Goal: Information Seeking & Learning: Learn about a topic

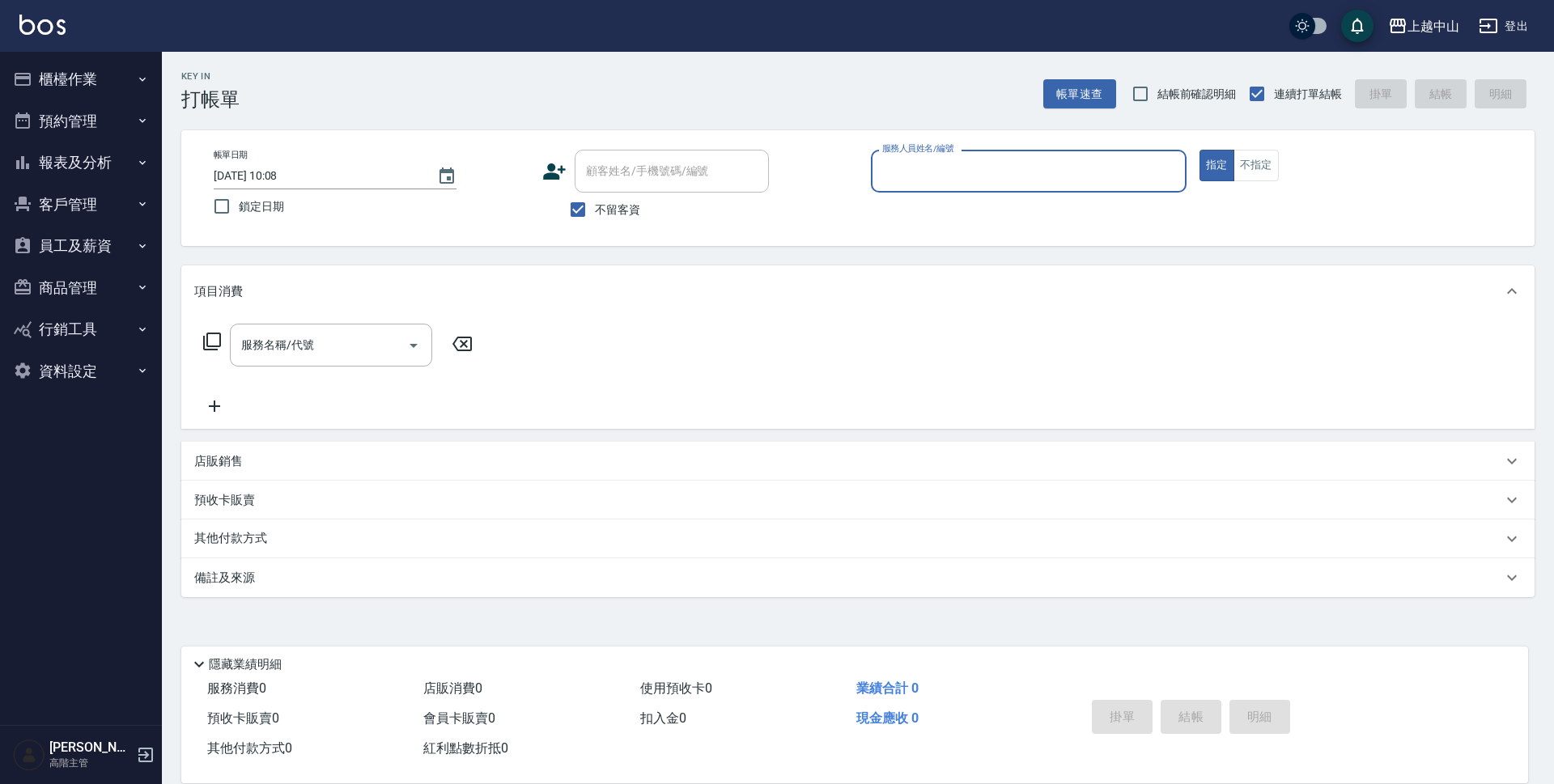
click at [100, 162] on button "報表及分析" at bounding box center [81, 163] width 149 height 42
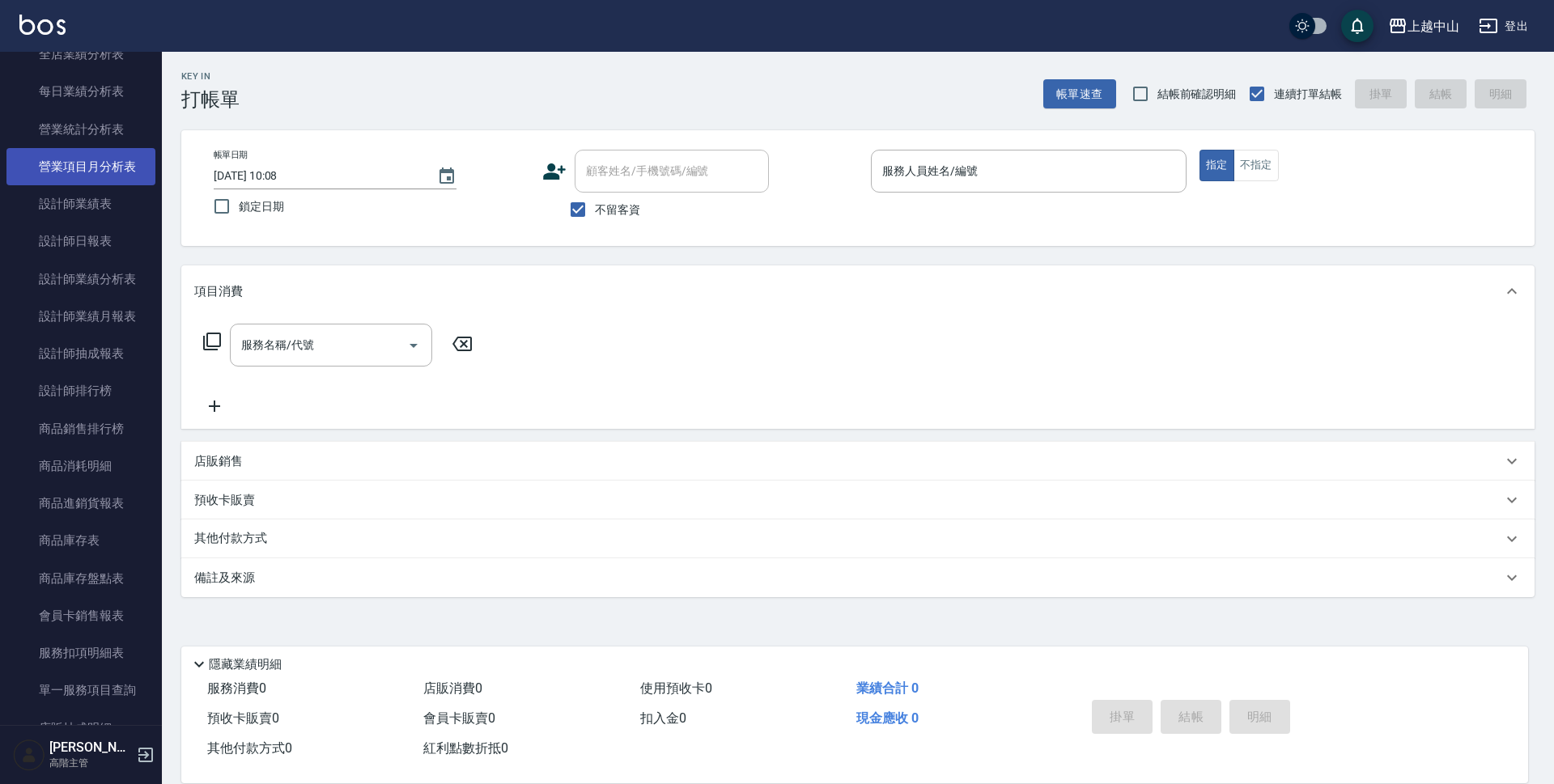
scroll to position [648, 0]
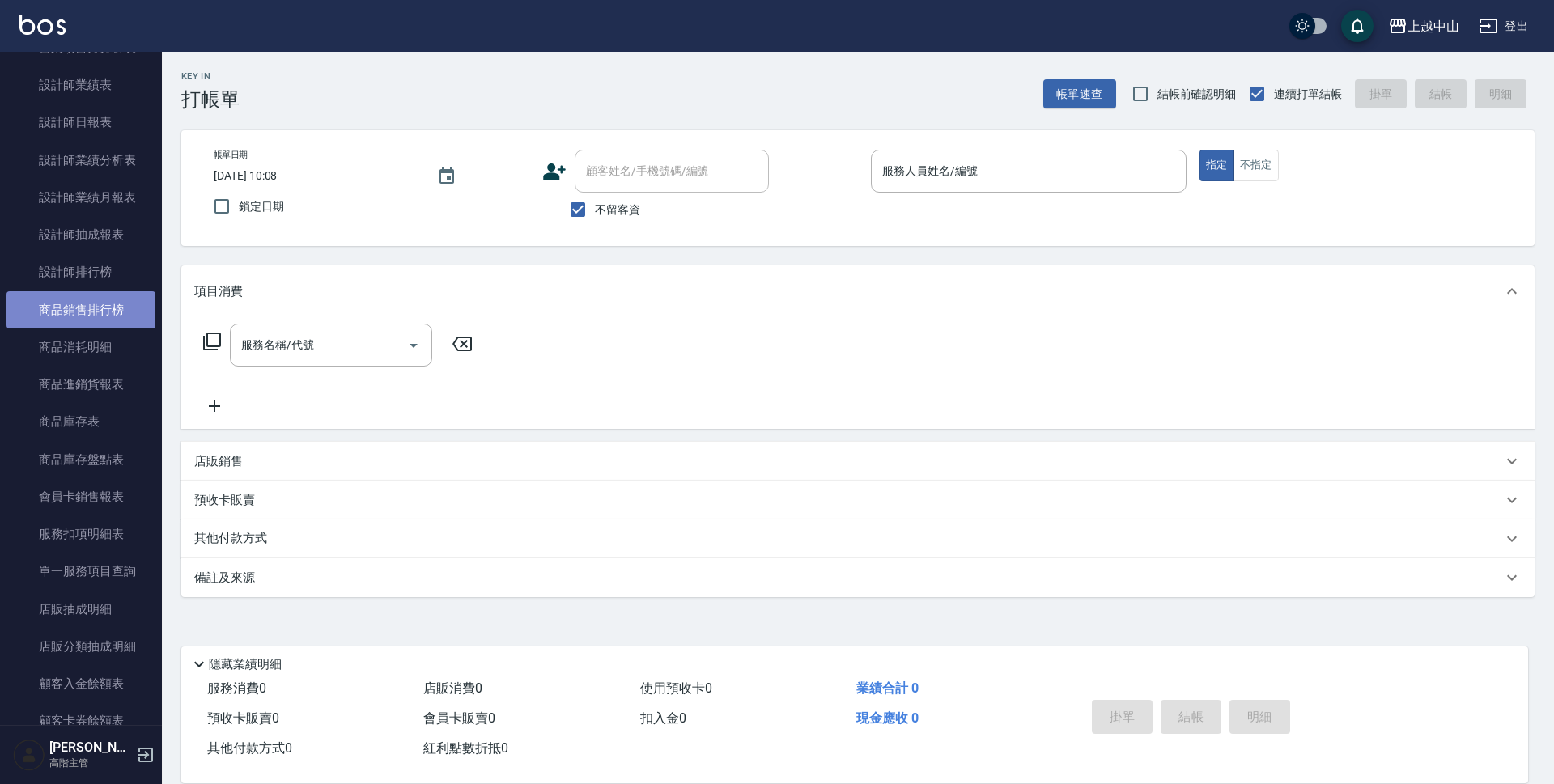
click at [86, 291] on link "商品銷售排行榜" at bounding box center [81, 310] width 149 height 38
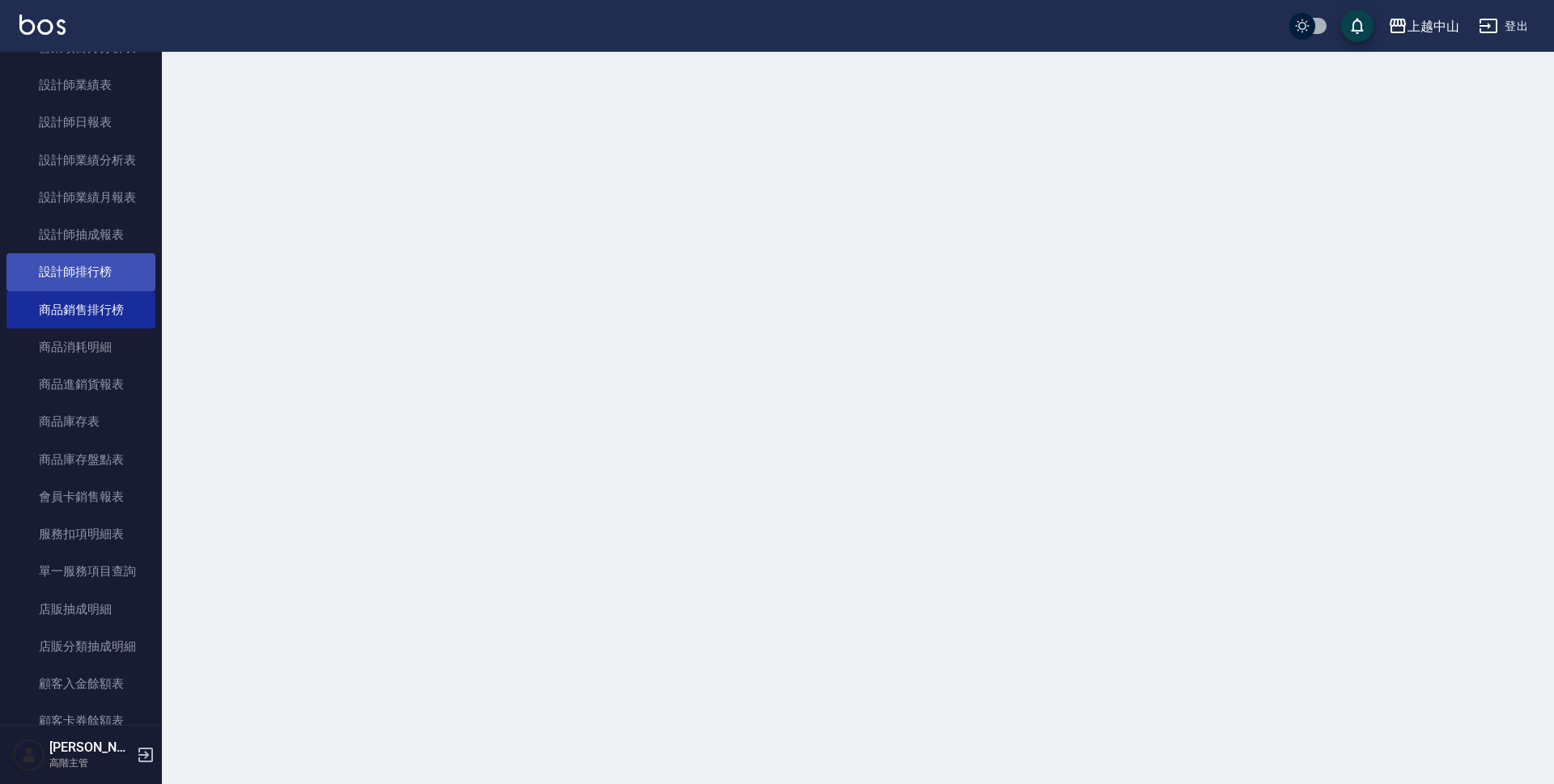
click at [83, 274] on link "設計師排行榜" at bounding box center [81, 272] width 149 height 38
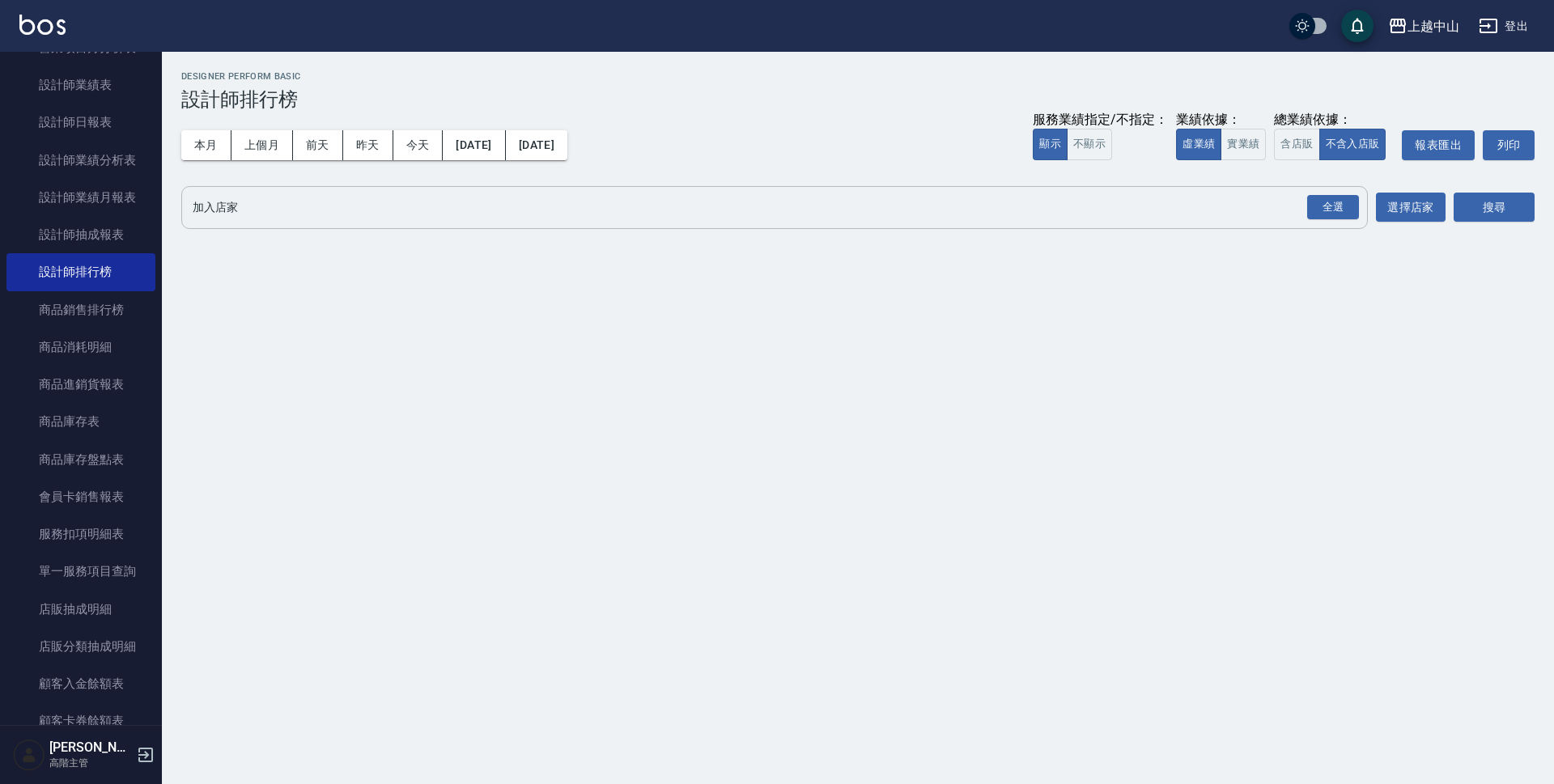
click at [265, 212] on input "加入店家" at bounding box center [762, 208] width 1148 height 28
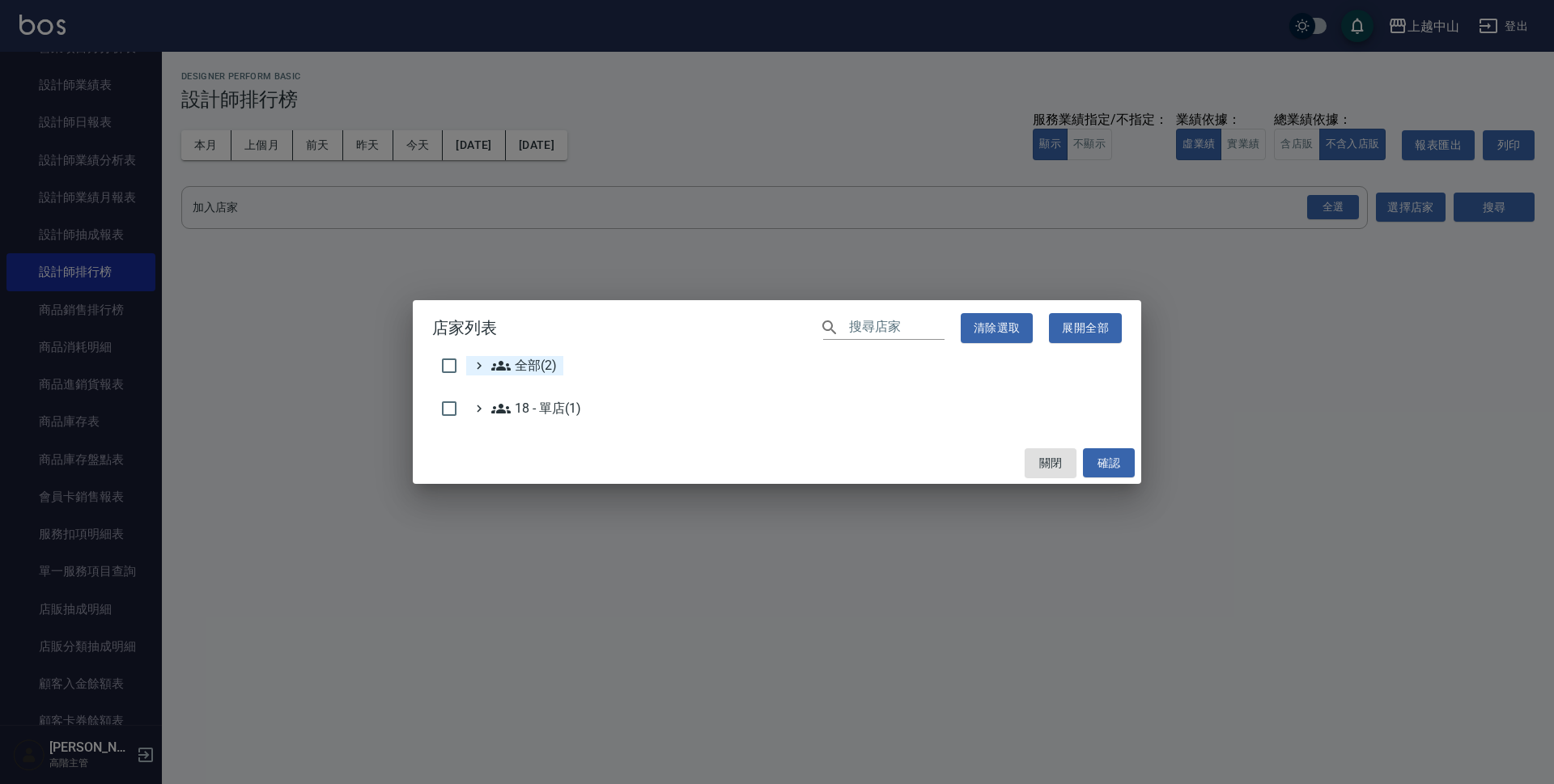
click at [487, 368] on div "全部(2)" at bounding box center [514, 366] width 97 height 20
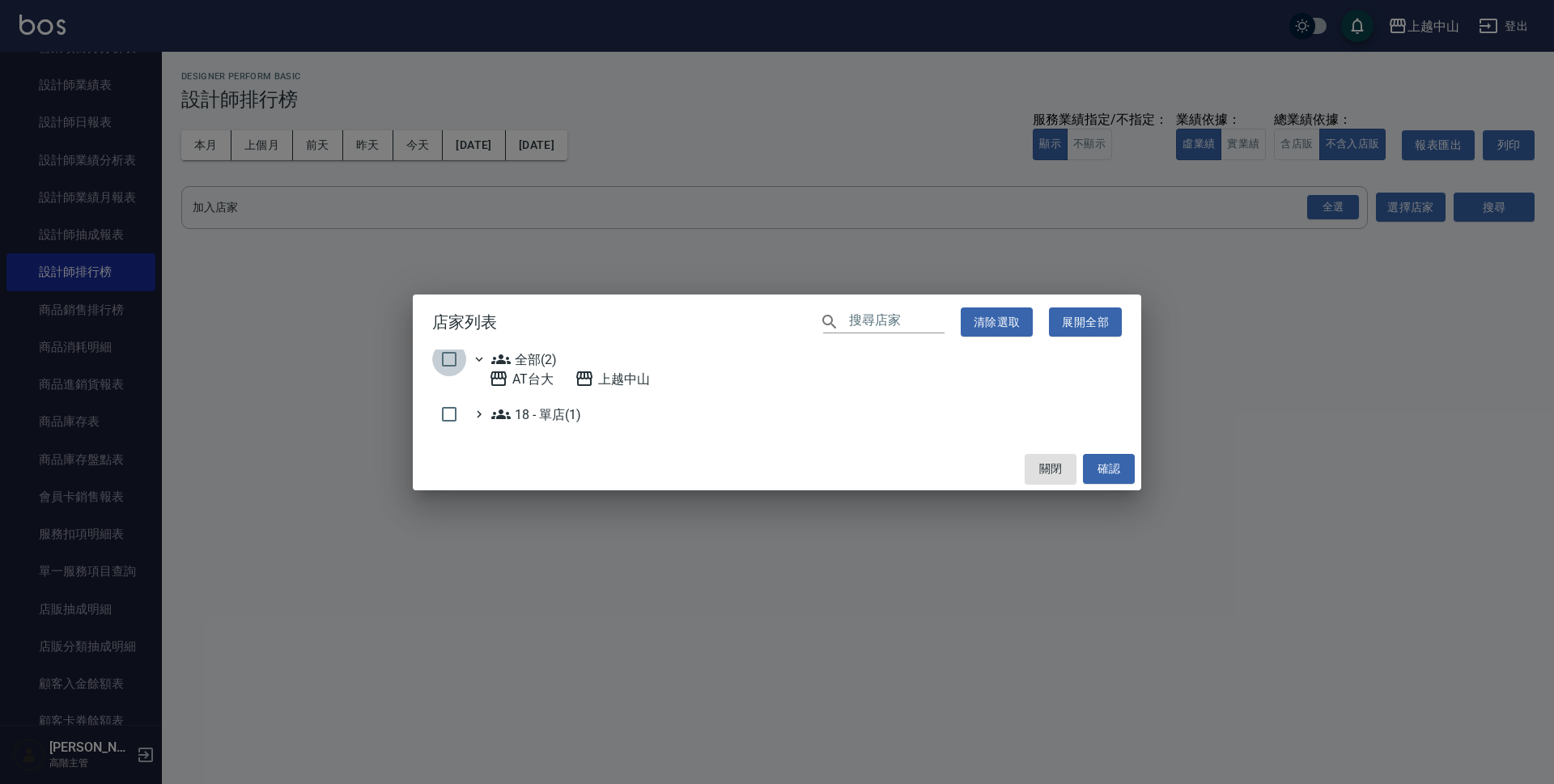
click at [456, 357] on input "checkbox" at bounding box center [449, 359] width 34 height 34
checkbox input "true"
click at [1119, 469] on button "確認" at bounding box center [1108, 469] width 52 height 30
checkbox input "false"
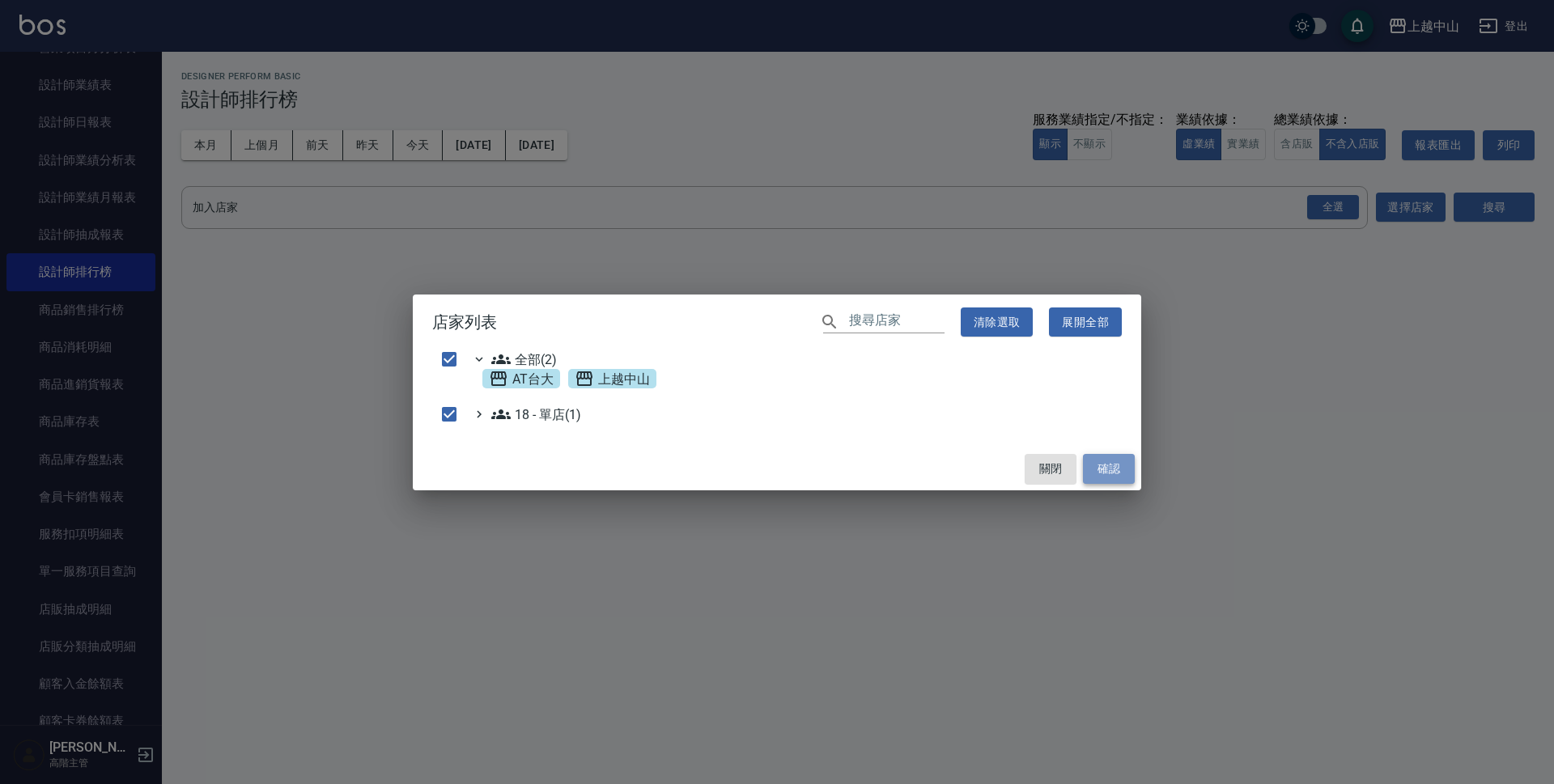
checkbox input "false"
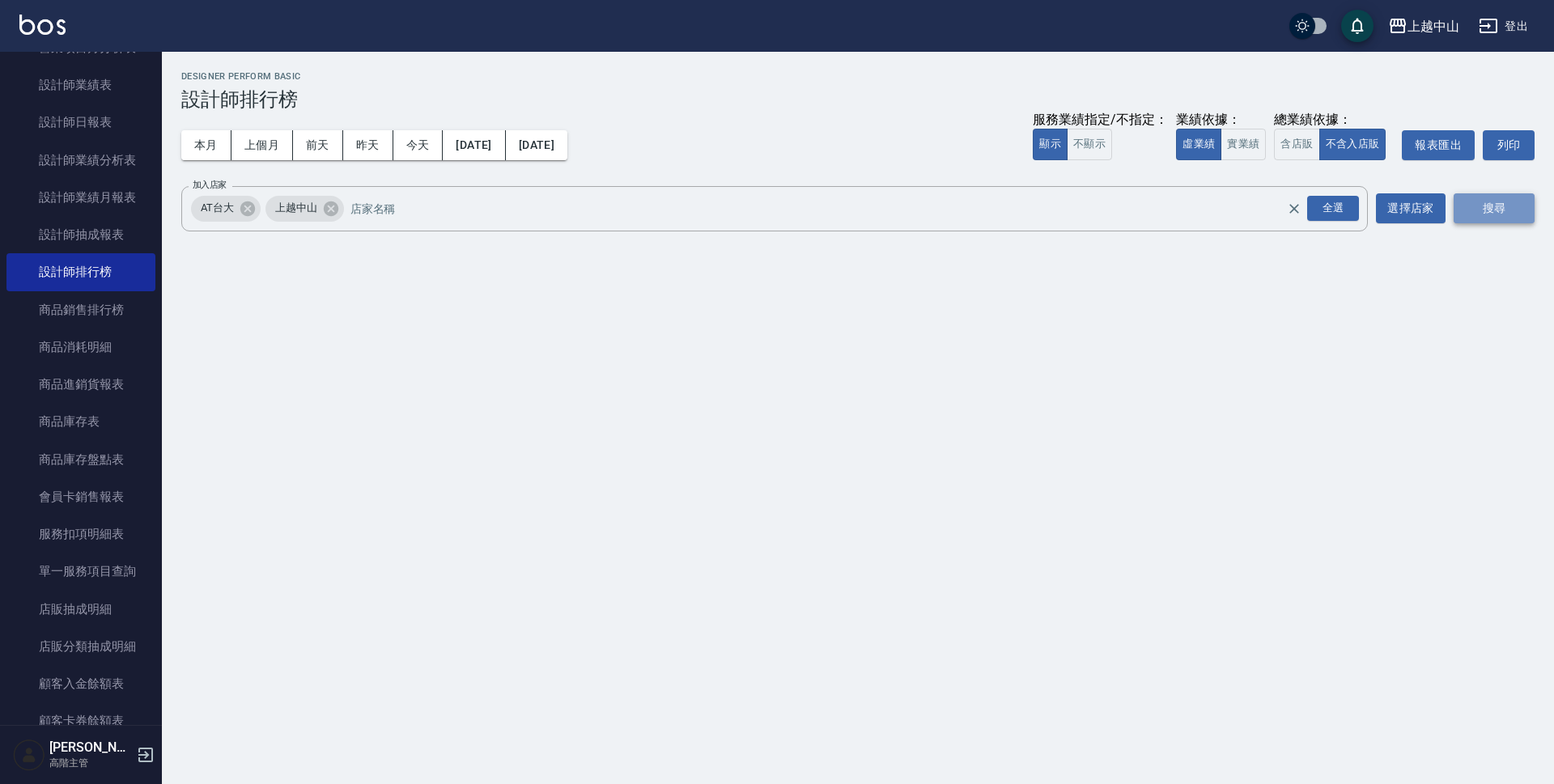
click at [1479, 206] on button "搜尋" at bounding box center [1494, 209] width 81 height 30
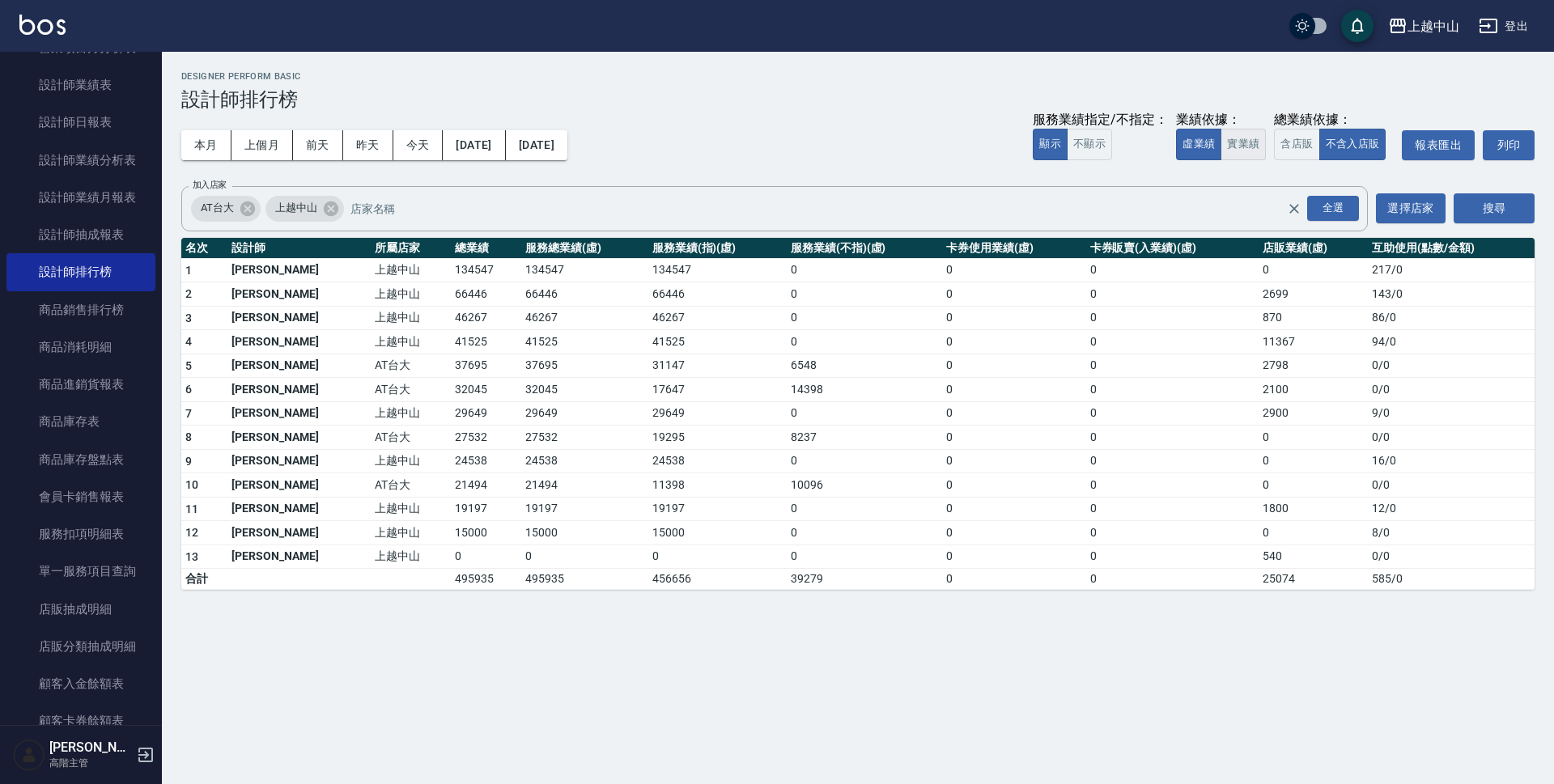
click at [1260, 149] on button "實業績" at bounding box center [1243, 145] width 45 height 32
click at [1100, 677] on div "上越中山 [DATE] - [DATE] 設計師排行榜 列印時間： [DATE][PHONE_NUMBER]:25 Designer Perform Basi…" at bounding box center [777, 392] width 1554 height 784
click at [567, 139] on button "[DATE]" at bounding box center [536, 146] width 61 height 30
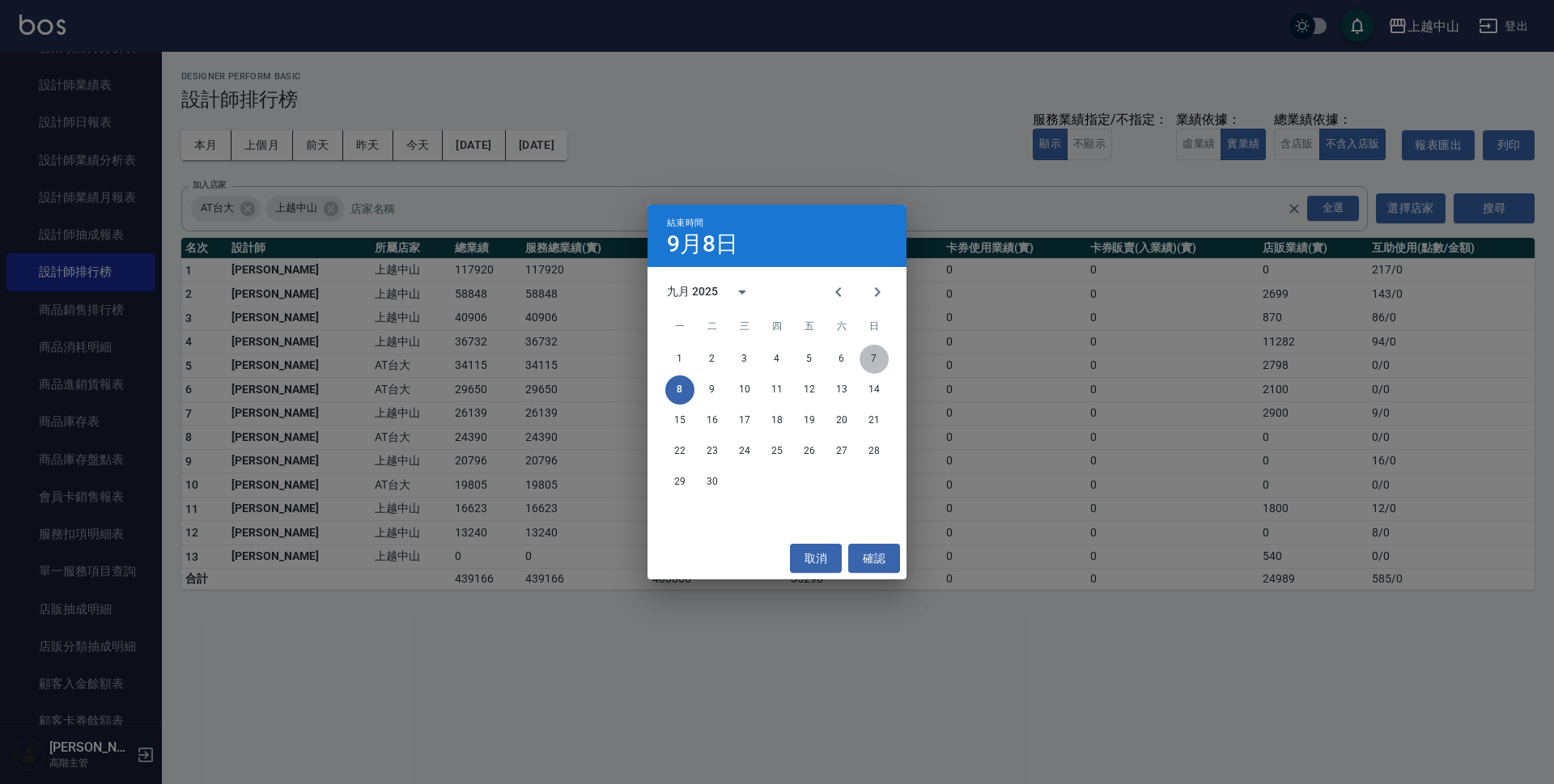
click at [881, 355] on button "7" at bounding box center [873, 359] width 29 height 29
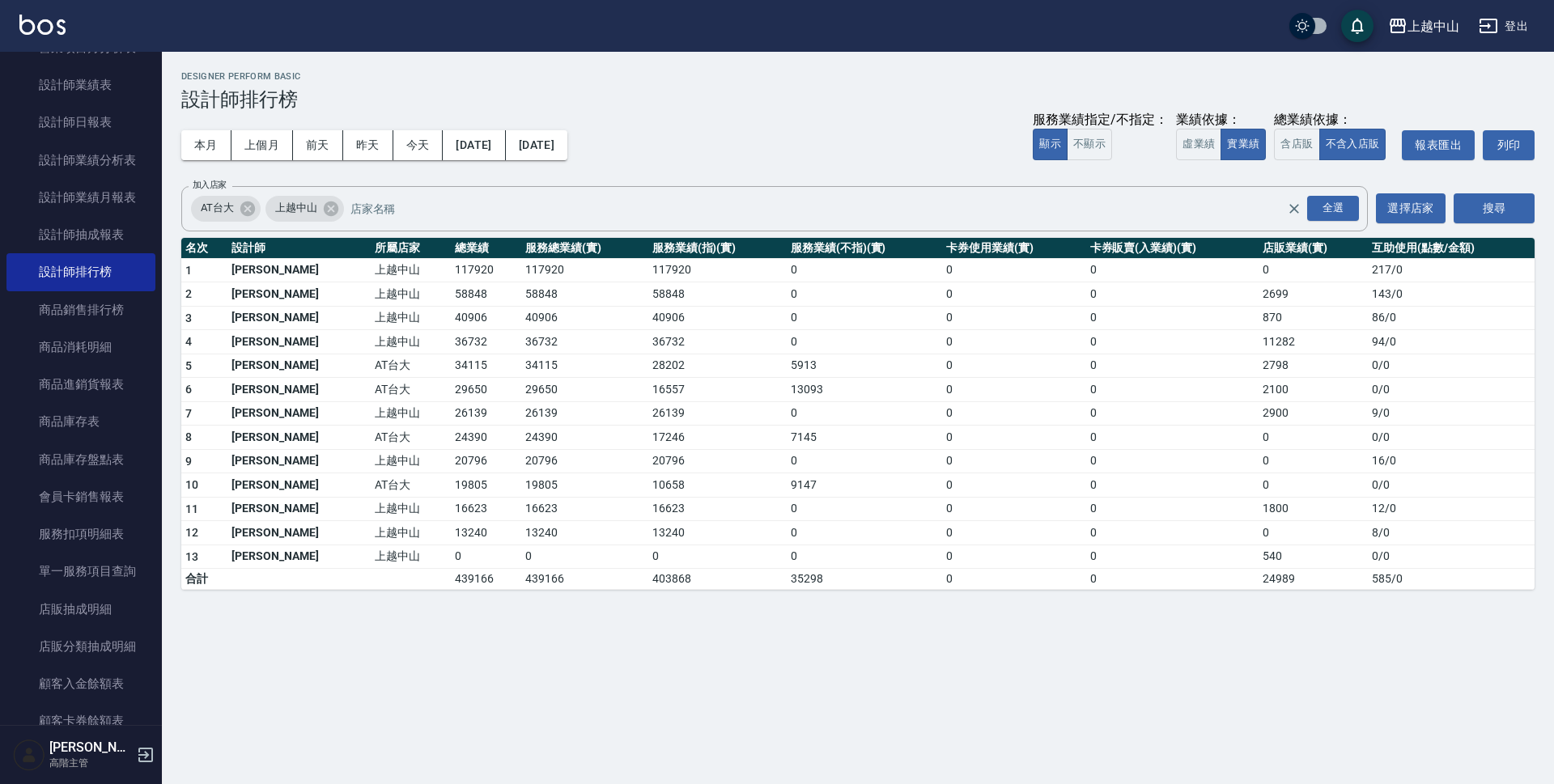
click at [521, 293] on td "58848" at bounding box center [584, 294] width 126 height 24
click at [450, 265] on td "117920" at bounding box center [485, 271] width 71 height 24
copy td "117920"
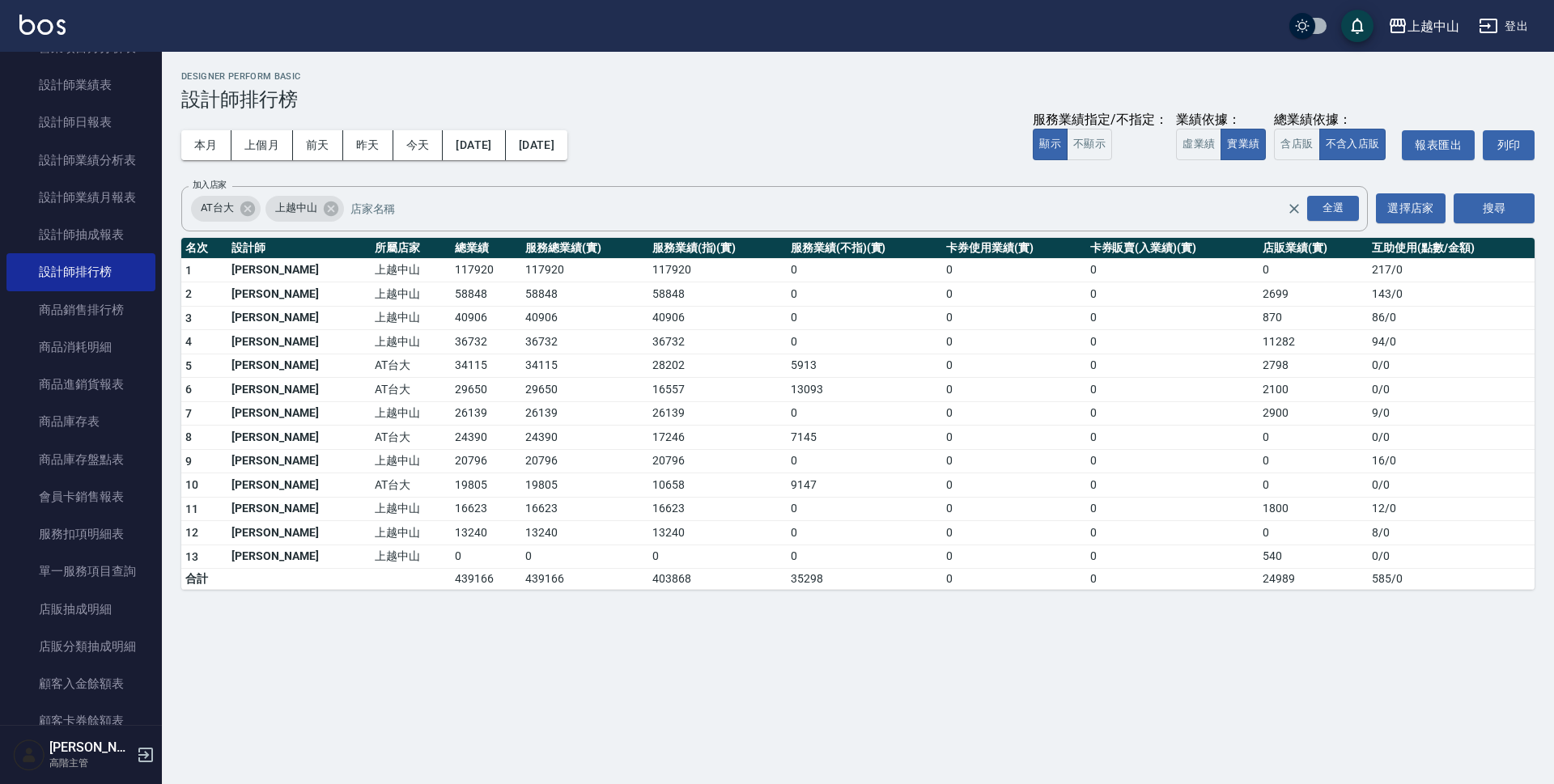
click at [450, 297] on td "58848" at bounding box center [485, 294] width 71 height 24
click at [1299, 144] on button "含店販" at bounding box center [1296, 145] width 45 height 32
click at [450, 291] on td "61547" at bounding box center [485, 294] width 71 height 24
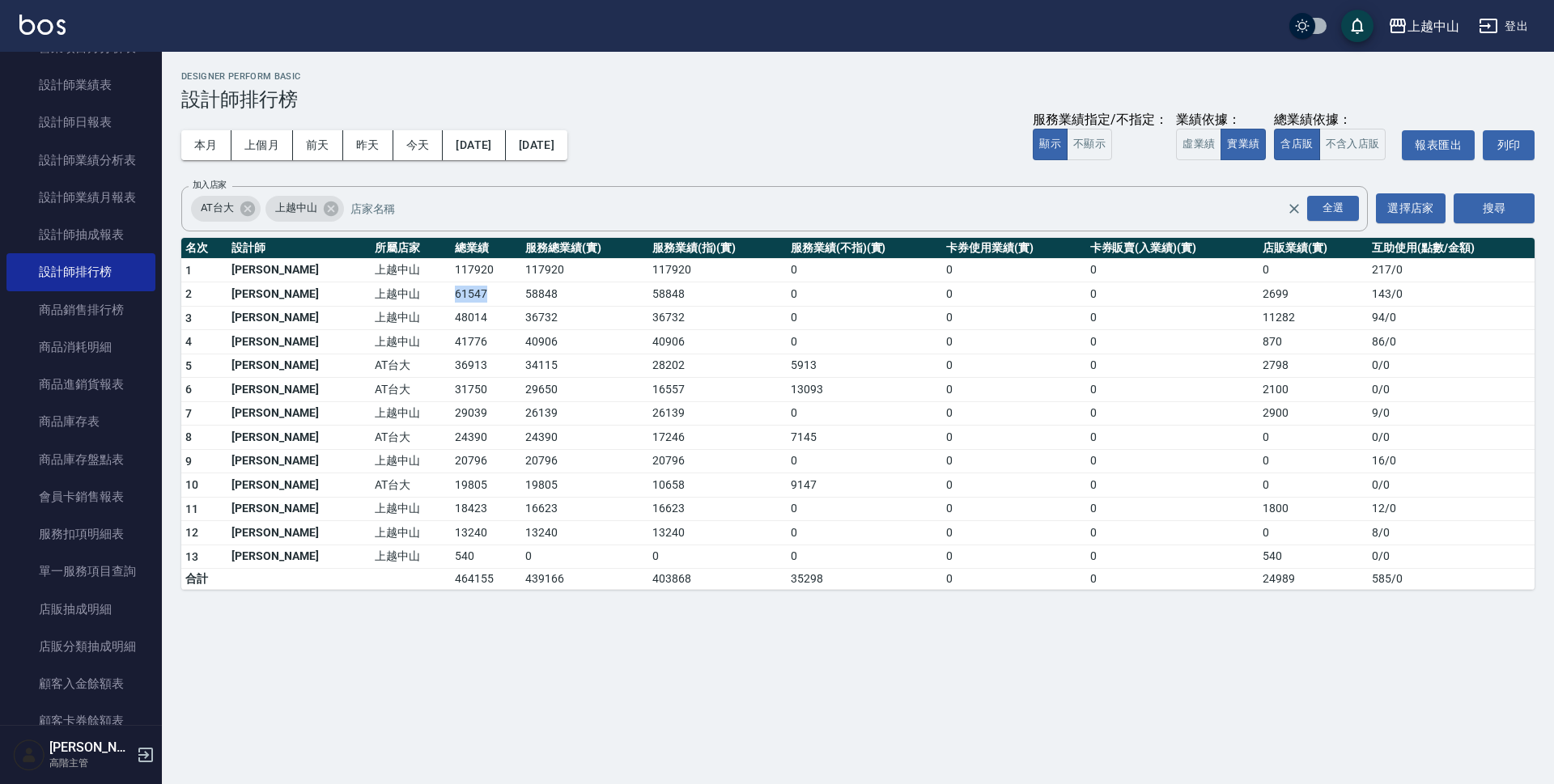
copy td "61547"
click at [521, 293] on td "58848" at bounding box center [584, 294] width 126 height 24
copy td "58848"
click at [1268, 296] on td "2699" at bounding box center [1312, 294] width 109 height 24
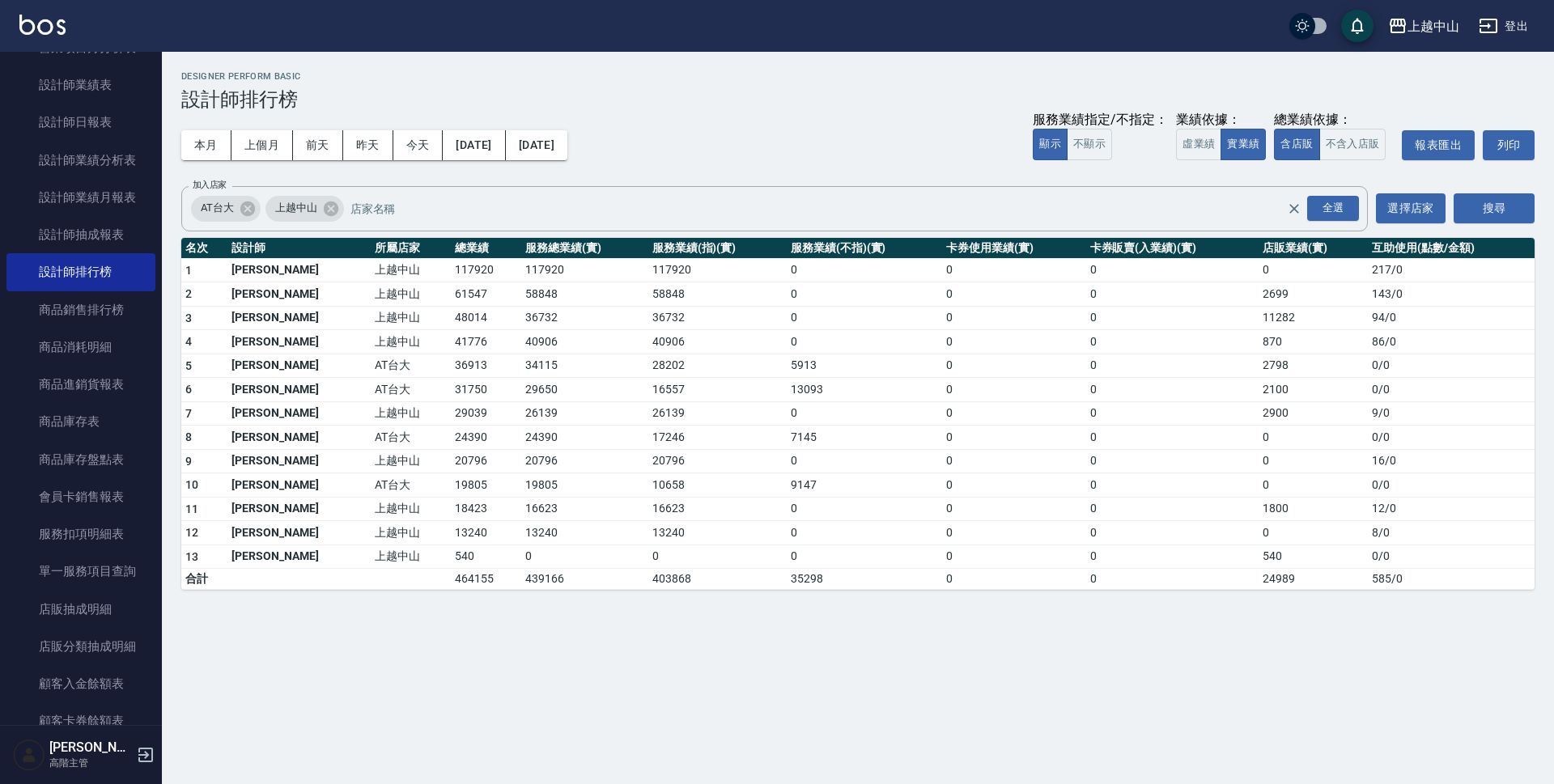
click at [1268, 296] on td "2699" at bounding box center [1312, 294] width 109 height 24
copy td "2699"
click at [450, 319] on td "48014" at bounding box center [485, 318] width 71 height 24
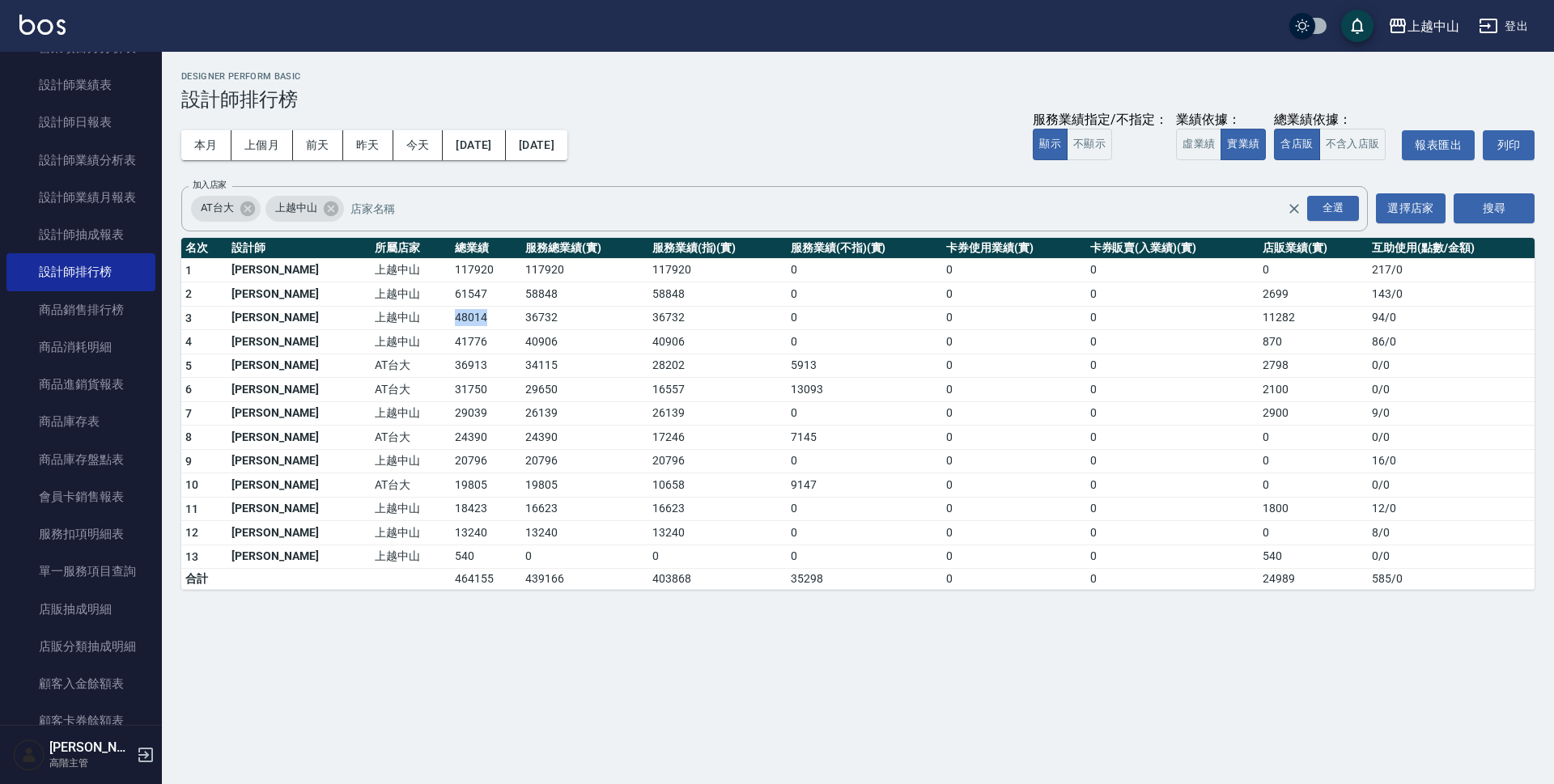
copy td "48014"
click at [521, 311] on td "36732" at bounding box center [584, 318] width 126 height 24
copy td "36732"
click at [1258, 314] on td "11282" at bounding box center [1312, 318] width 109 height 24
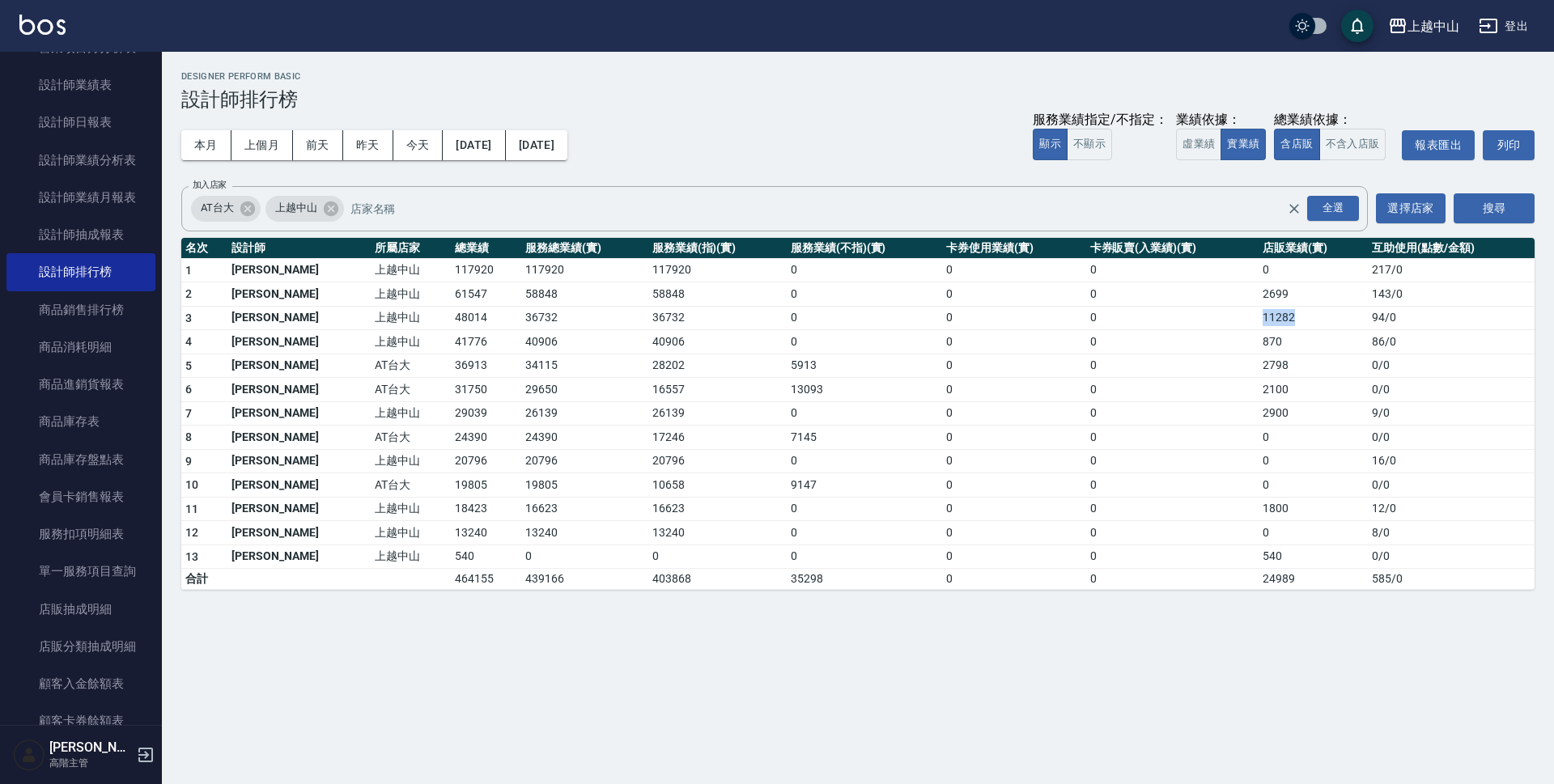
click at [1258, 314] on td "11282" at bounding box center [1312, 318] width 109 height 24
copy td "11282"
click at [370, 338] on td "上越中山" at bounding box center [410, 342] width 80 height 24
click at [450, 342] on td "41776" at bounding box center [485, 342] width 71 height 24
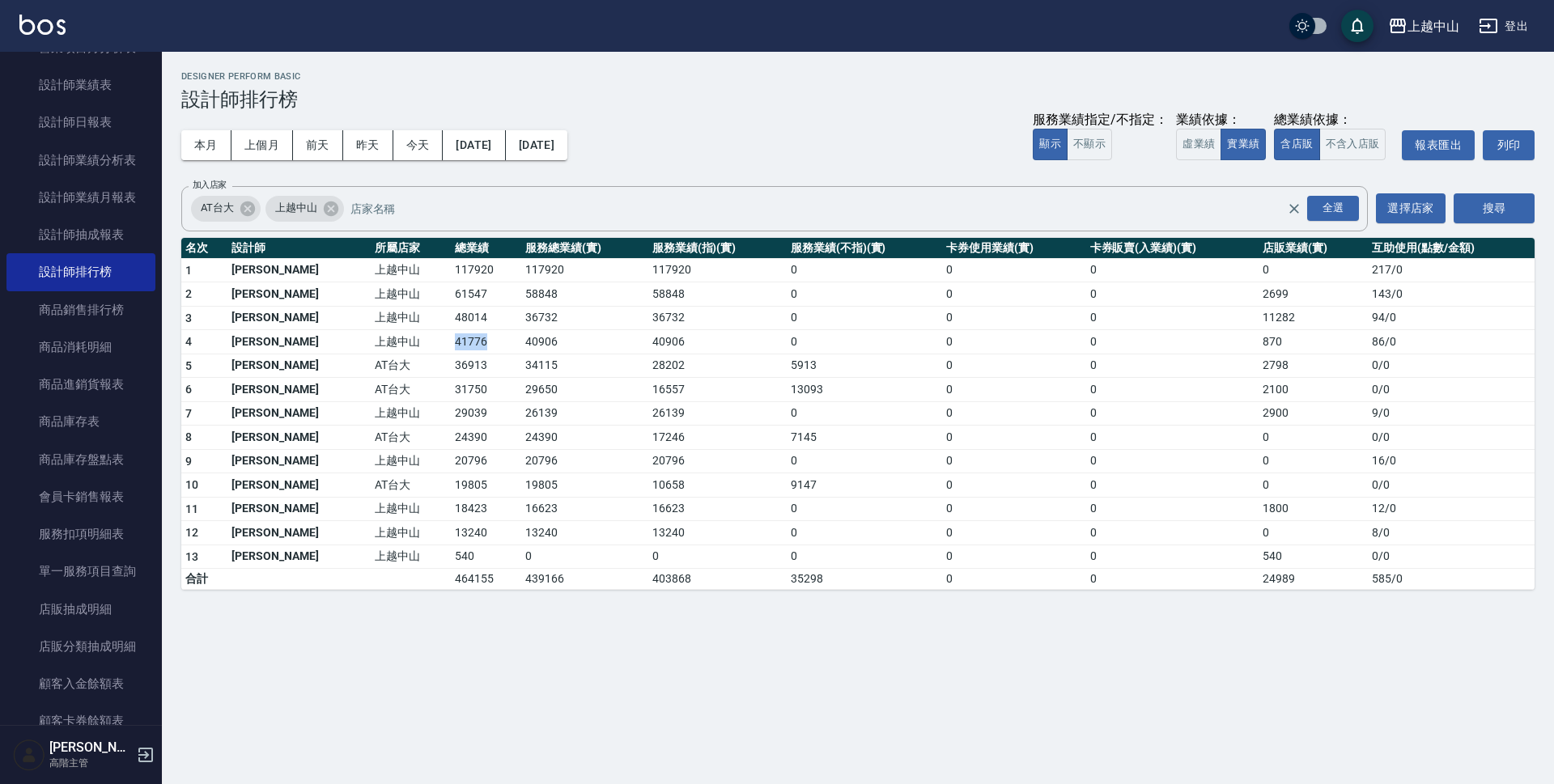
copy td "41776"
click at [521, 340] on td "40906" at bounding box center [584, 342] width 126 height 24
copy td "40906"
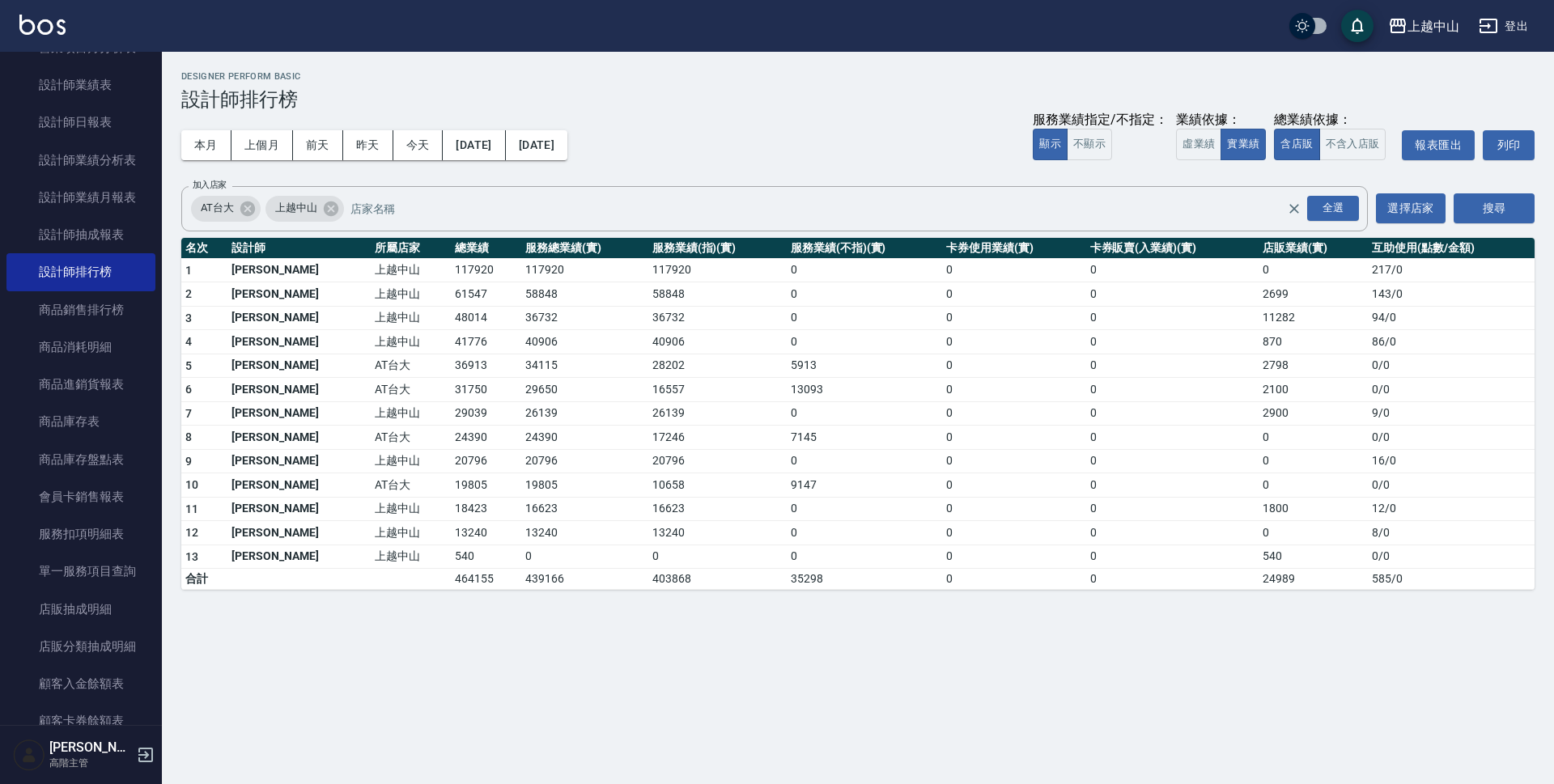
click at [1258, 344] on td "870" at bounding box center [1312, 342] width 109 height 24
copy td "870"
click at [1204, 137] on button "虛業績" at bounding box center [1199, 145] width 45 height 32
type button "FAKE"
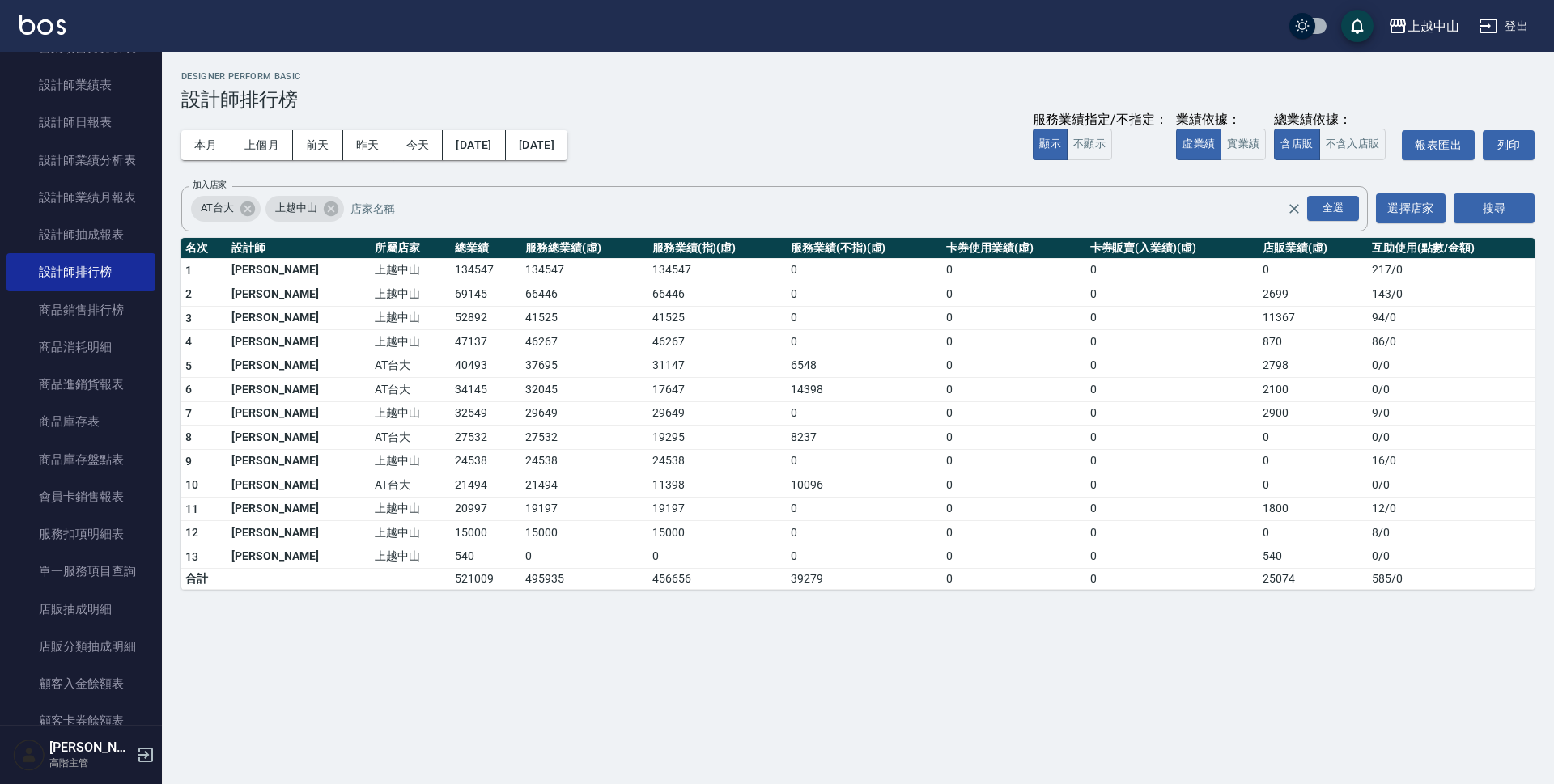
click at [450, 361] on td "40493" at bounding box center [485, 366] width 71 height 24
click at [450, 390] on td "34145" at bounding box center [485, 390] width 71 height 24
click at [521, 387] on td "32045" at bounding box center [584, 390] width 126 height 24
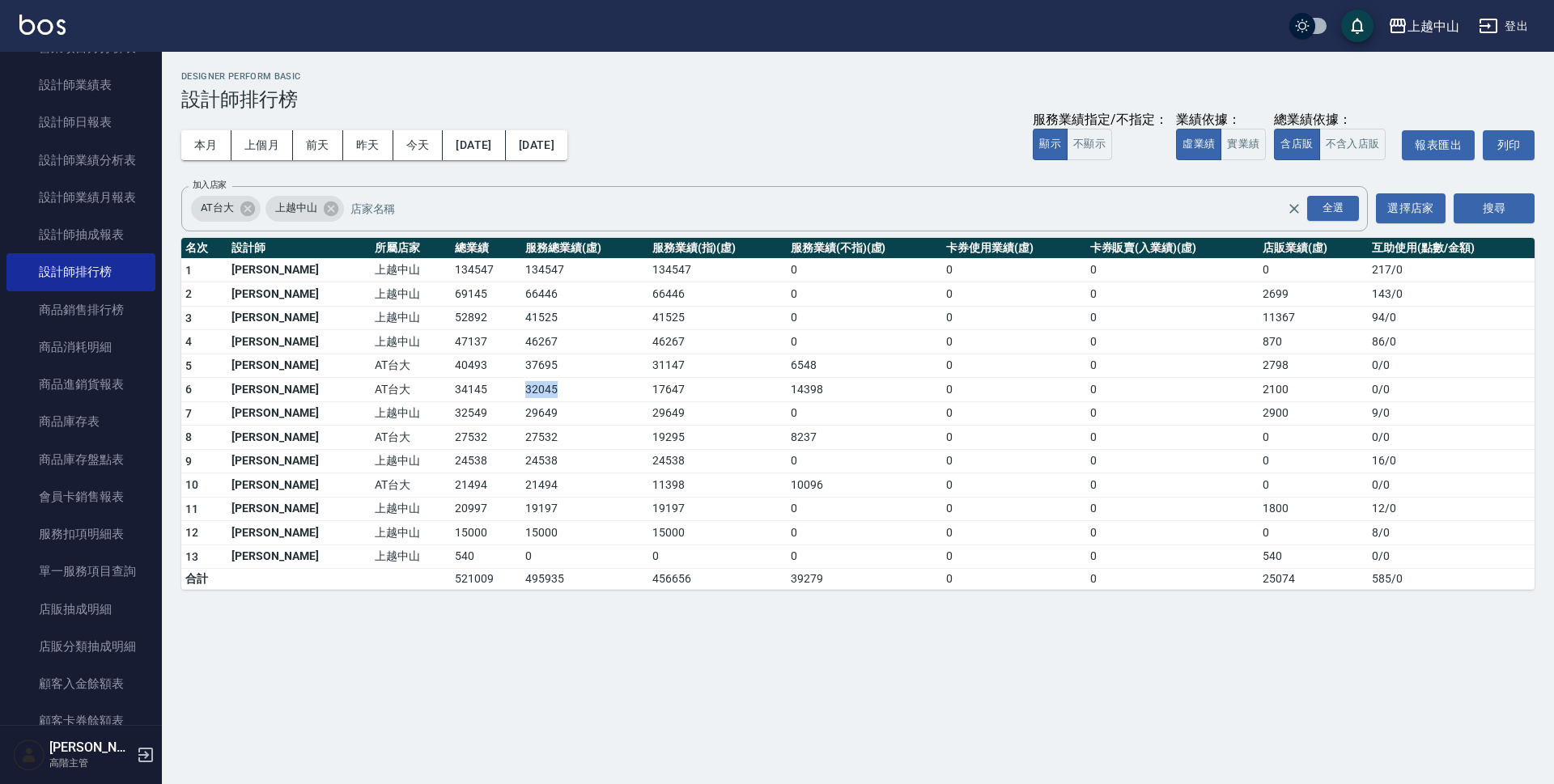
click at [521, 387] on td "32045" at bounding box center [584, 390] width 126 height 24
click at [1261, 385] on td "2100" at bounding box center [1312, 390] width 109 height 24
click at [1262, 385] on td "2100" at bounding box center [1312, 390] width 109 height 24
click at [450, 414] on td "32549" at bounding box center [485, 414] width 71 height 24
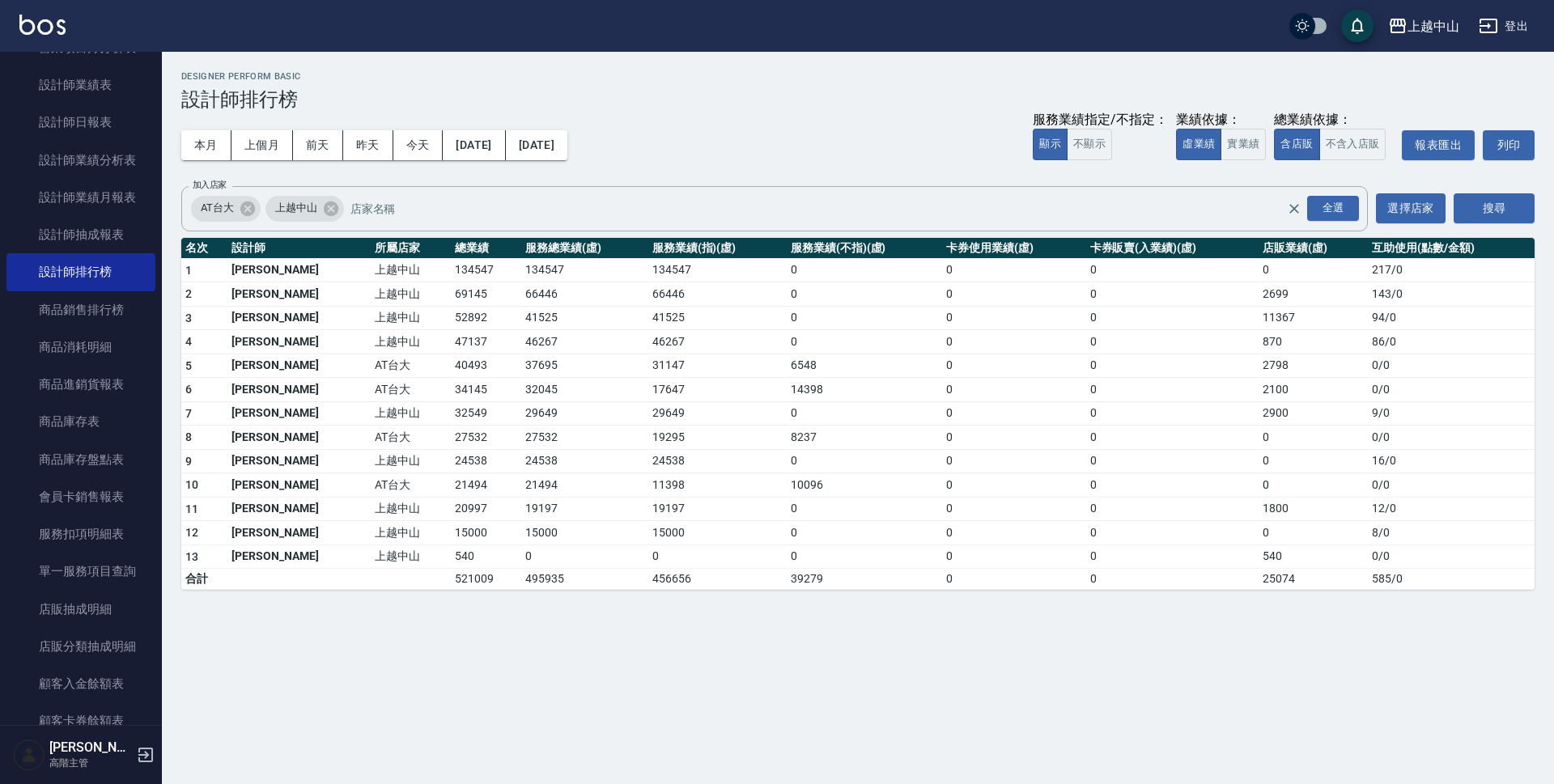
click at [521, 409] on td "29649" at bounding box center [584, 414] width 126 height 24
click at [1258, 414] on td "2900" at bounding box center [1312, 414] width 109 height 24
click at [450, 439] on td "27532" at bounding box center [485, 438] width 71 height 24
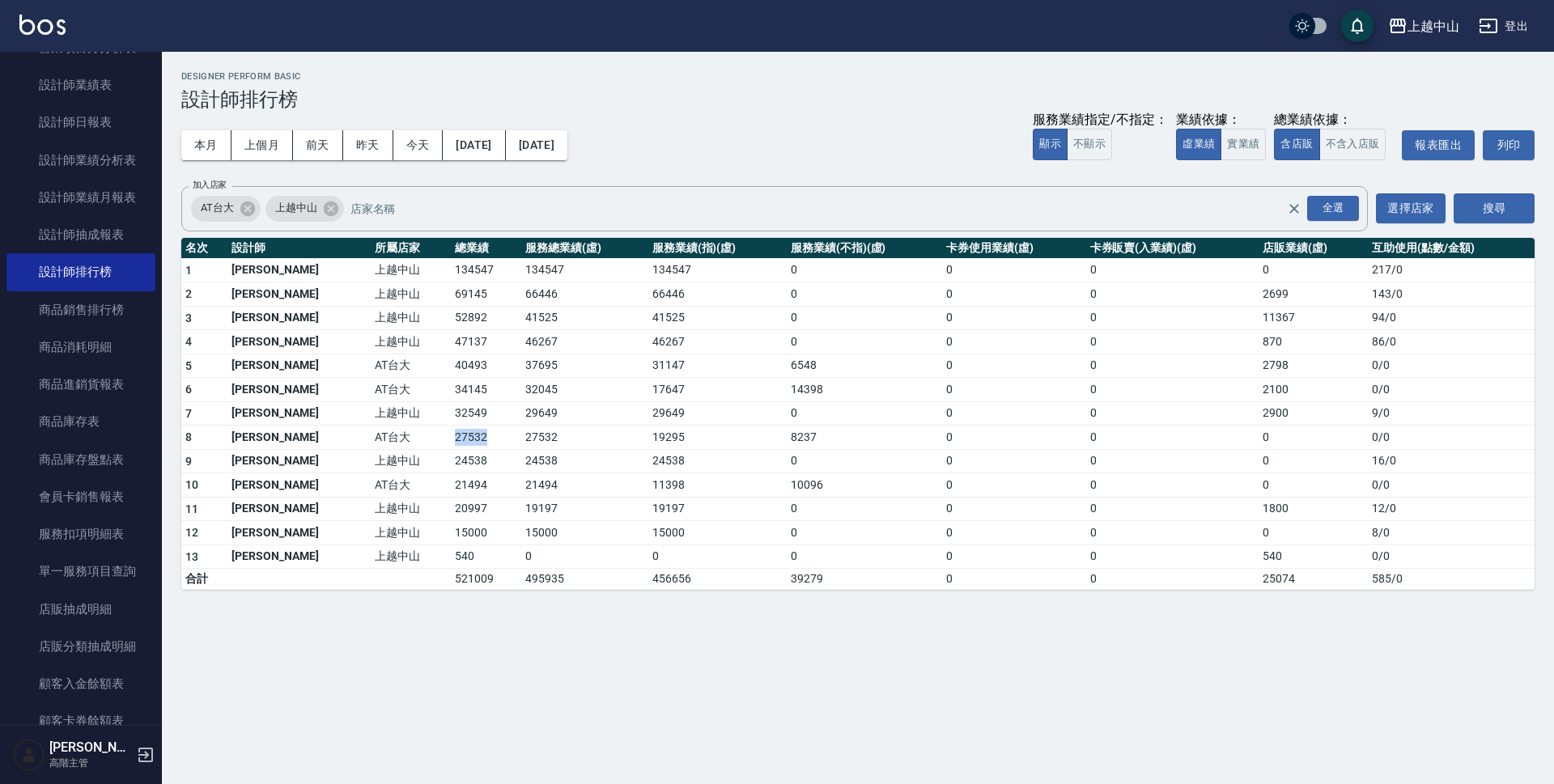
click at [450, 439] on td "27532" at bounding box center [485, 438] width 71 height 24
click at [450, 525] on td "15000" at bounding box center [485, 533] width 71 height 24
click at [450, 465] on td "24538" at bounding box center [485, 462] width 71 height 24
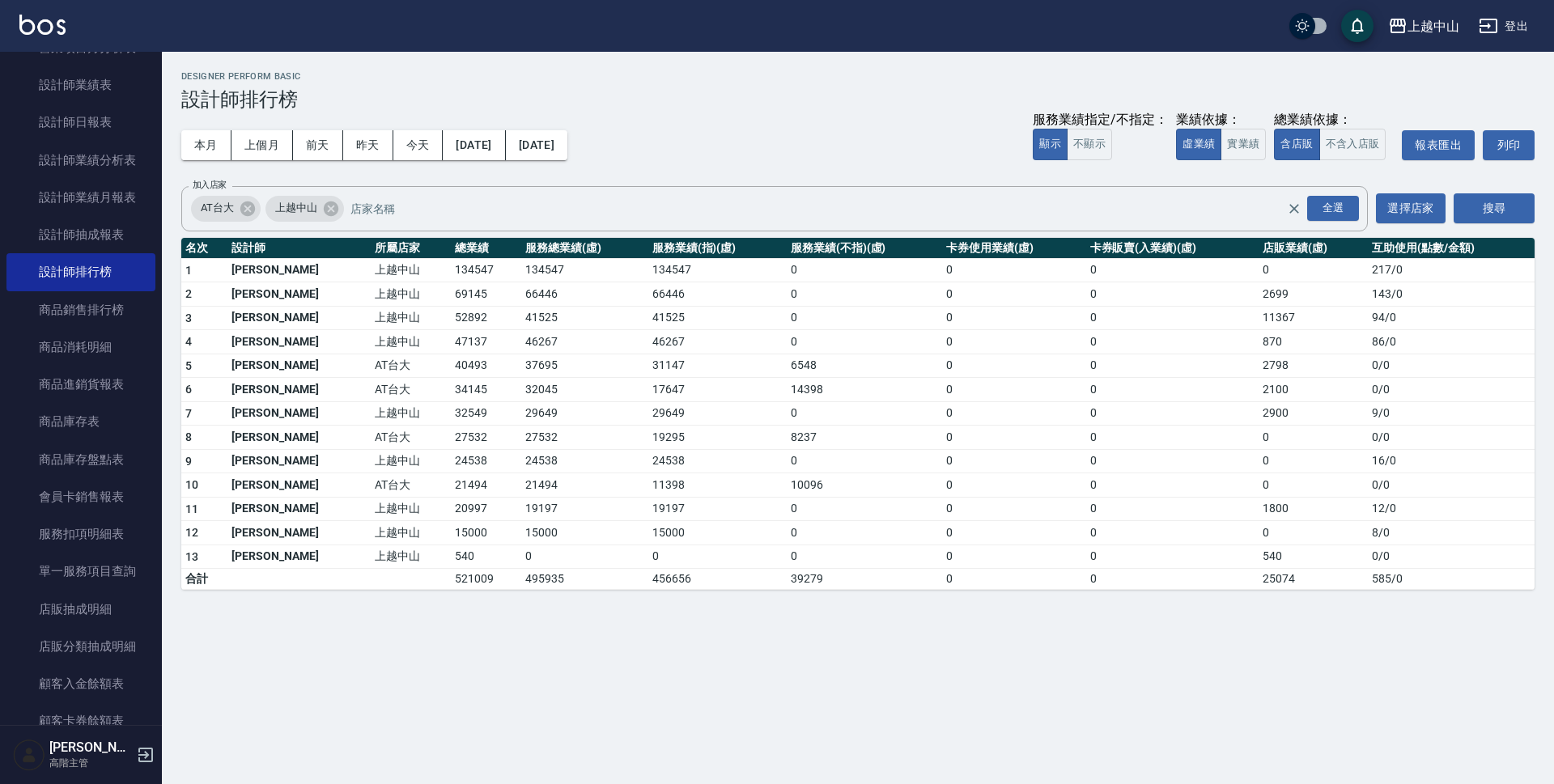
click at [450, 479] on td "21494" at bounding box center [485, 486] width 71 height 24
click at [450, 509] on td "20997" at bounding box center [485, 509] width 71 height 24
drag, startPoint x: 470, startPoint y: 509, endPoint x: 485, endPoint y: 509, distance: 15.0
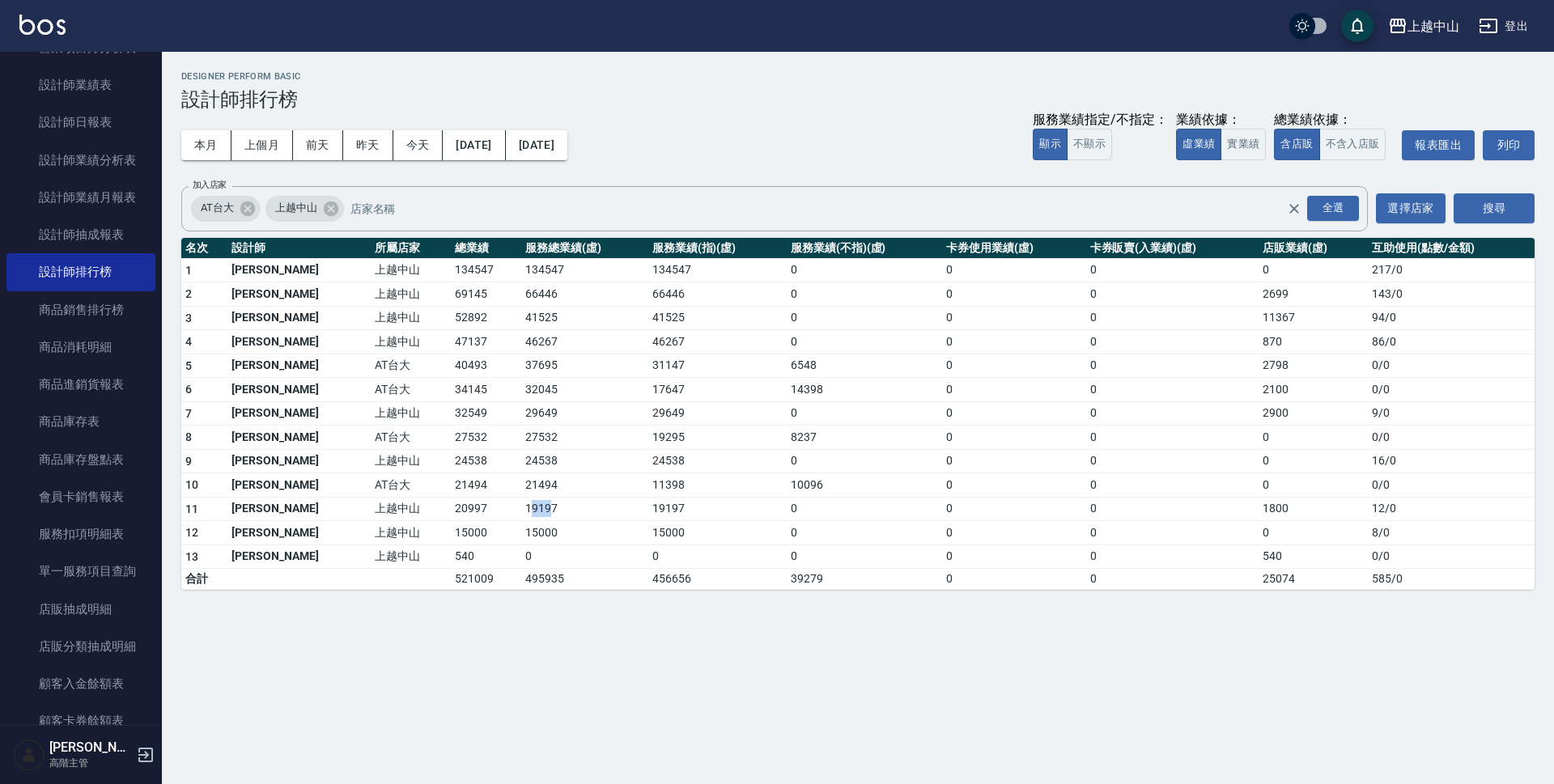
click at [521, 509] on td "19197" at bounding box center [584, 509] width 126 height 24
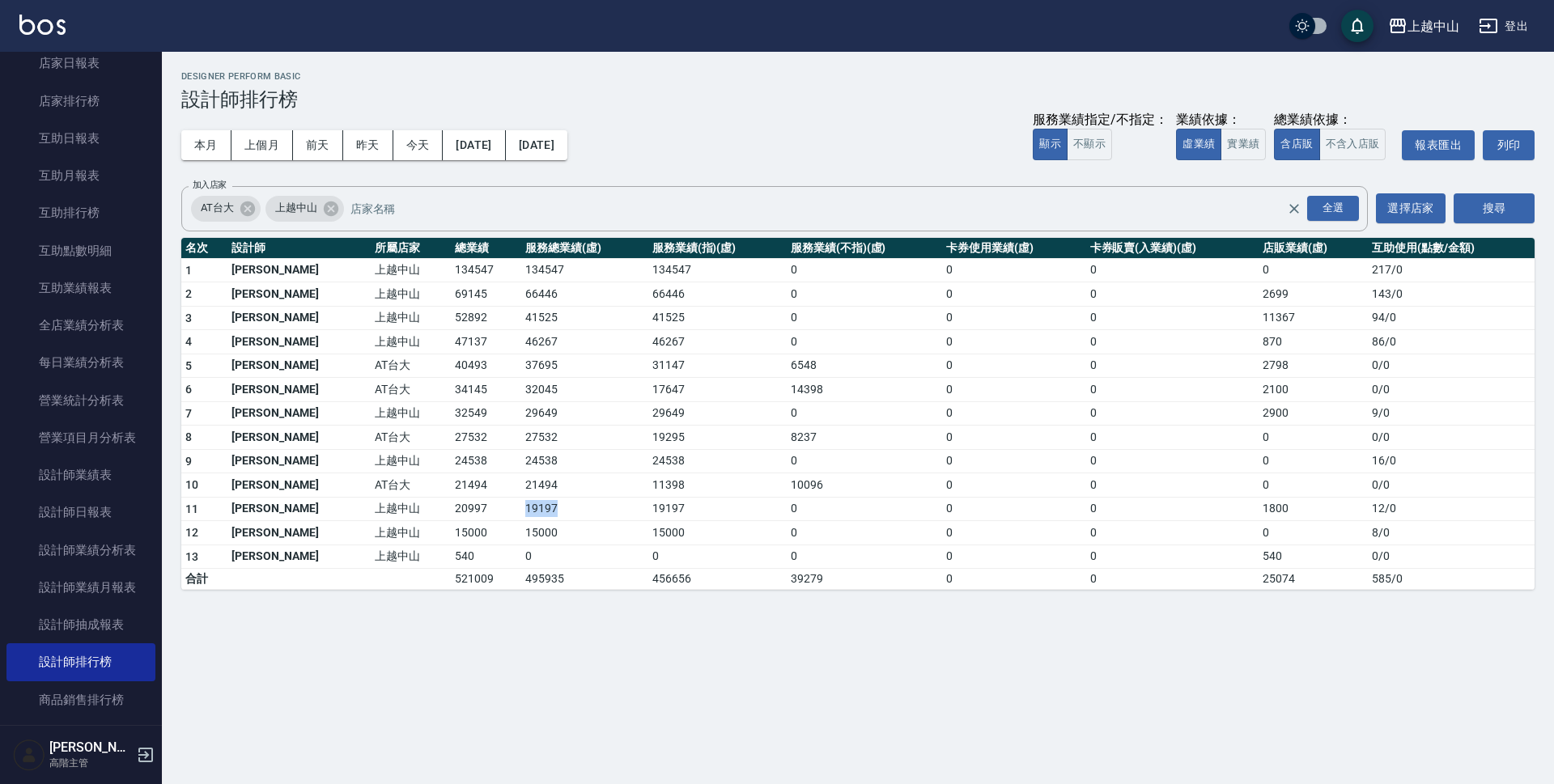
scroll to position [222, 0]
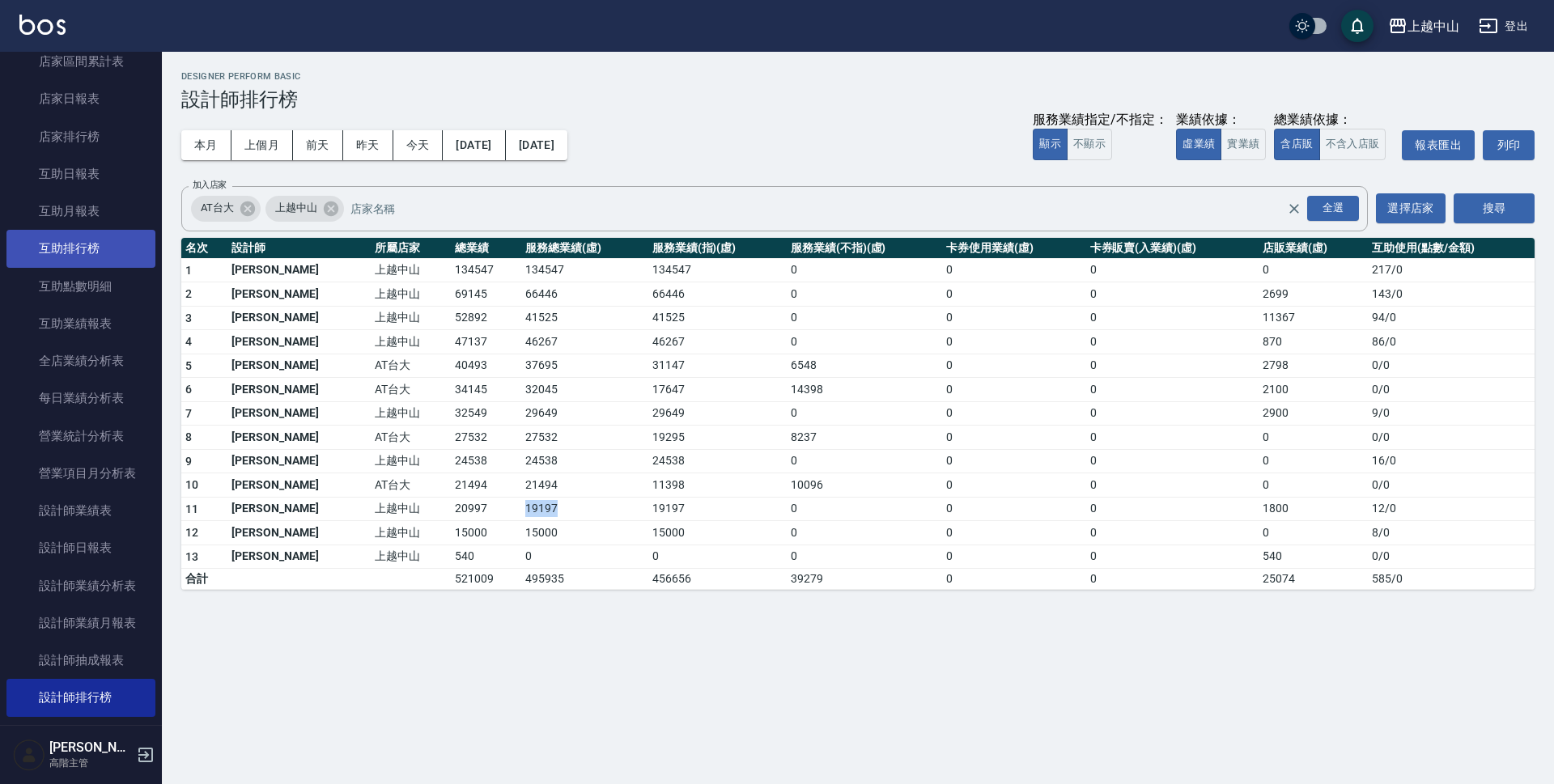
click at [100, 259] on link "互助排行榜" at bounding box center [81, 248] width 149 height 38
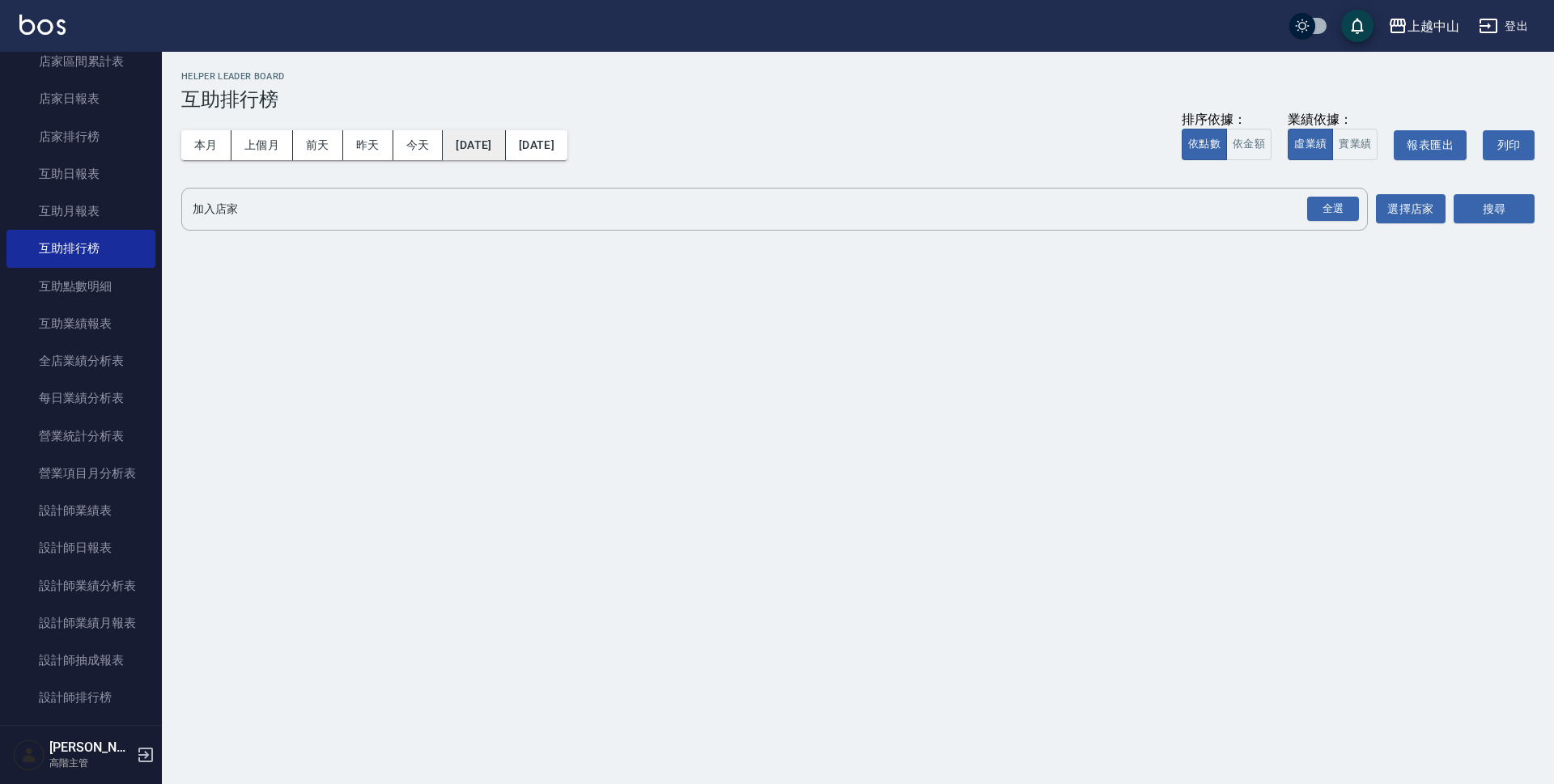
click at [505, 149] on button "[DATE]" at bounding box center [474, 146] width 62 height 30
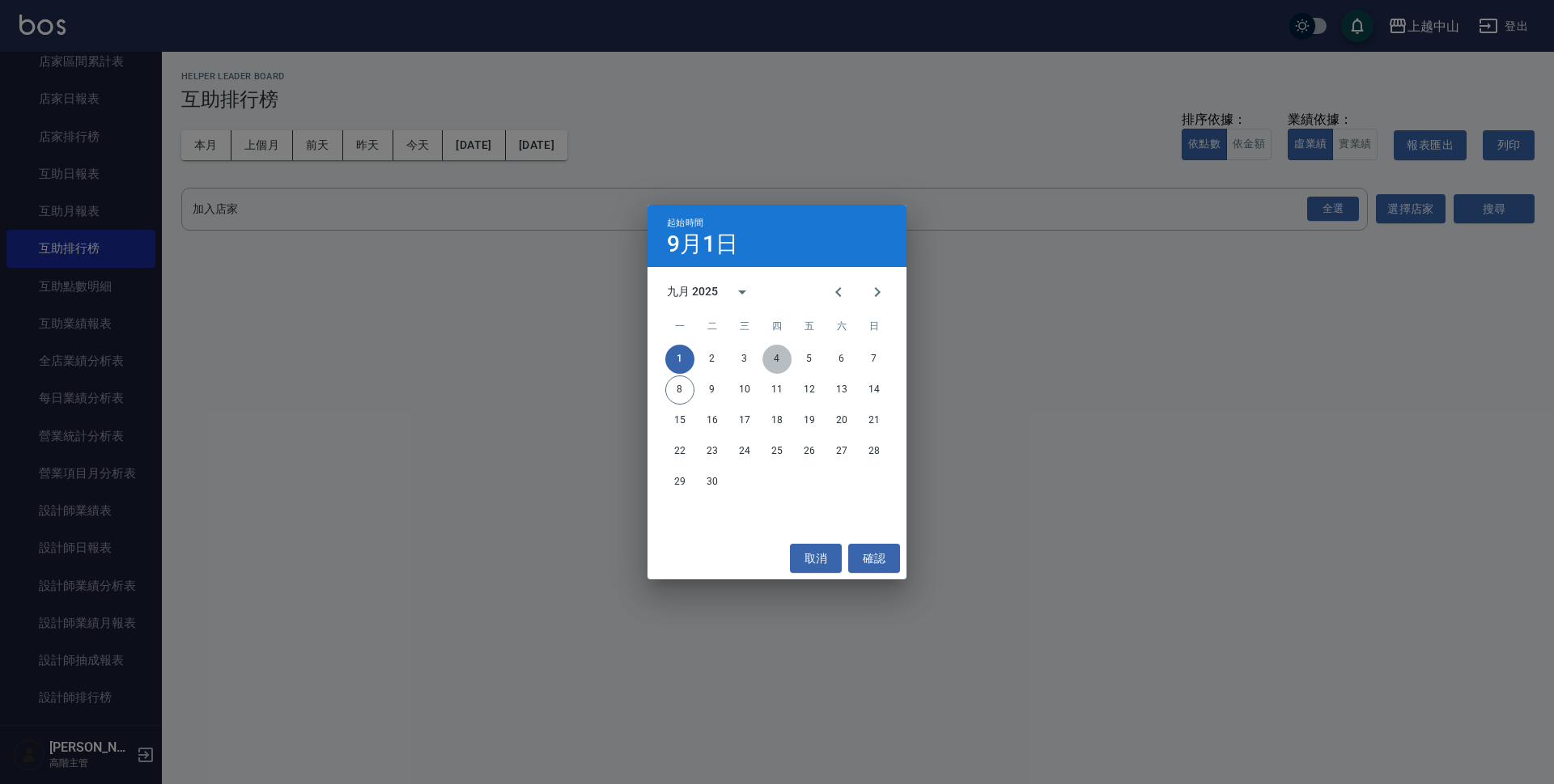
click at [783, 358] on button "4" at bounding box center [777, 359] width 29 height 29
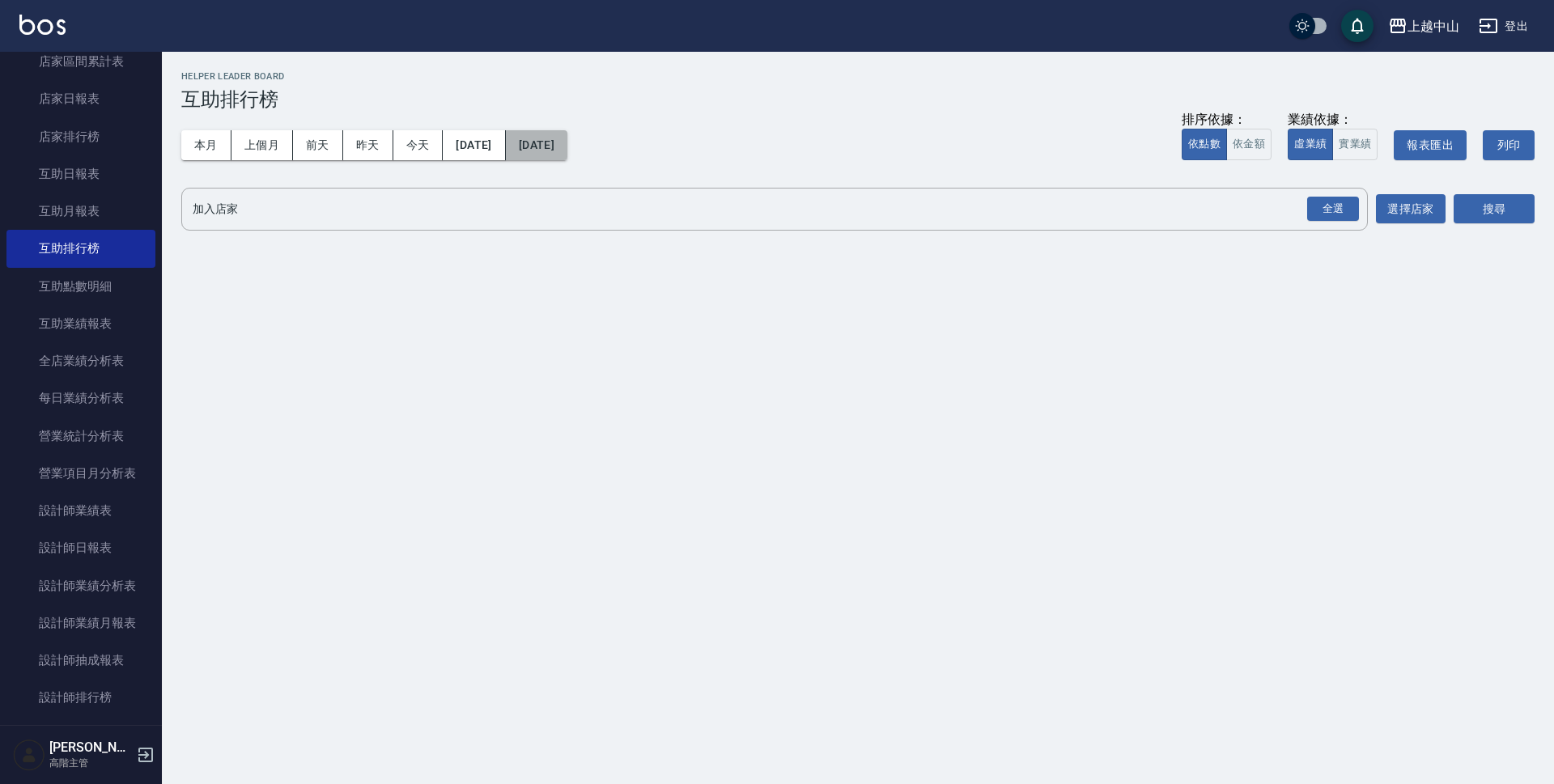
click at [567, 158] on button "[DATE]" at bounding box center [536, 146] width 61 height 30
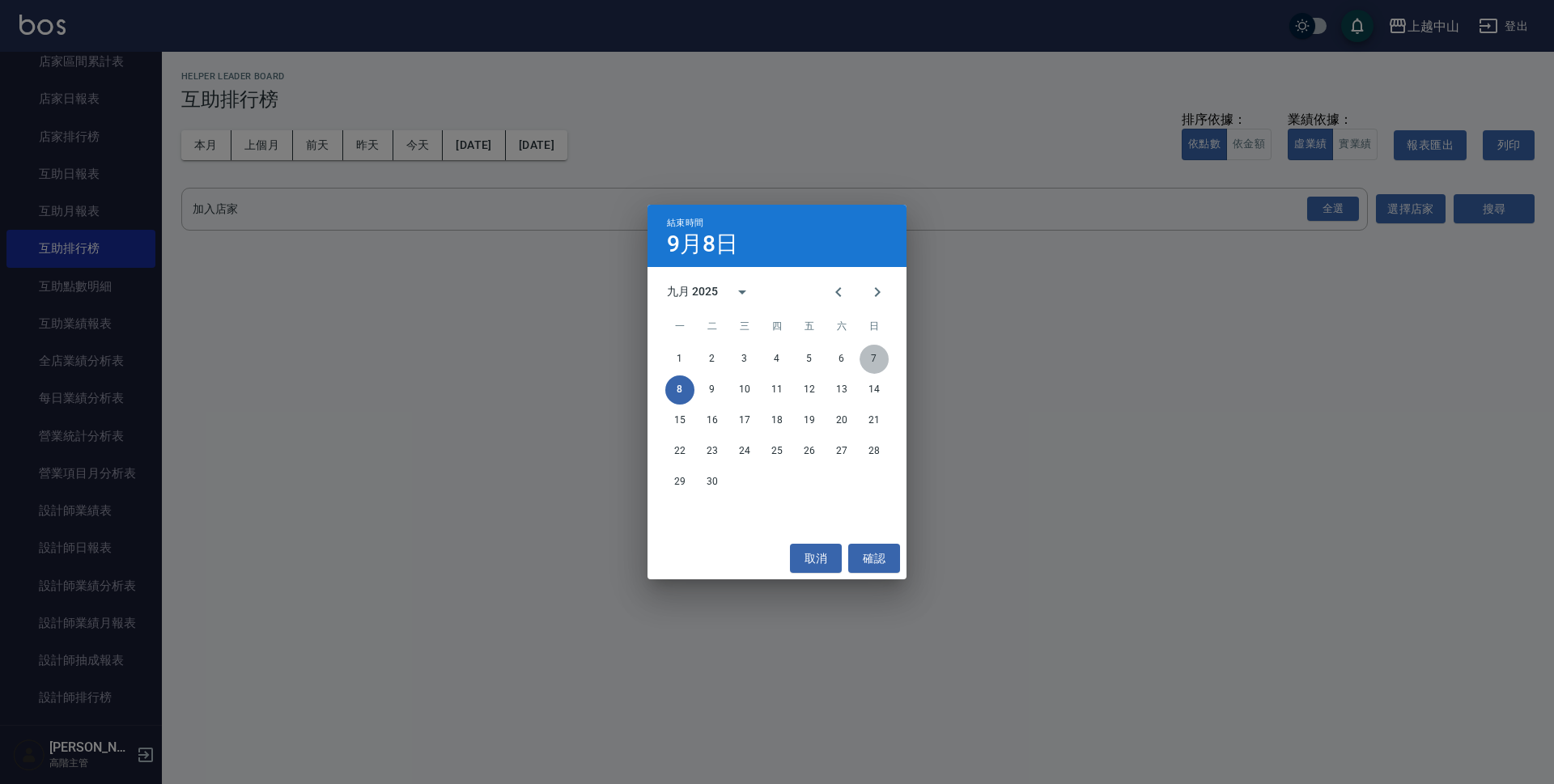
click at [870, 359] on button "7" at bounding box center [873, 359] width 29 height 29
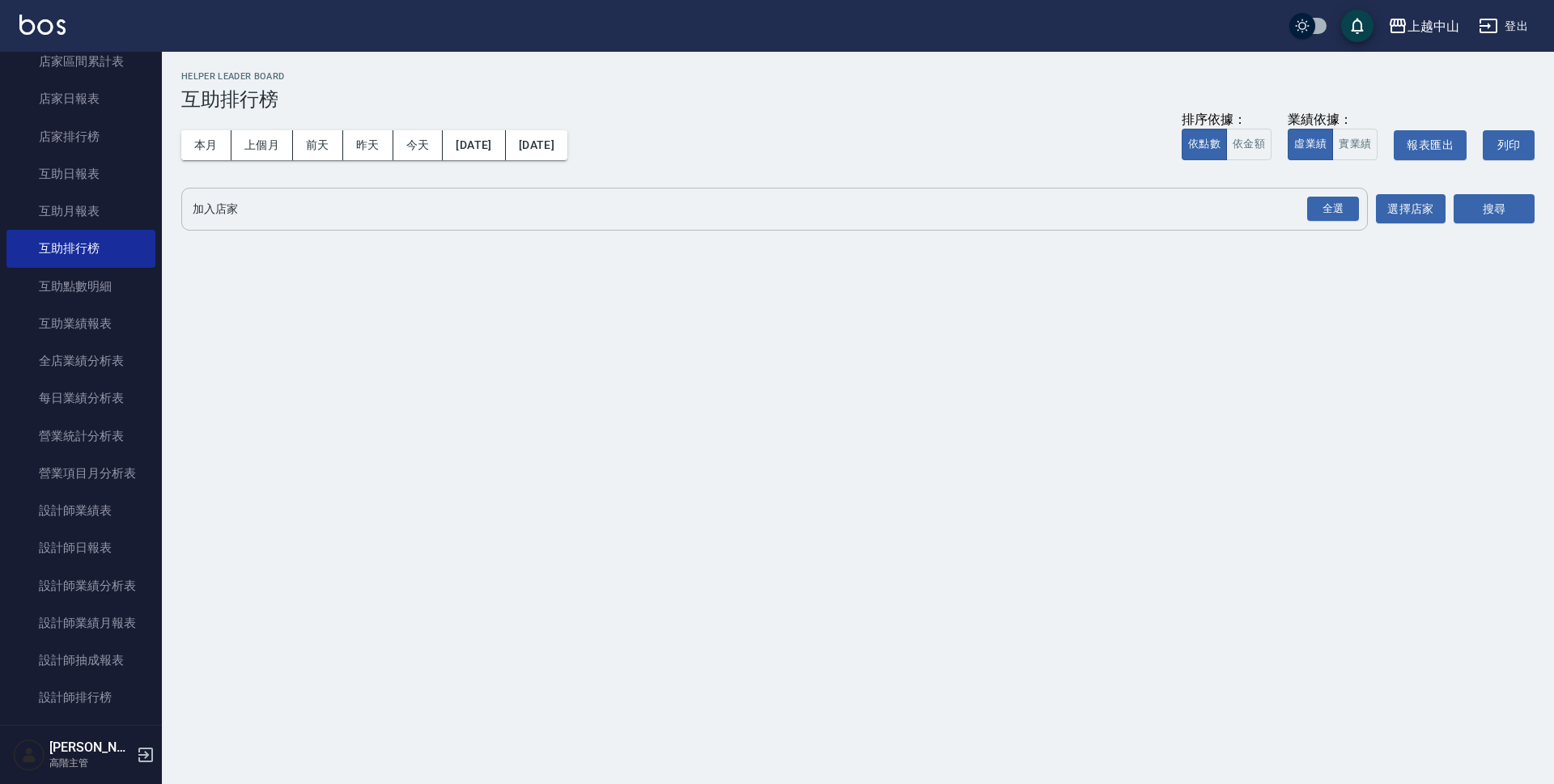
click at [439, 212] on input "加入店家" at bounding box center [762, 209] width 1148 height 28
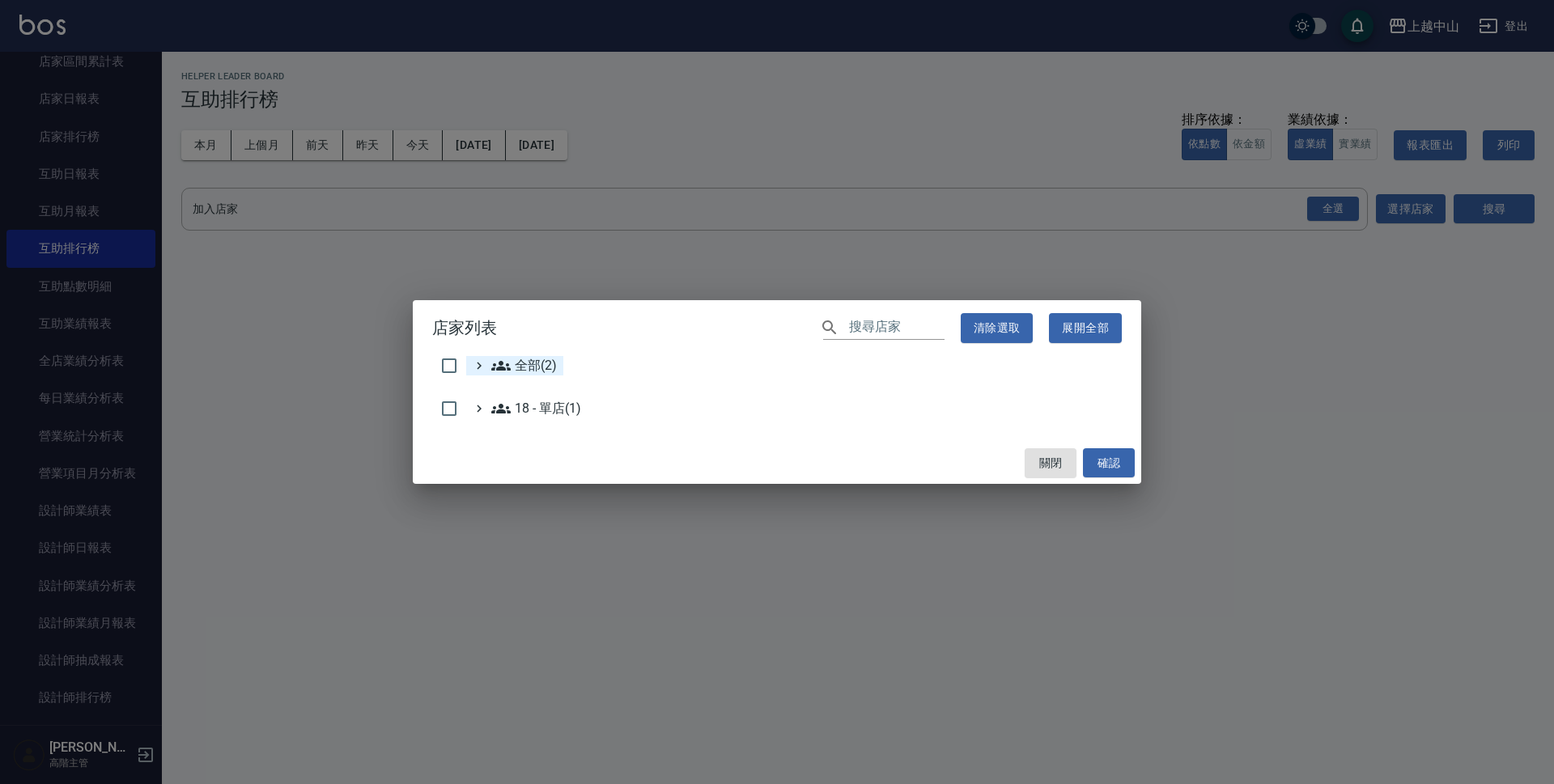
click at [503, 372] on icon at bounding box center [500, 366] width 20 height 20
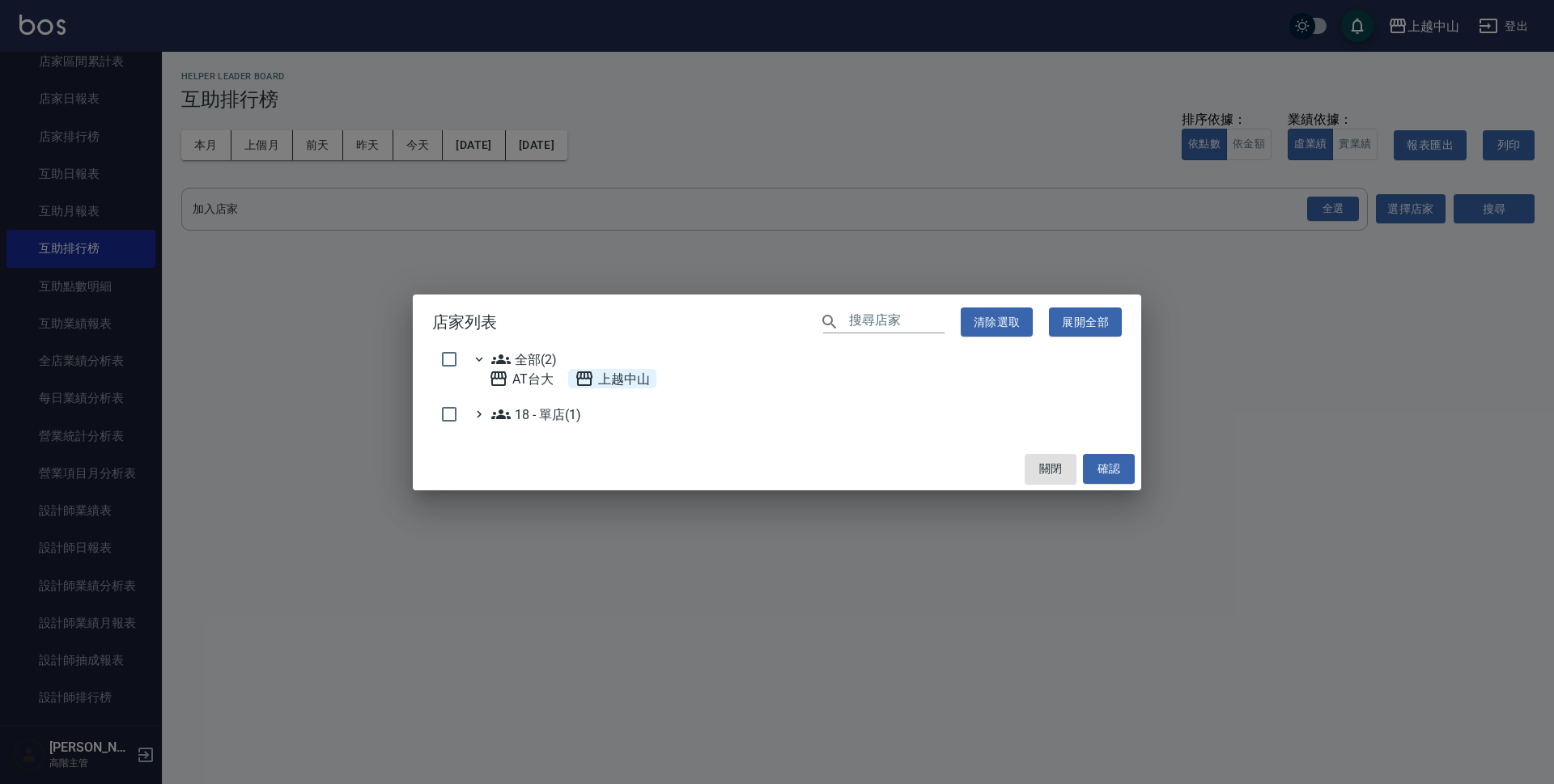
click at [631, 375] on span "上越中山" at bounding box center [612, 379] width 75 height 20
click at [1109, 469] on button "確認" at bounding box center [1108, 469] width 52 height 30
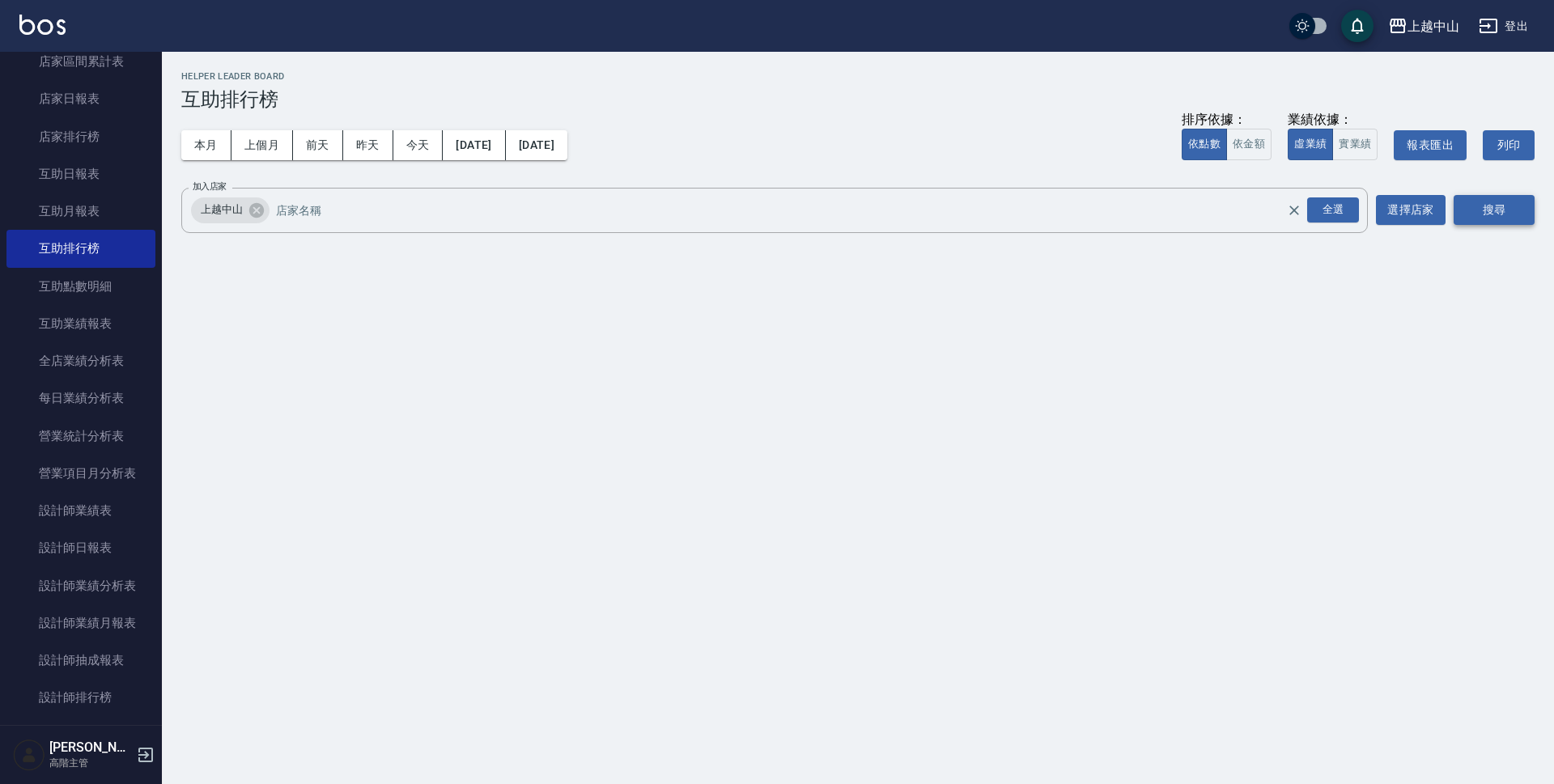
click at [1507, 212] on button "搜尋" at bounding box center [1494, 210] width 81 height 30
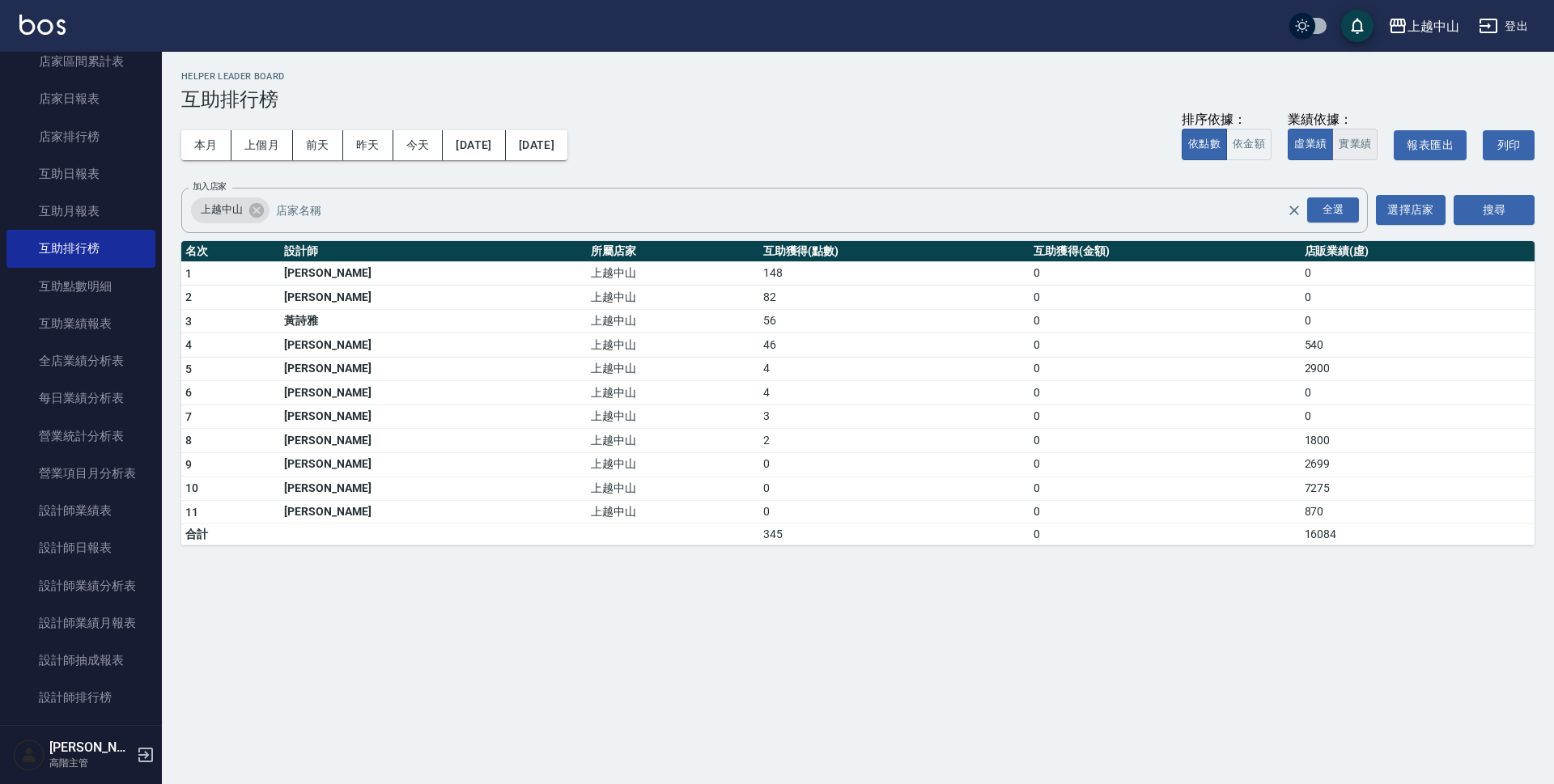
click at [1351, 136] on button "實業績" at bounding box center [1355, 145] width 45 height 32
type button "TRUTH"
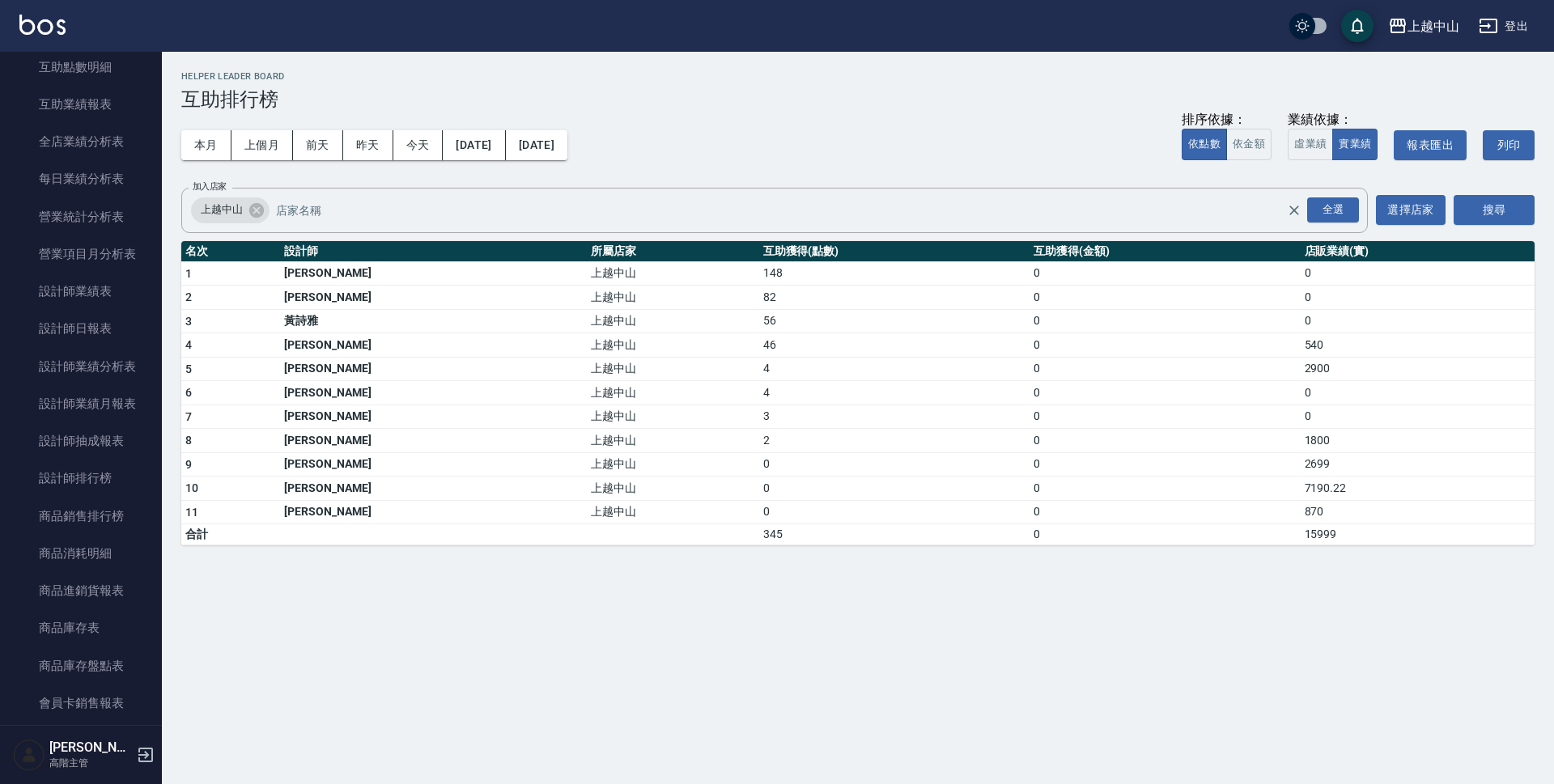
scroll to position [512, 0]
click at [50, 242] on link "設計師日報表" at bounding box center [81, 258] width 149 height 38
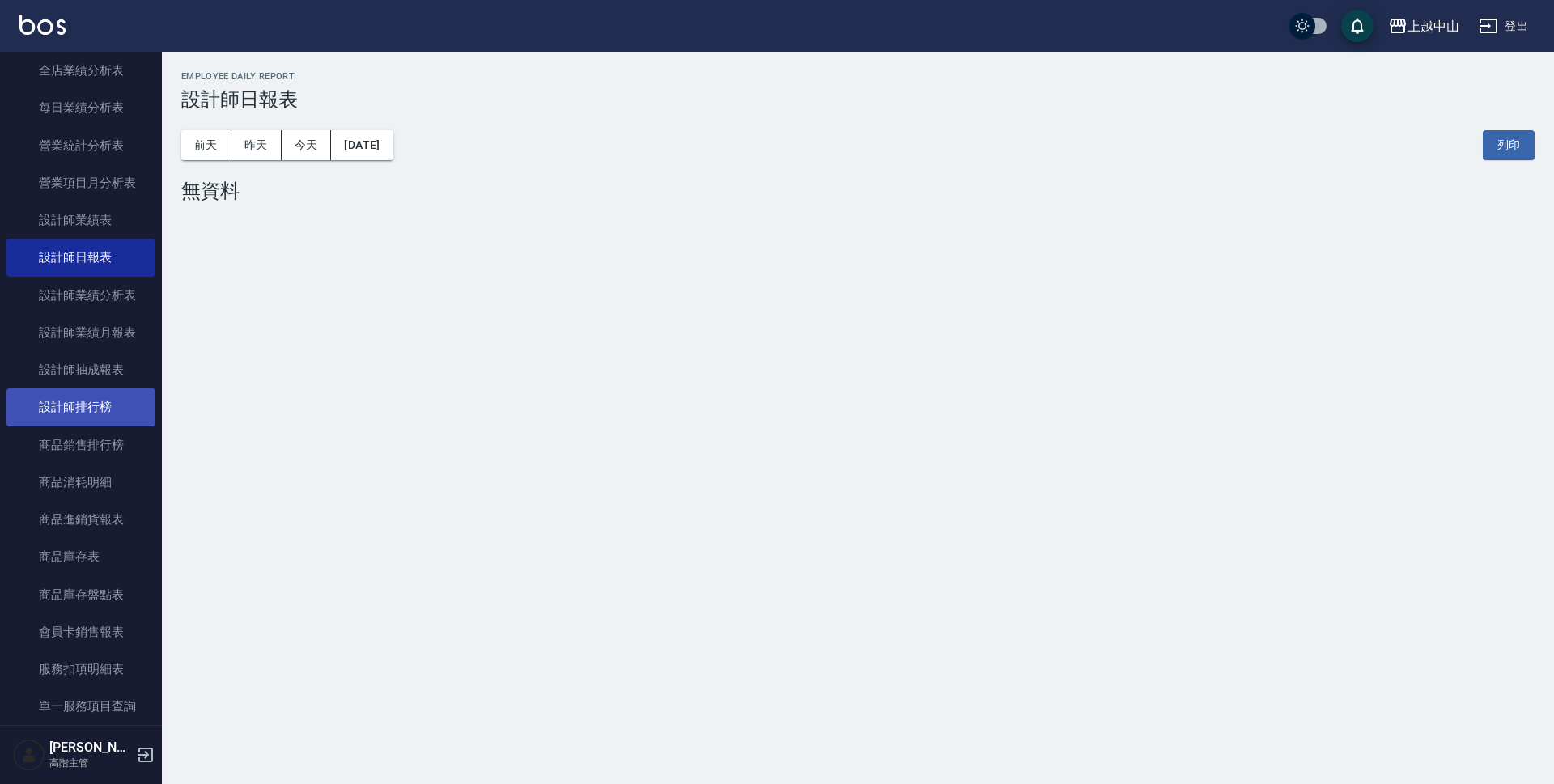
click at [89, 406] on link "設計師排行榜" at bounding box center [81, 407] width 149 height 38
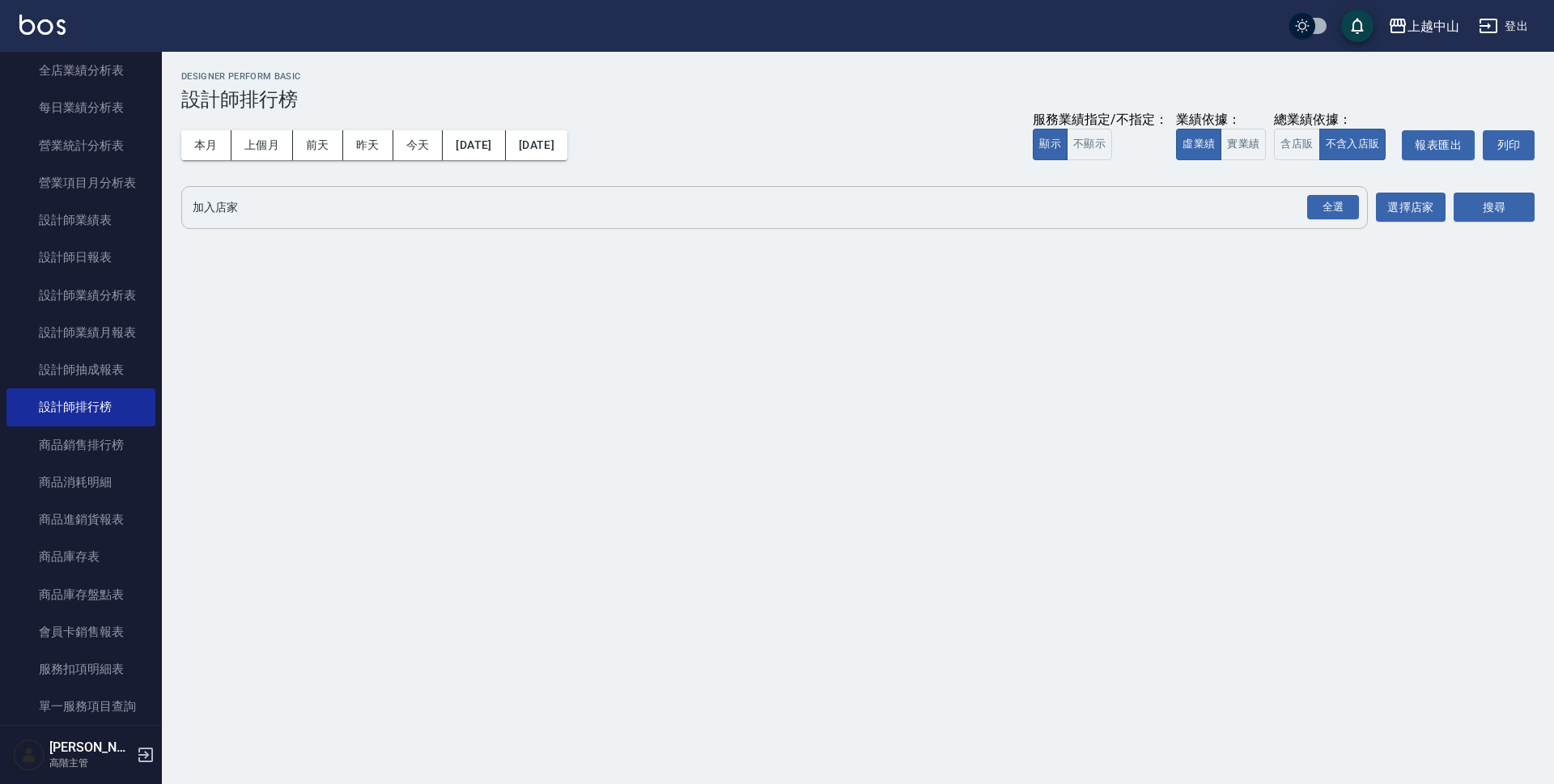
click at [285, 200] on input "加入店家" at bounding box center [762, 208] width 1148 height 28
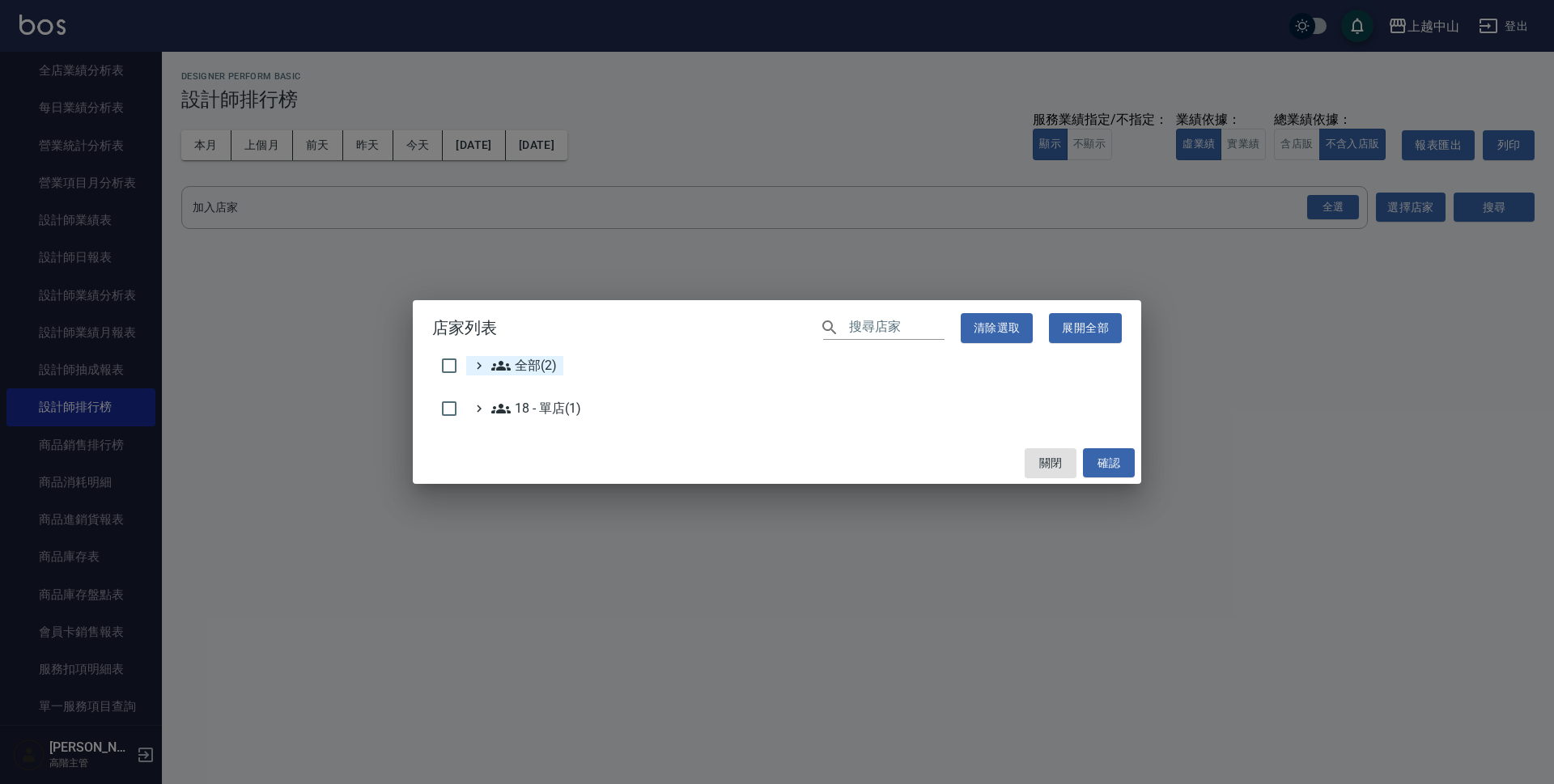
click at [510, 368] on icon at bounding box center [500, 366] width 20 height 9
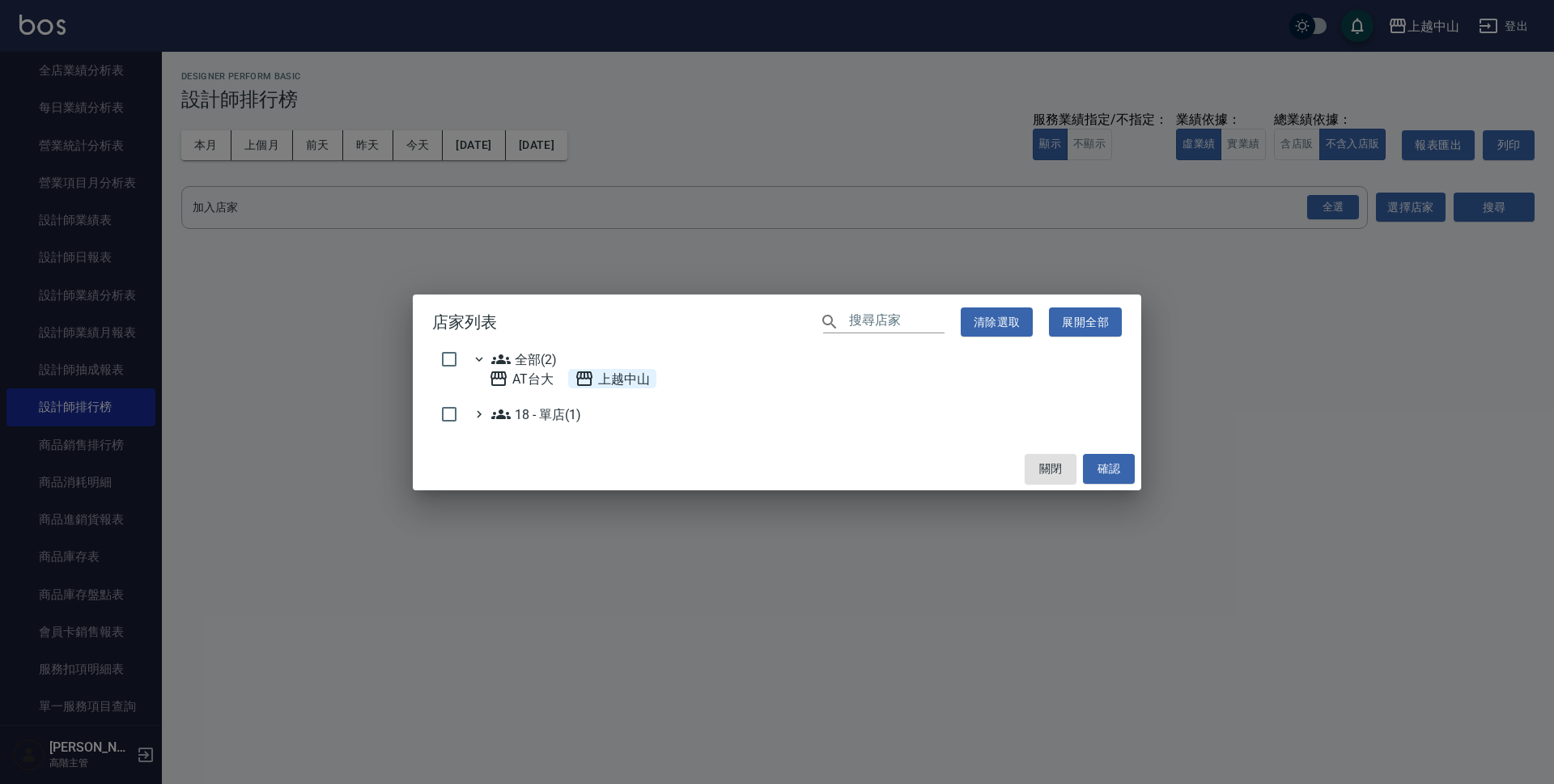
click at [610, 369] on span "上越中山" at bounding box center [612, 379] width 75 height 20
click at [1123, 468] on button "確認" at bounding box center [1108, 469] width 52 height 30
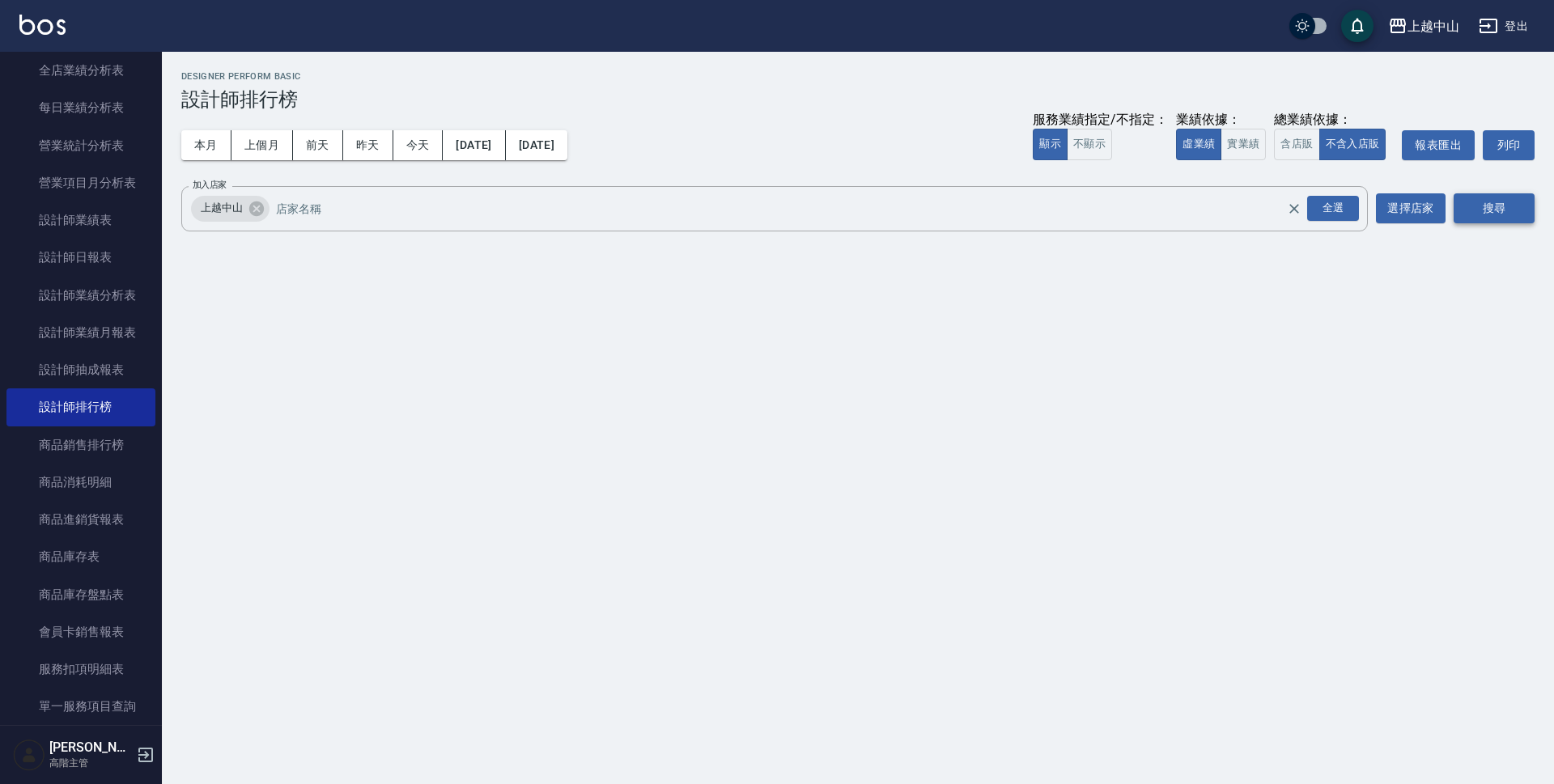
click at [1481, 209] on button "搜尋" at bounding box center [1494, 209] width 81 height 30
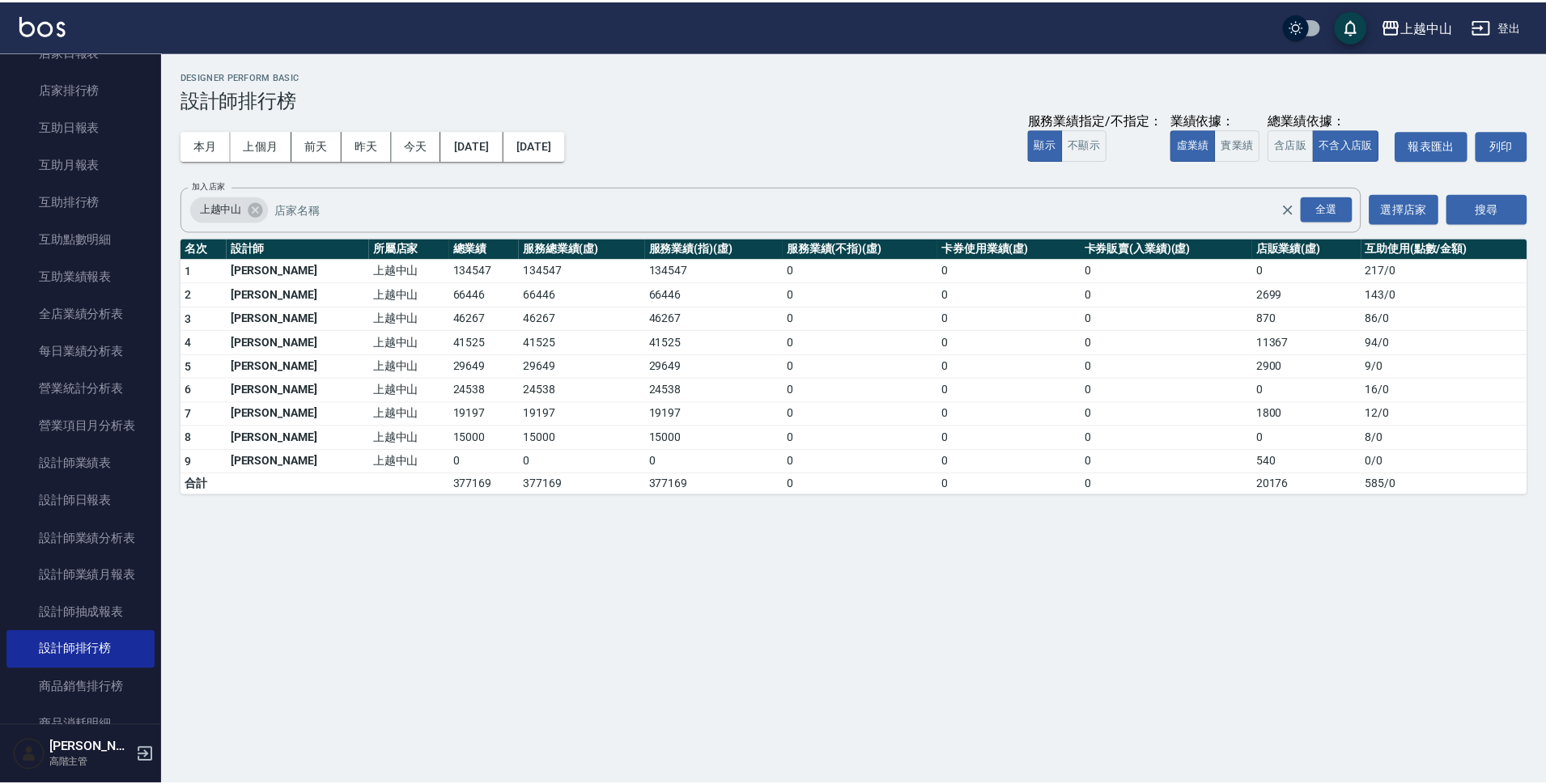
scroll to position [259, 0]
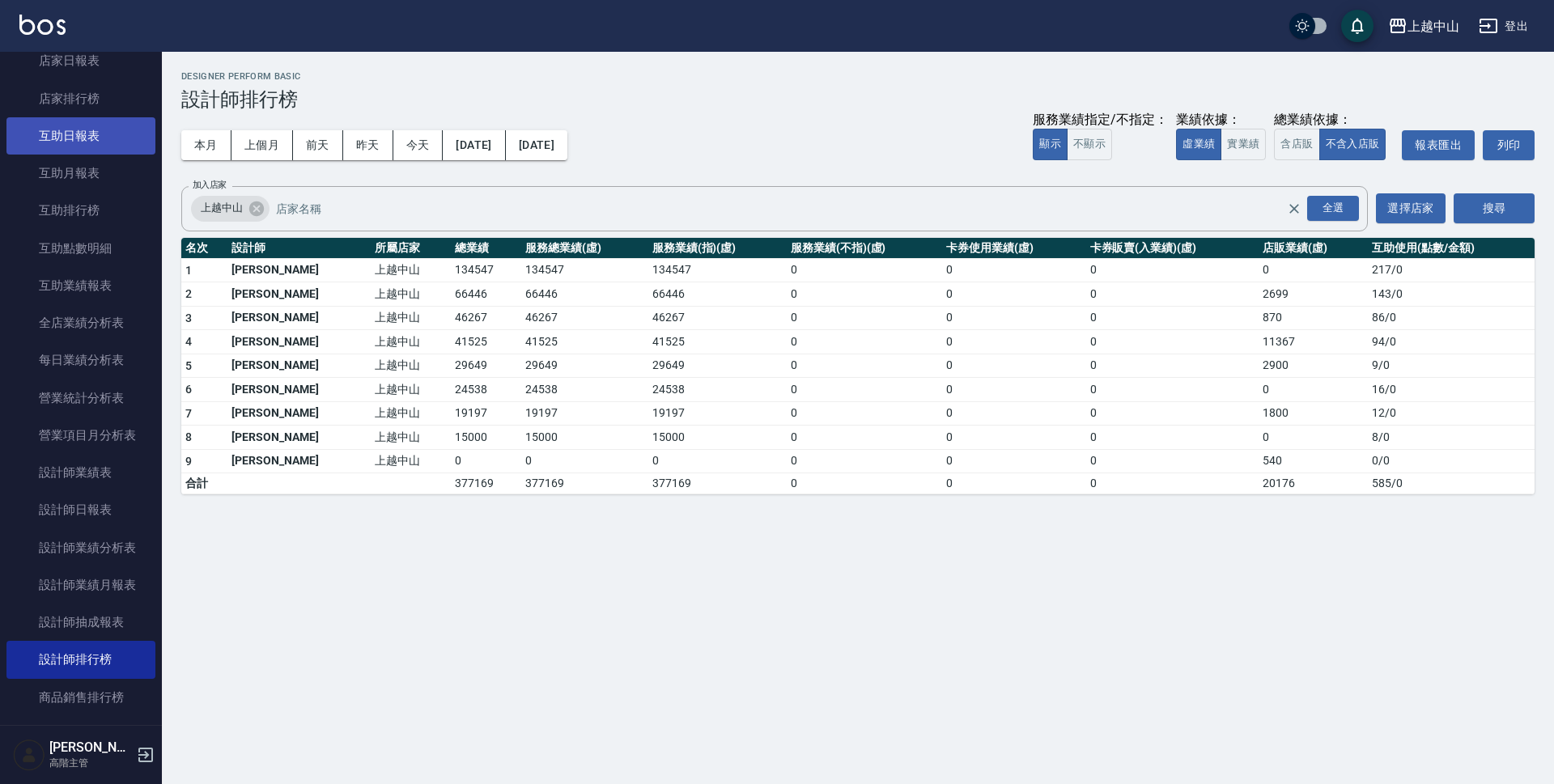
click at [94, 133] on link "互助日報表" at bounding box center [81, 136] width 149 height 38
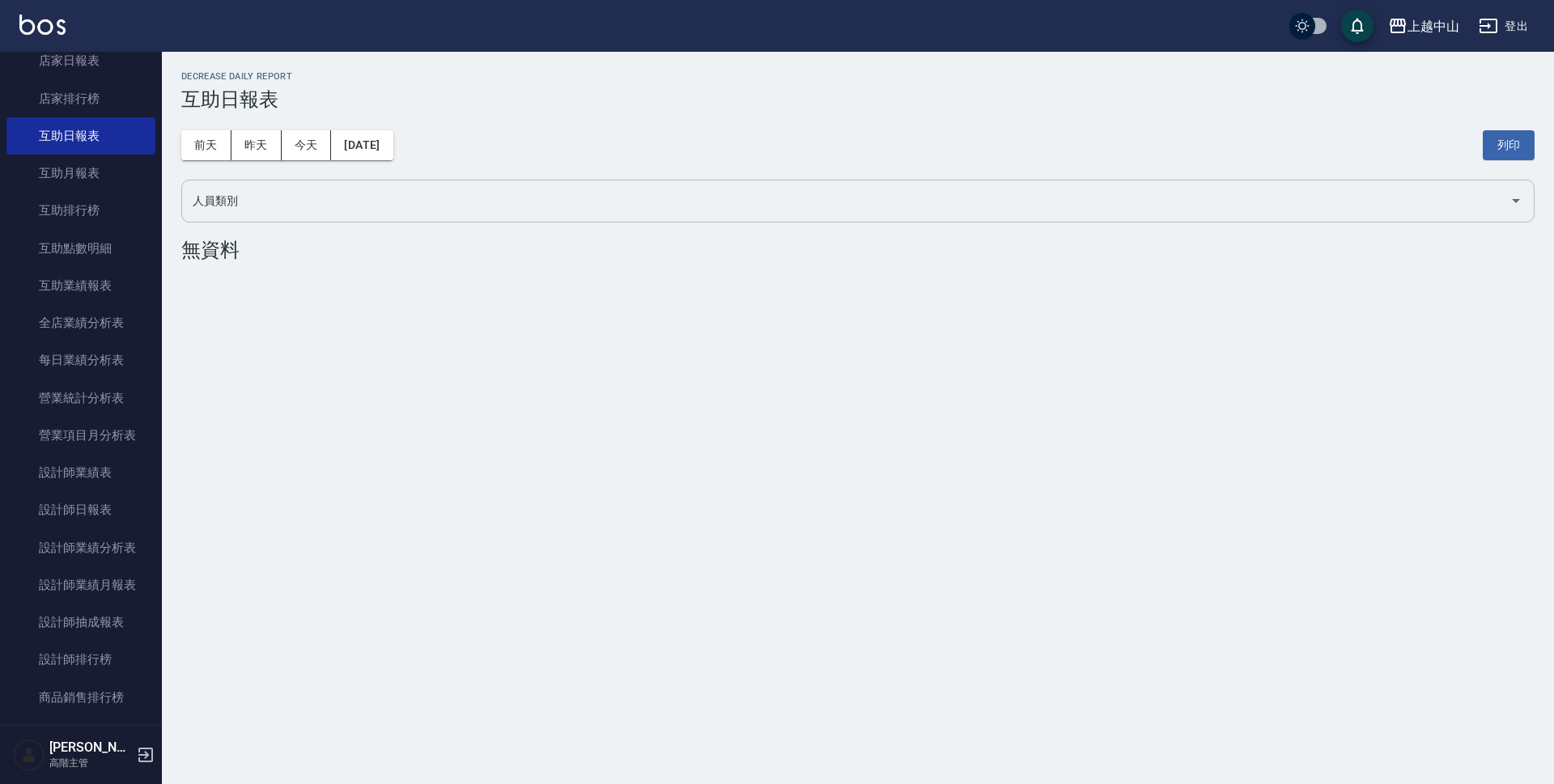
click at [270, 211] on input "人員類別" at bounding box center [846, 201] width 1314 height 28
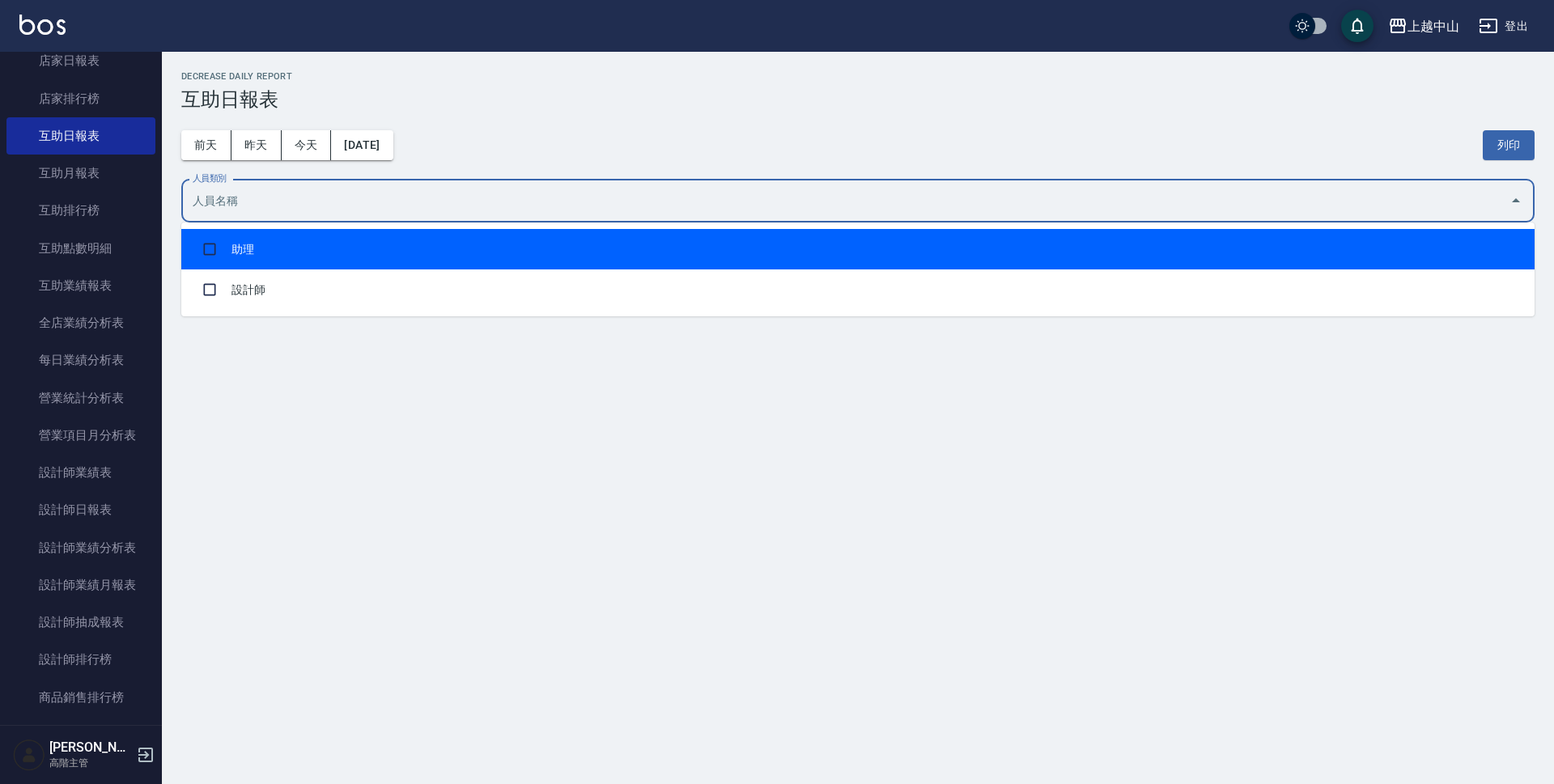
click at [311, 252] on li "助理" at bounding box center [857, 249] width 1353 height 40
checkbox input "true"
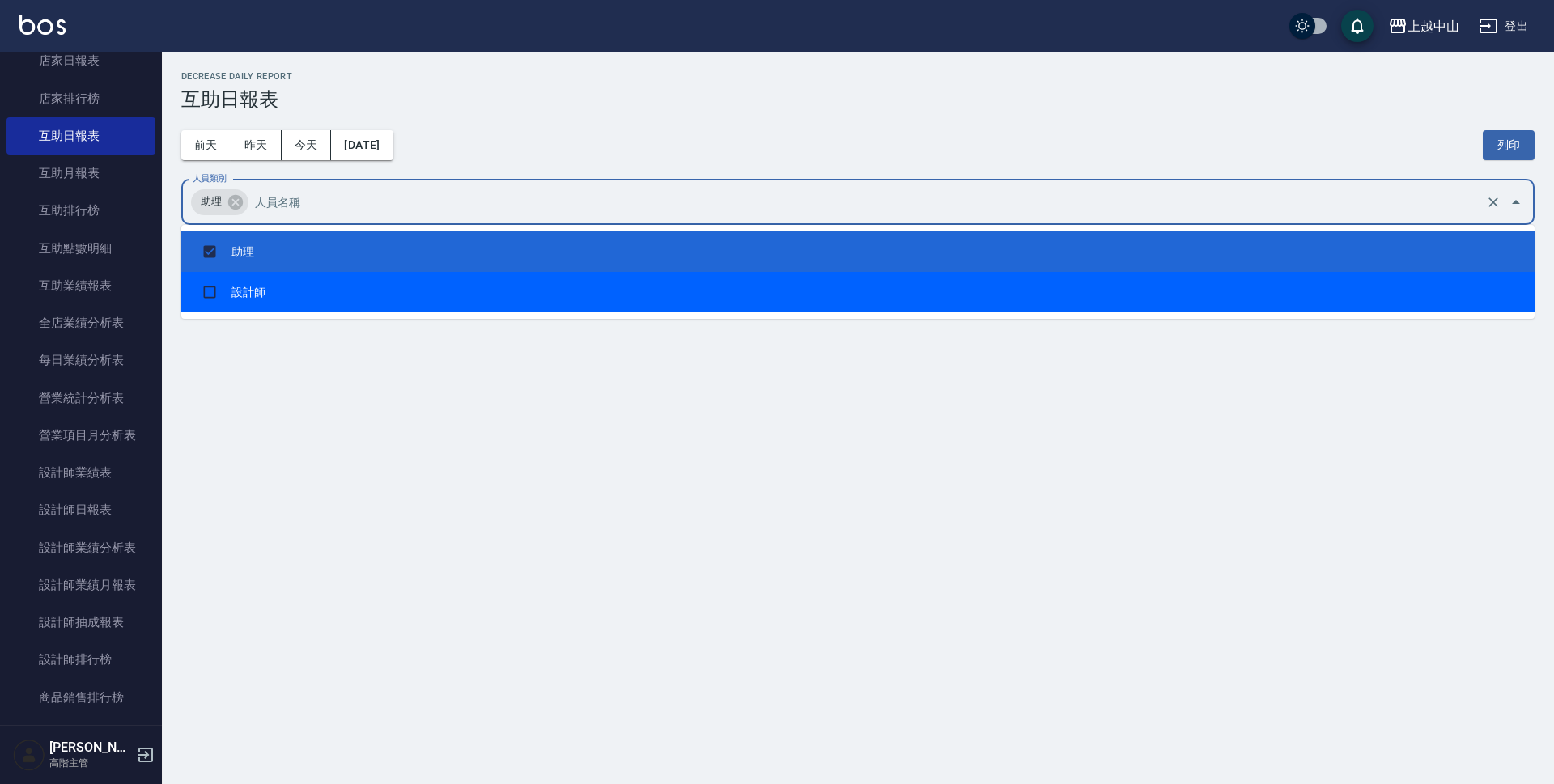
click at [363, 397] on div "上越中山 [DATE] 互助日報表 列印時間： [DATE][PHONE_NUMBER]:46 Decrease Daily Report 互助日報表 [DA…" at bounding box center [777, 392] width 1554 height 784
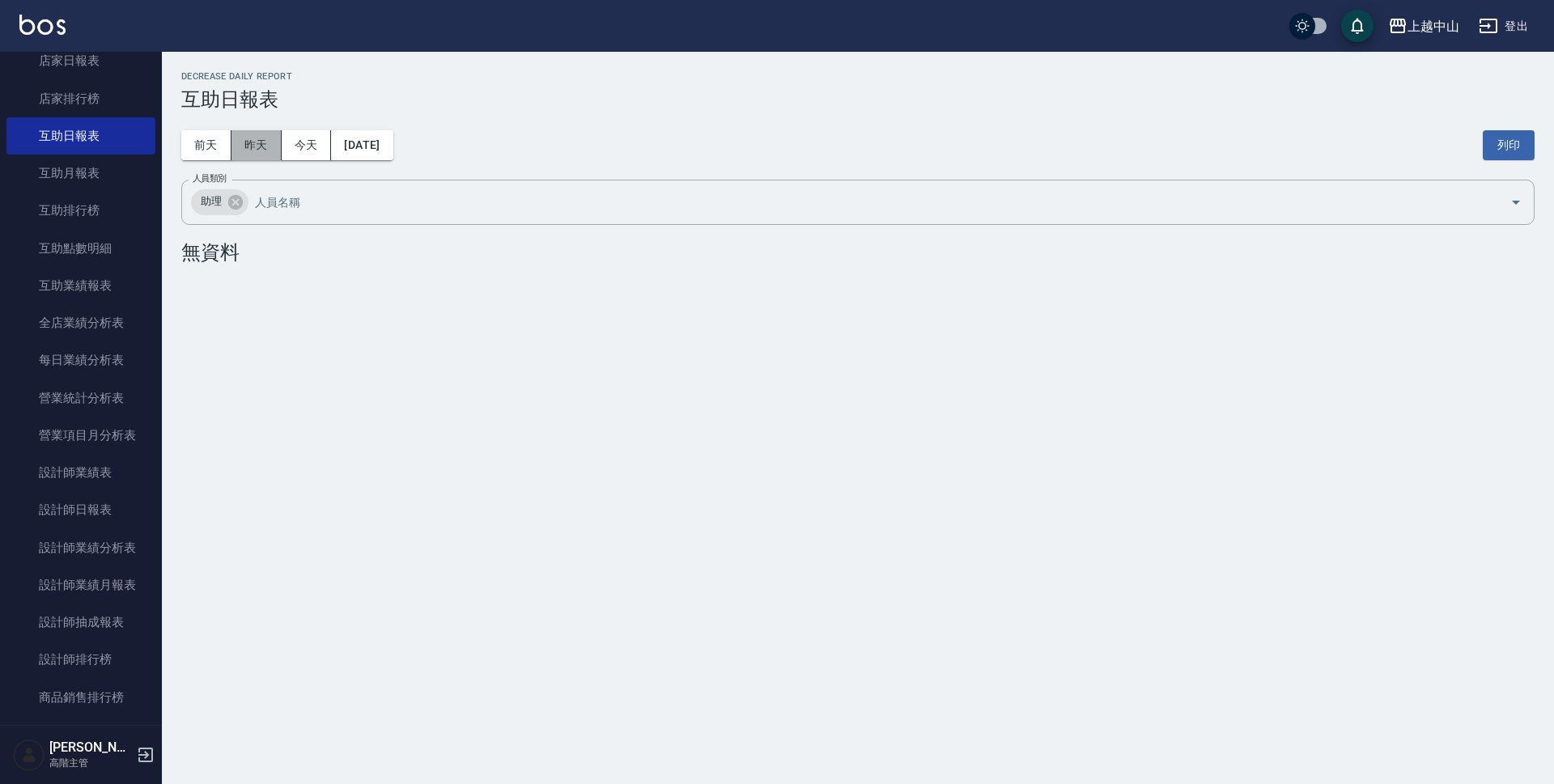
click at [248, 140] on button "昨天" at bounding box center [256, 146] width 50 height 30
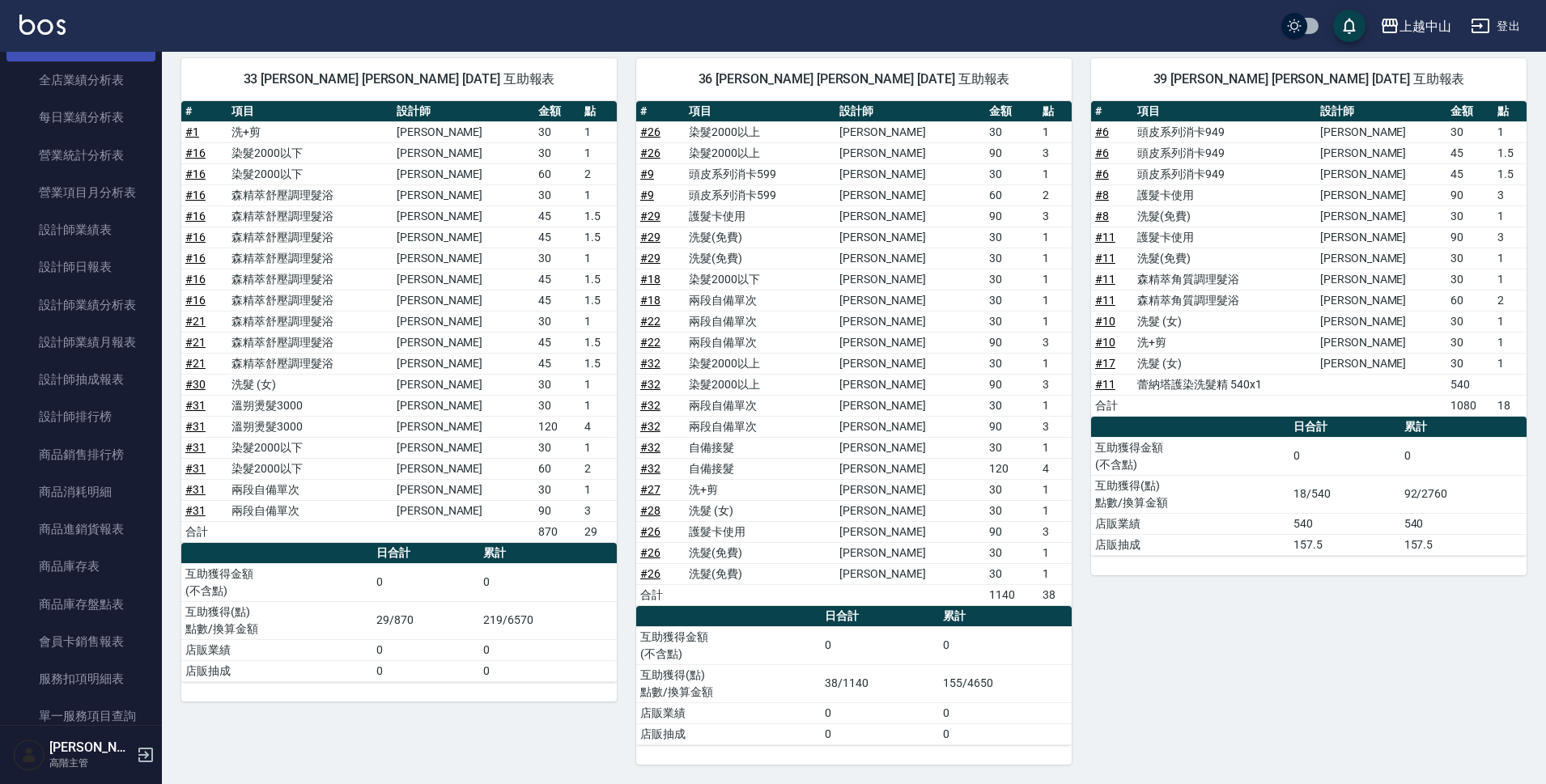
scroll to position [98, 0]
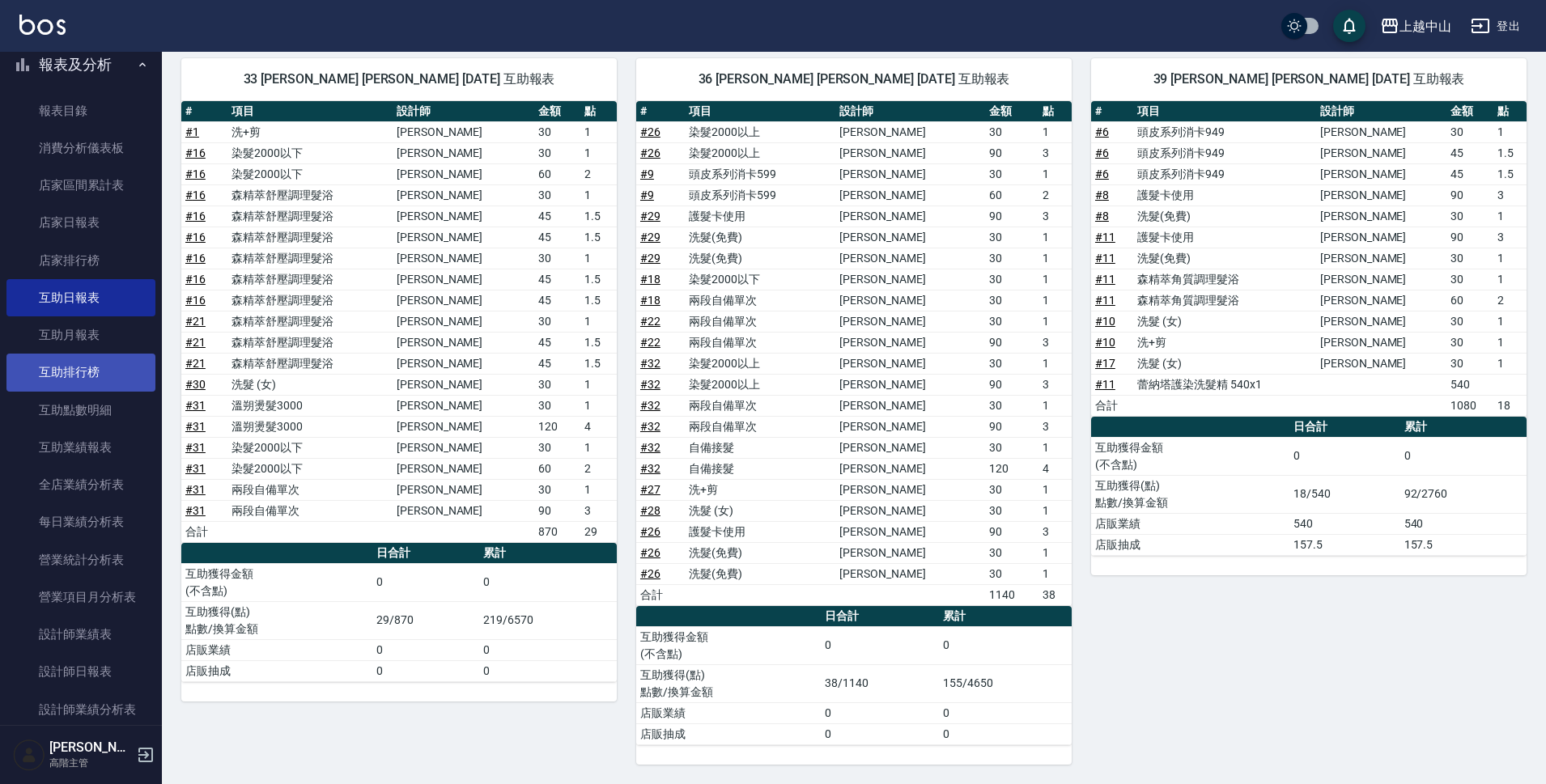
click at [96, 377] on link "互助排行榜" at bounding box center [81, 372] width 149 height 38
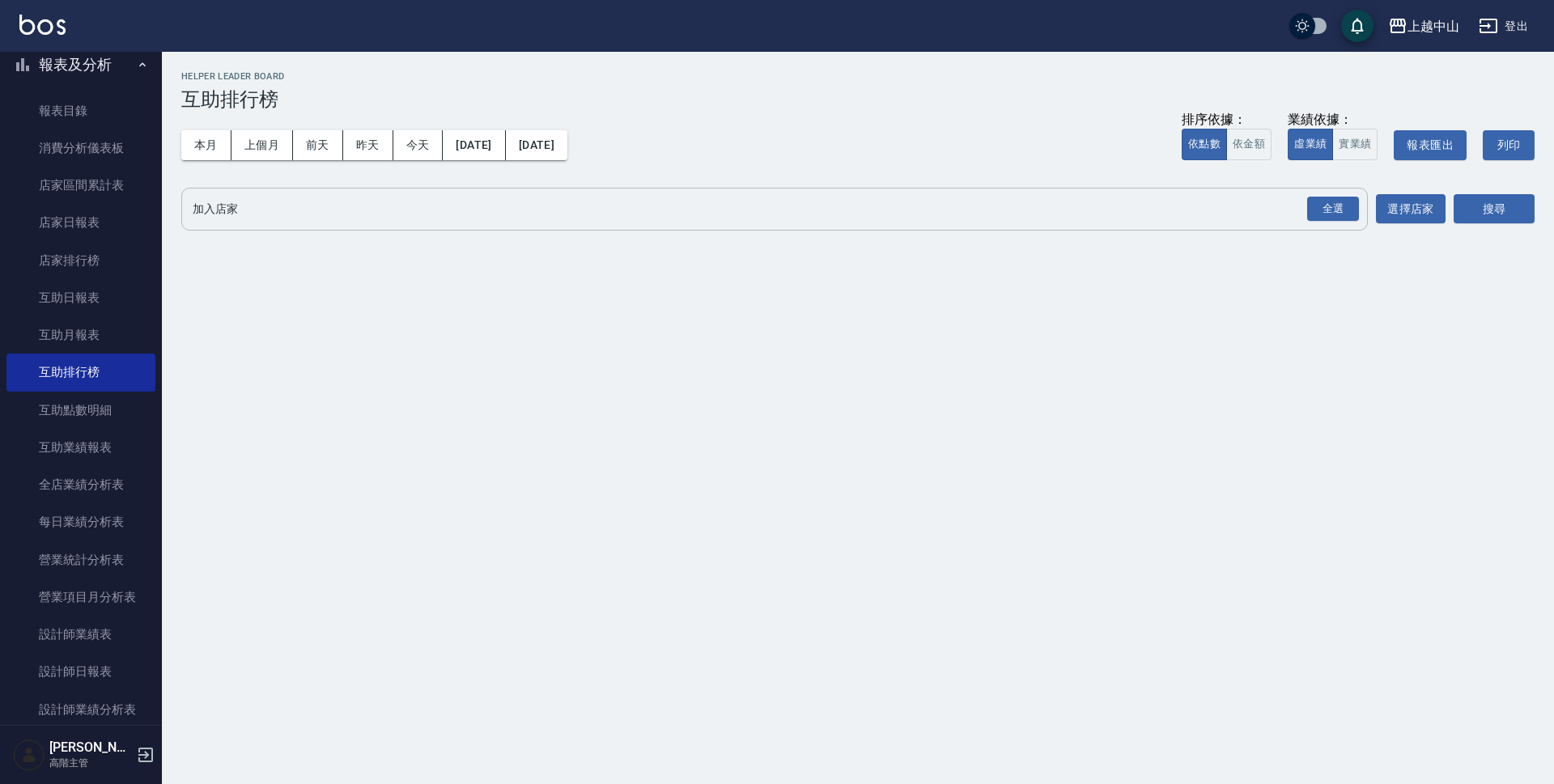
click at [248, 212] on input "加入店家" at bounding box center [762, 209] width 1148 height 28
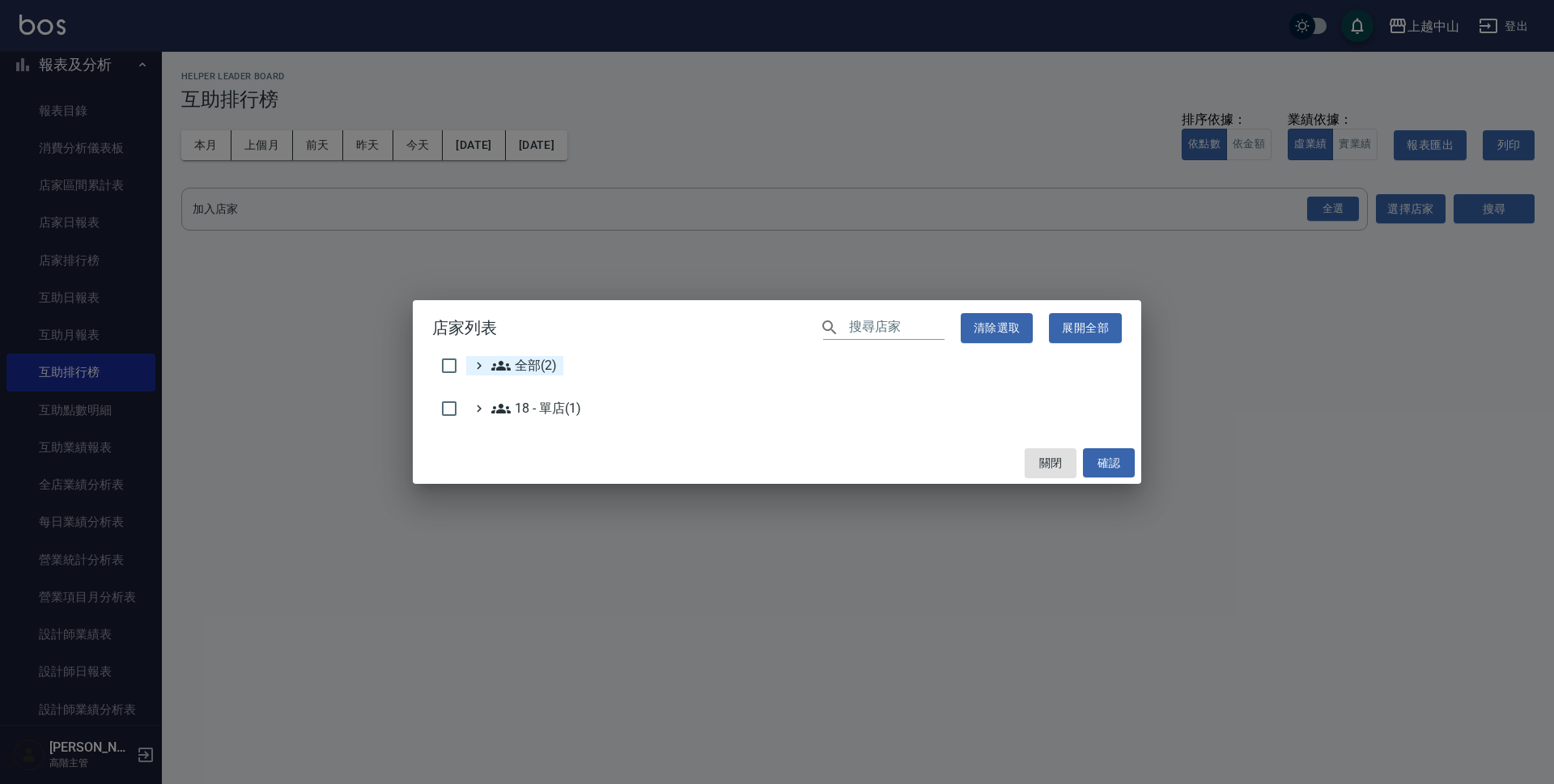
click at [518, 370] on span "全部(2)" at bounding box center [524, 366] width 66 height 20
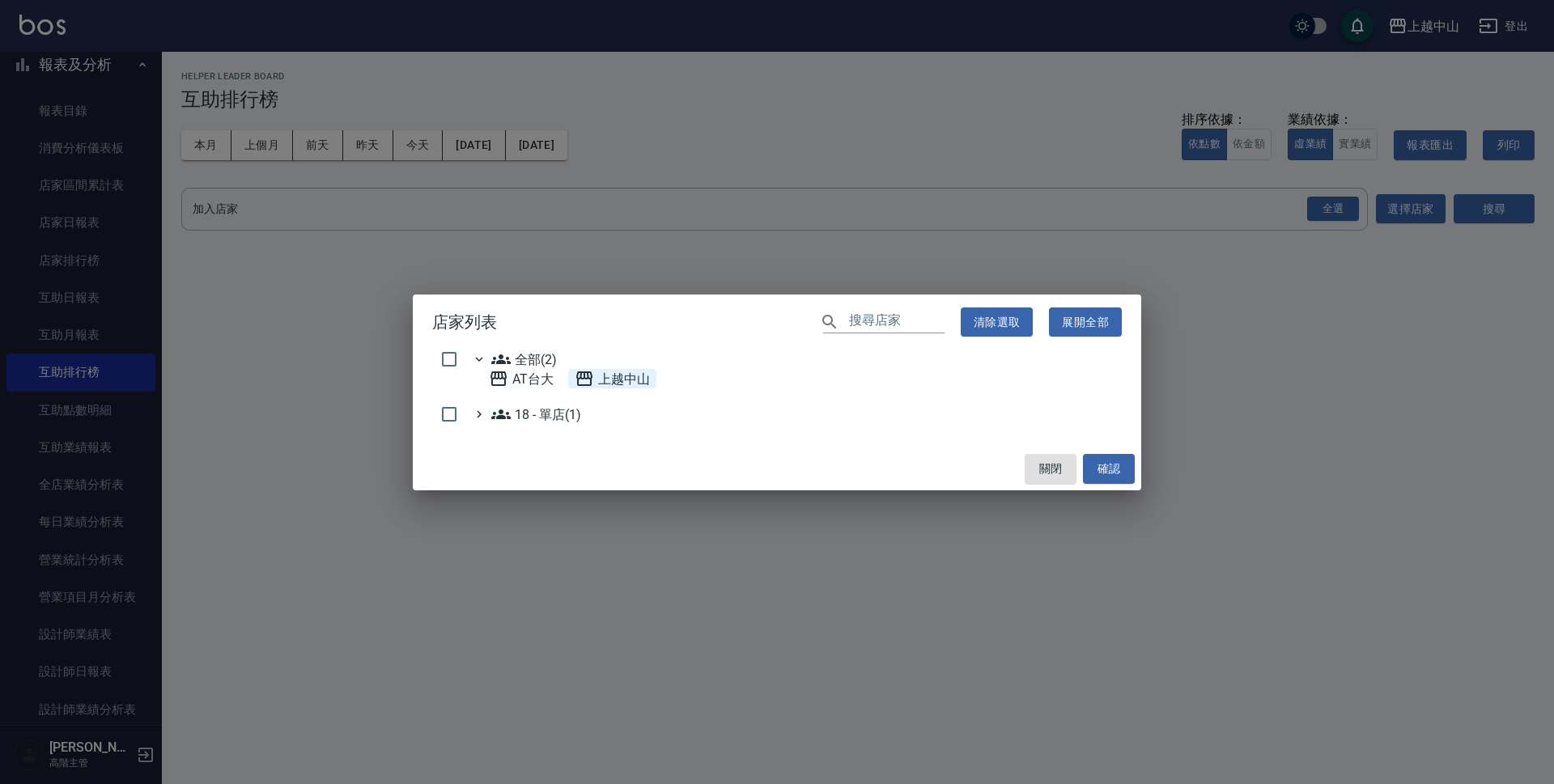
click at [619, 379] on span "上越中山" at bounding box center [612, 379] width 75 height 20
click at [1103, 458] on button "確認" at bounding box center [1108, 469] width 52 height 30
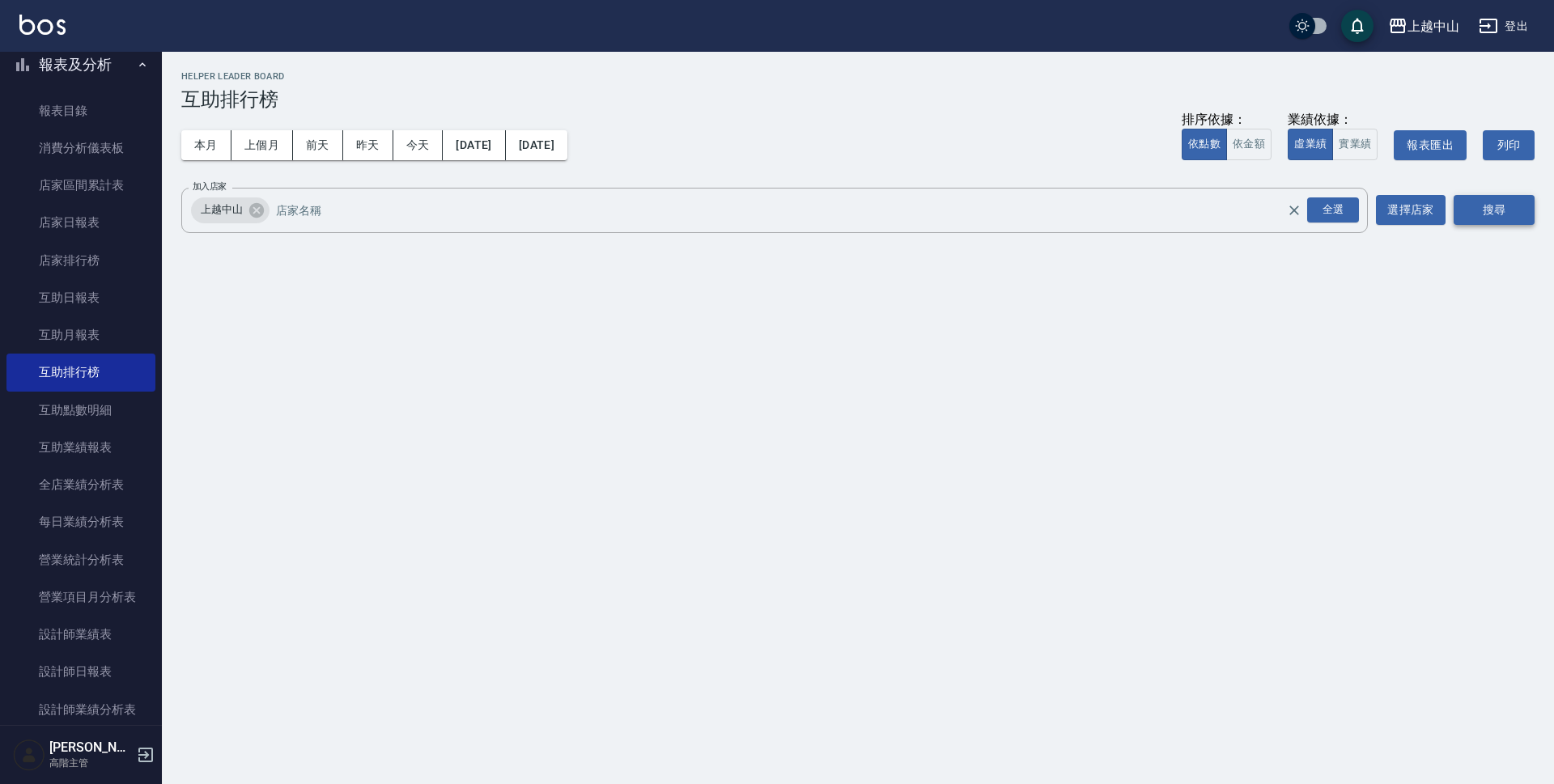
click at [1478, 201] on button "搜尋" at bounding box center [1494, 210] width 81 height 30
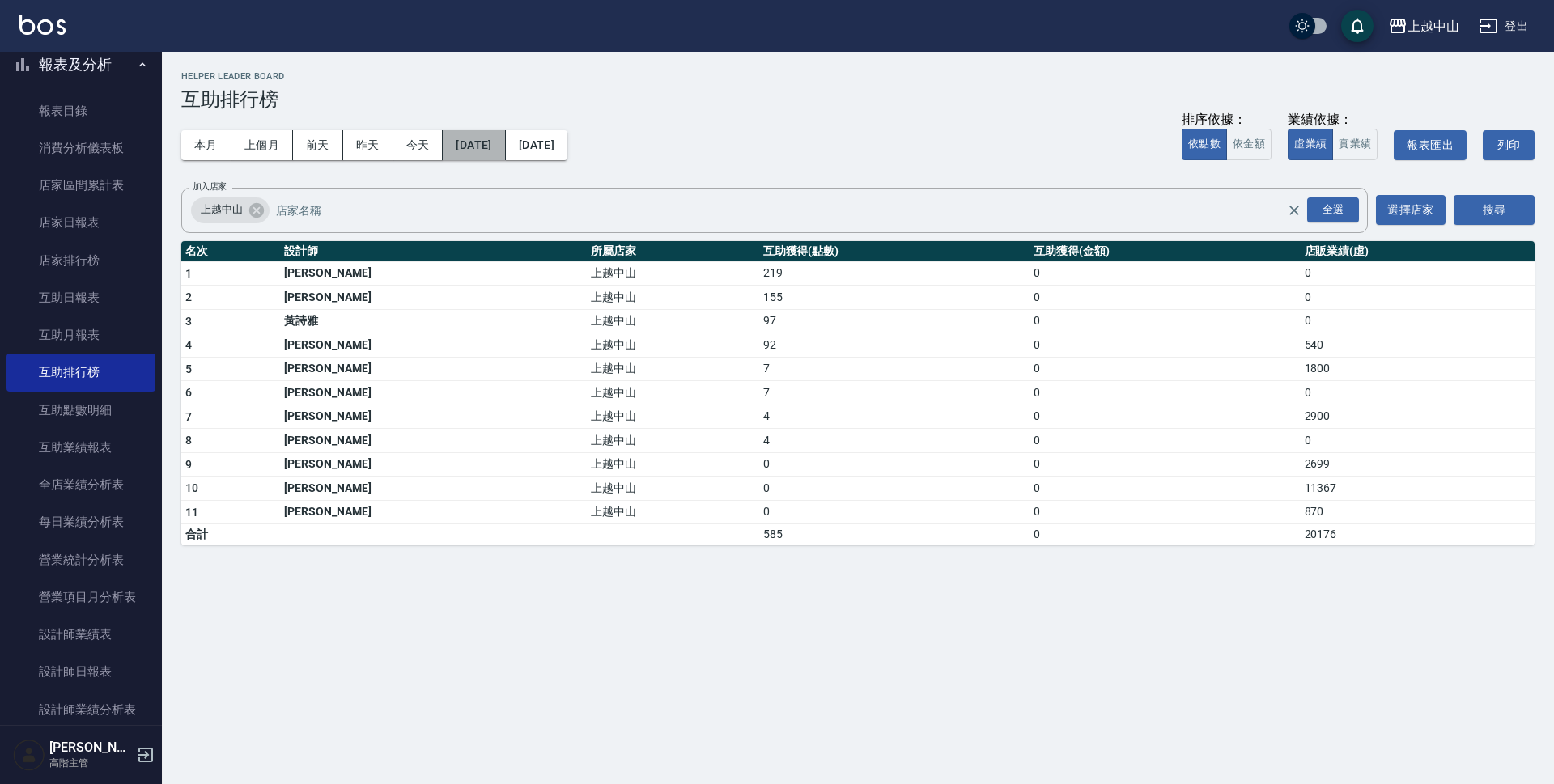
click at [505, 149] on button "[DATE]" at bounding box center [474, 146] width 62 height 30
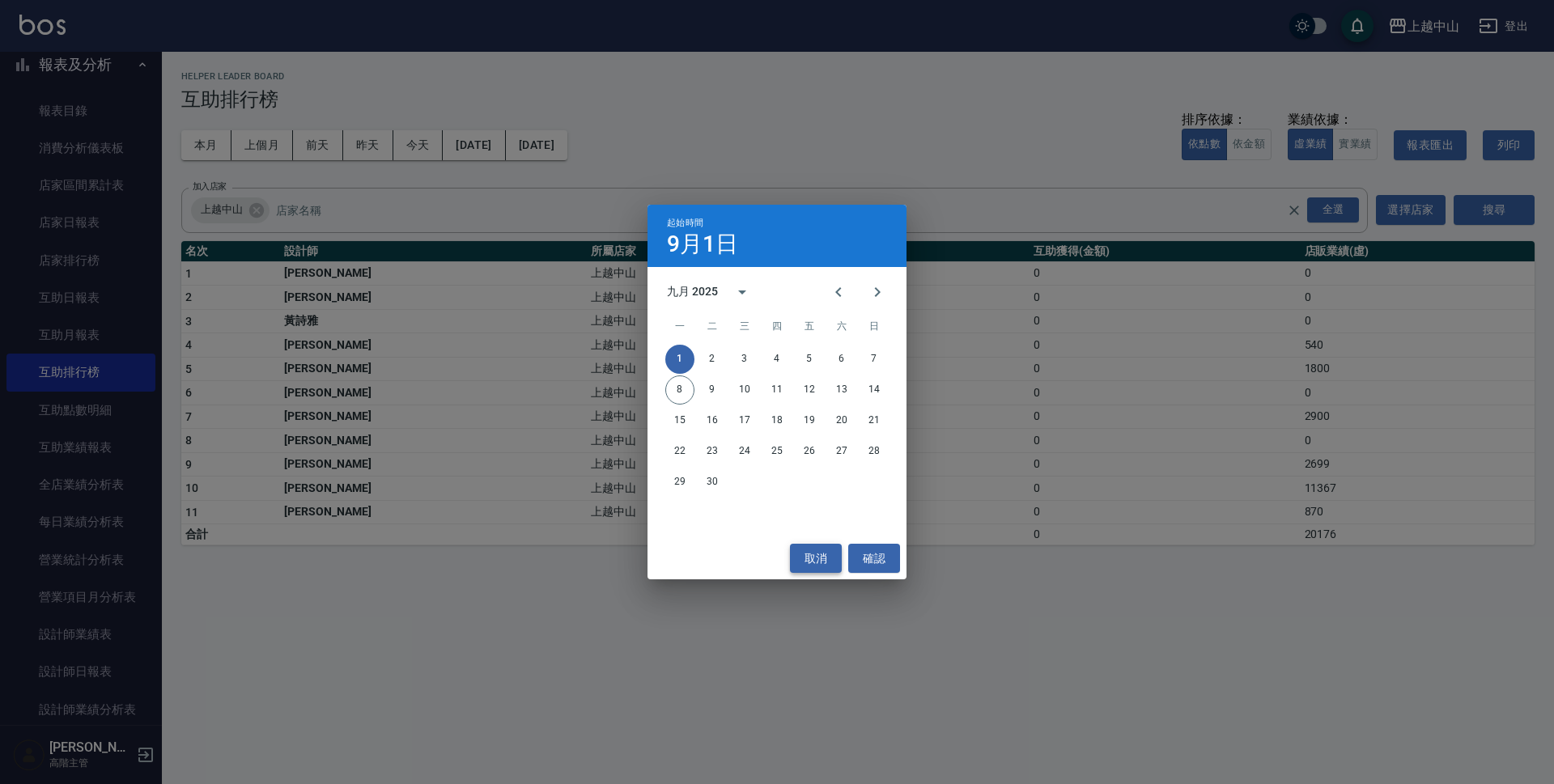
click at [831, 558] on button "取消" at bounding box center [815, 558] width 52 height 30
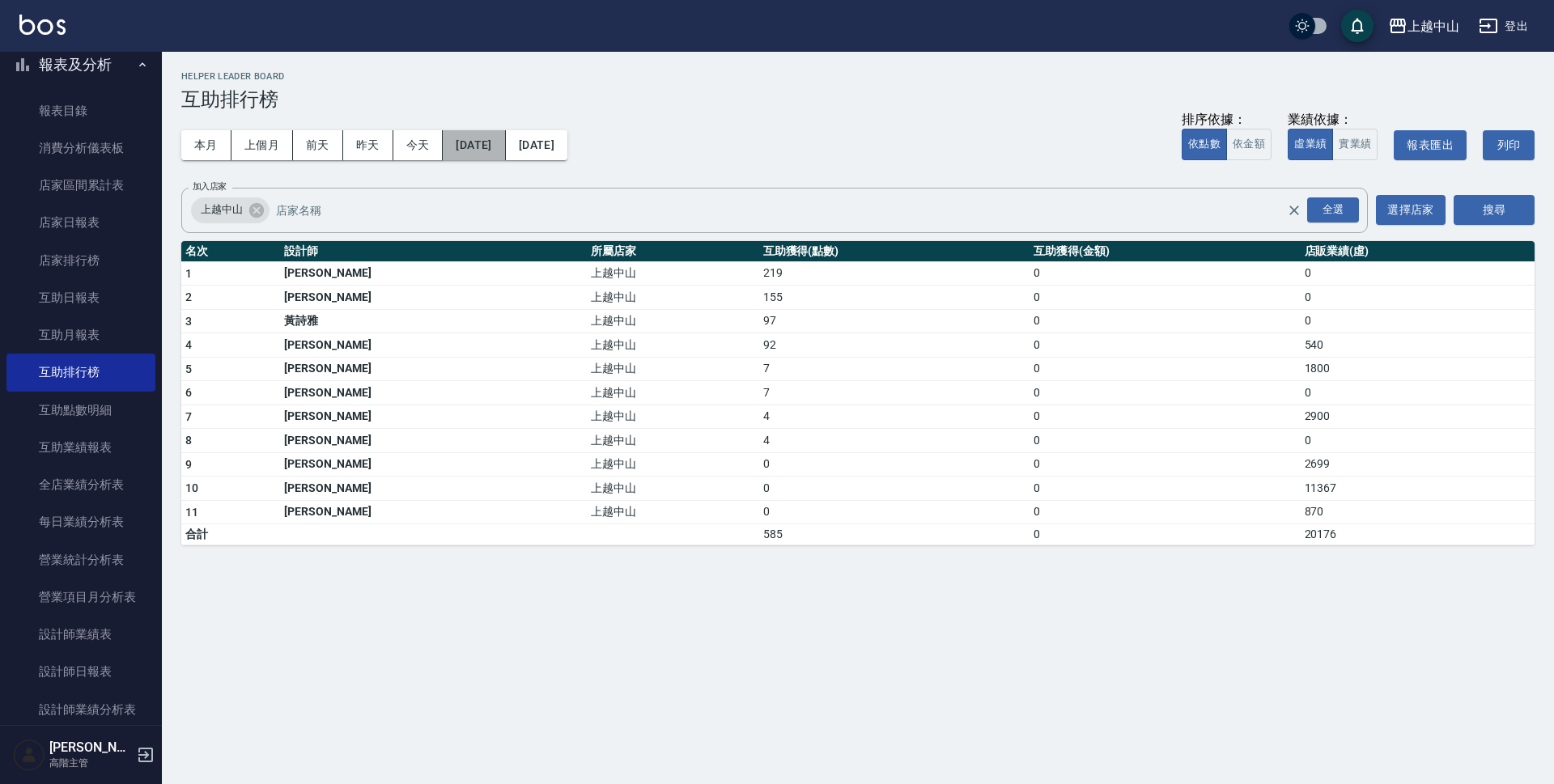
click at [495, 140] on button "[DATE]" at bounding box center [474, 146] width 62 height 30
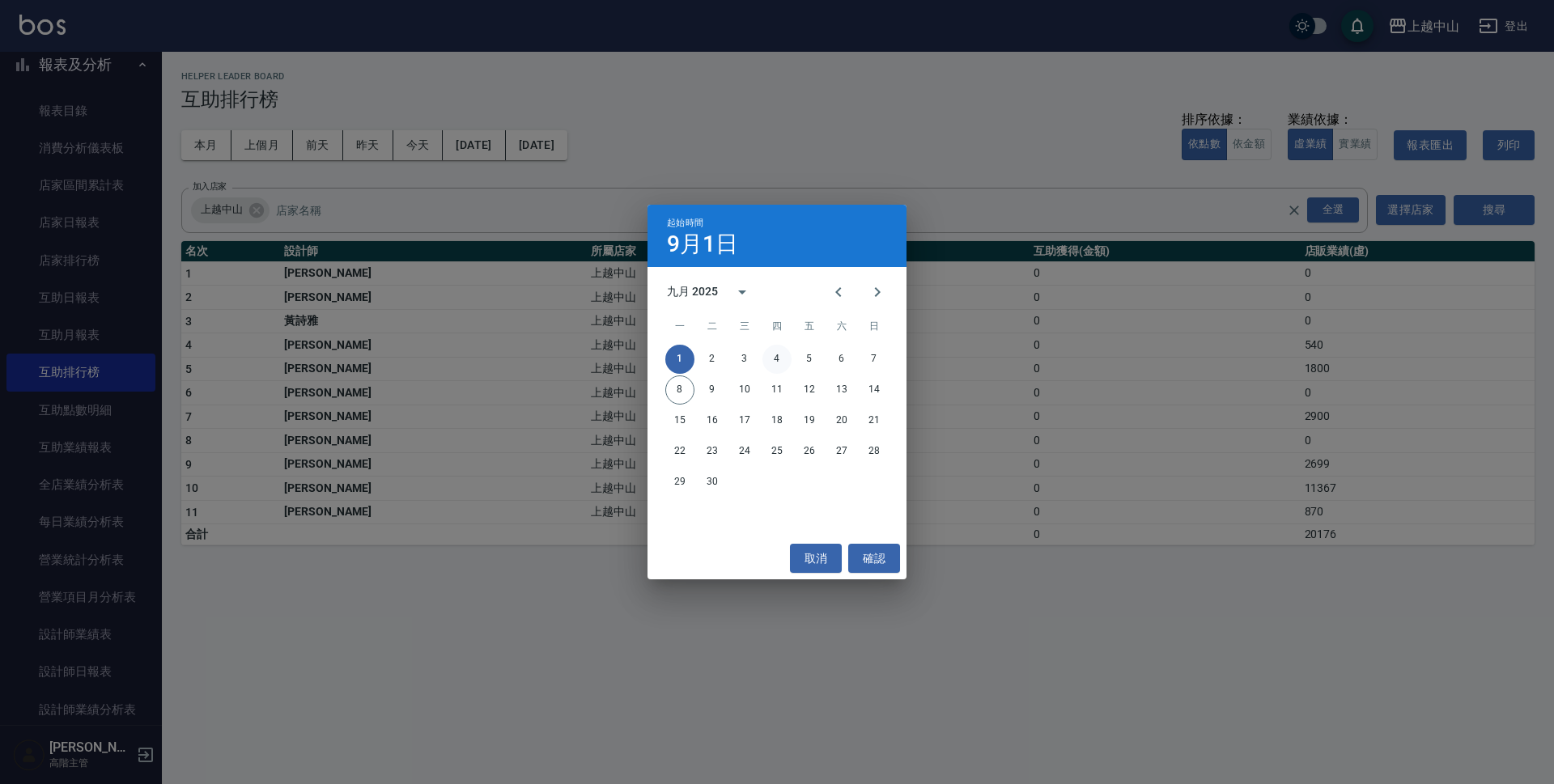
click at [777, 360] on button "4" at bounding box center [777, 359] width 29 height 29
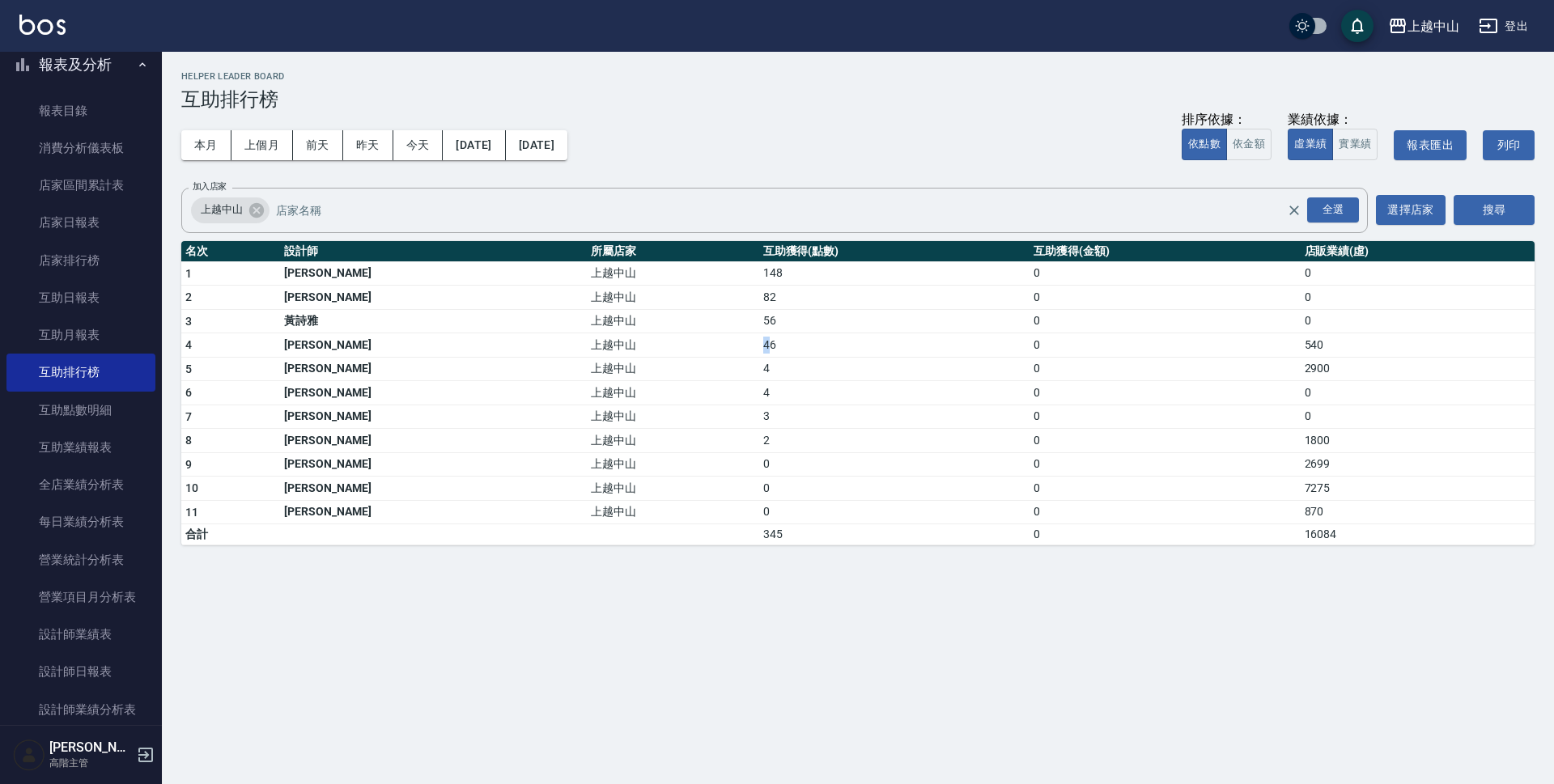
drag, startPoint x: 641, startPoint y: 347, endPoint x: 653, endPoint y: 342, distance: 13.0
click at [653, 342] on tr "4 [PERSON_NAME] 46 0 540" at bounding box center [857, 346] width 1353 height 24
